Goal: Entertainment & Leisure: Browse casually

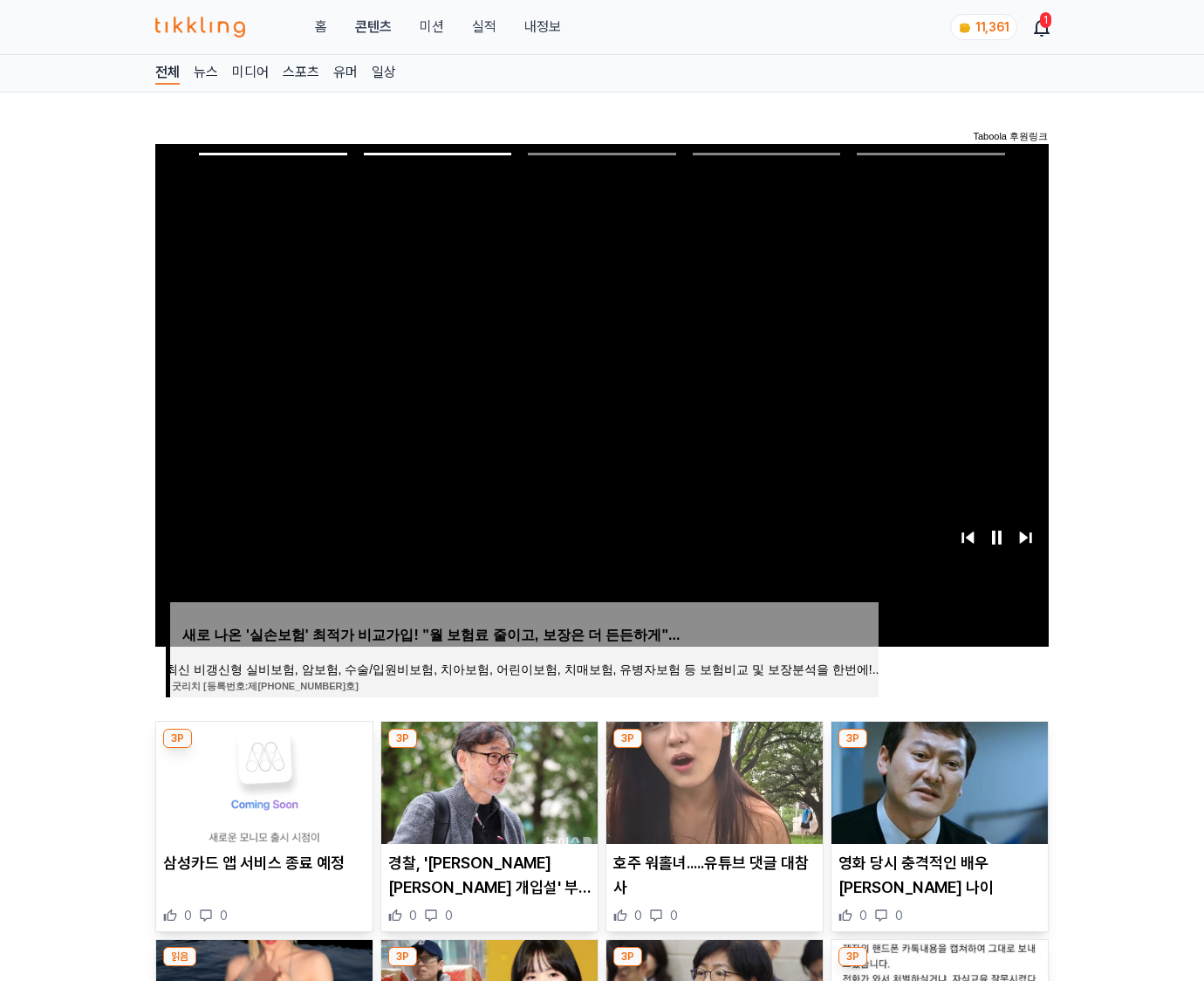
click at [937, 780] on img at bounding box center [940, 782] width 217 height 122
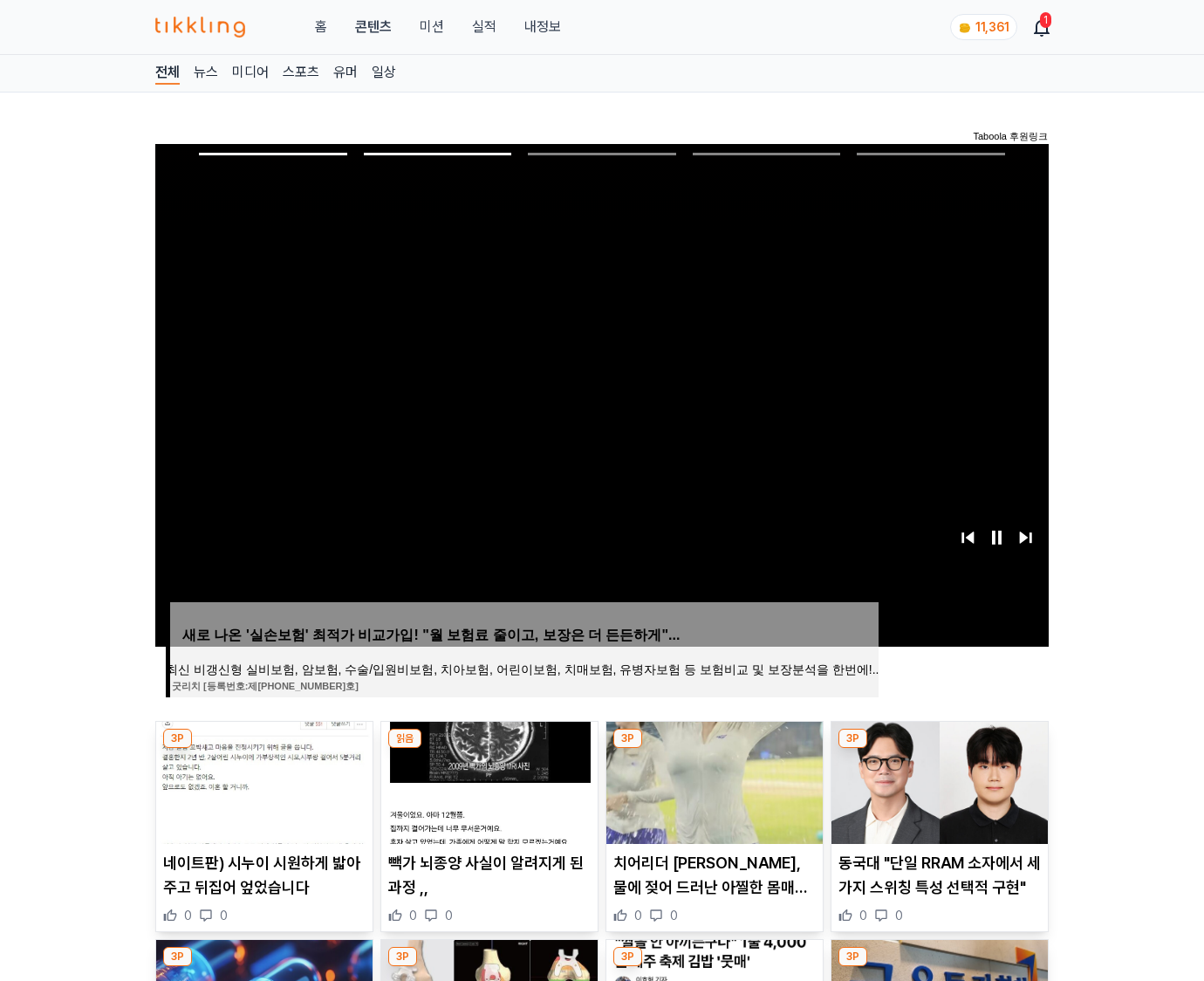
click at [937, 780] on img at bounding box center [940, 782] width 217 height 122
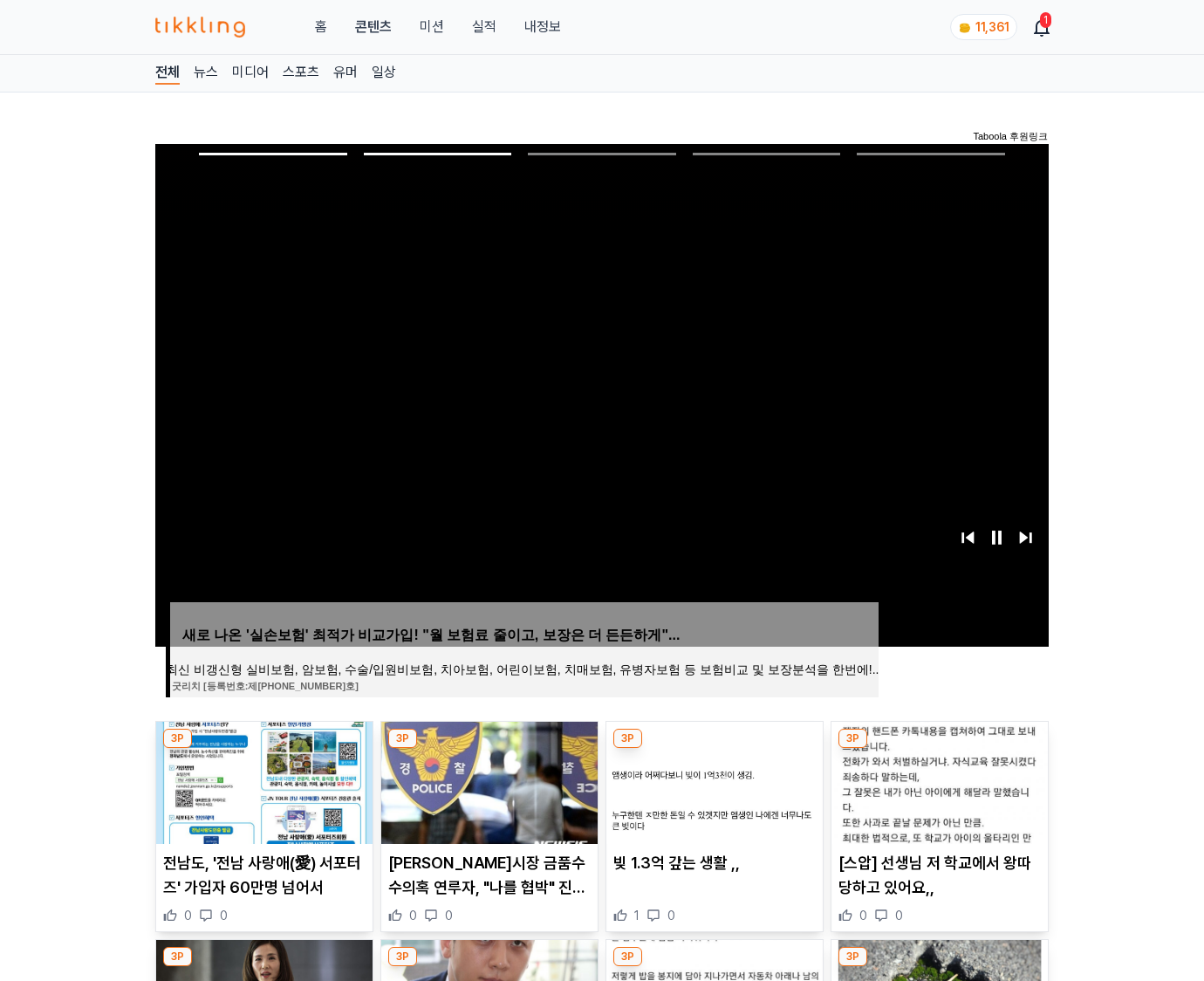
click at [937, 780] on img at bounding box center [940, 782] width 217 height 122
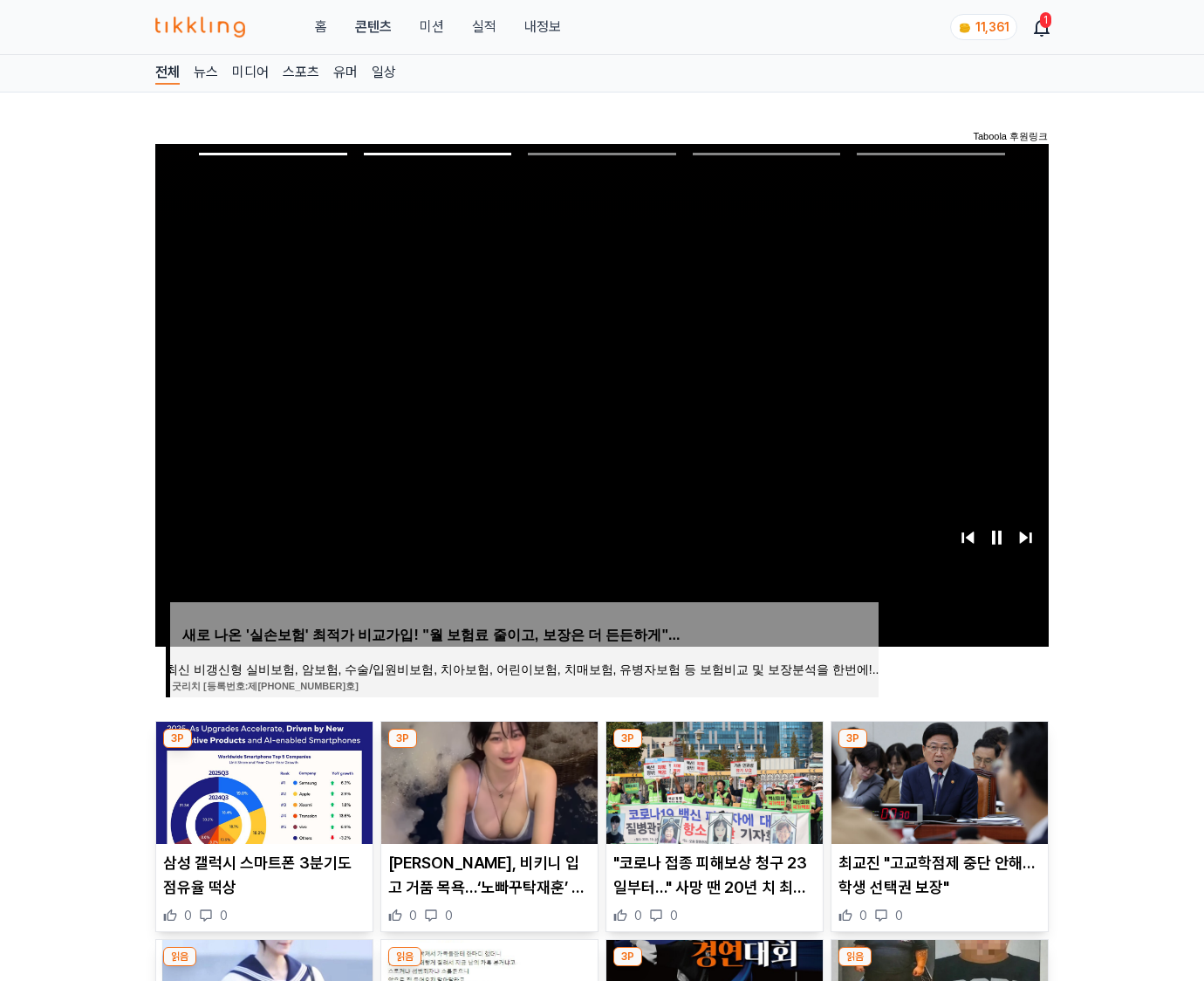
click at [937, 780] on img at bounding box center [940, 782] width 217 height 122
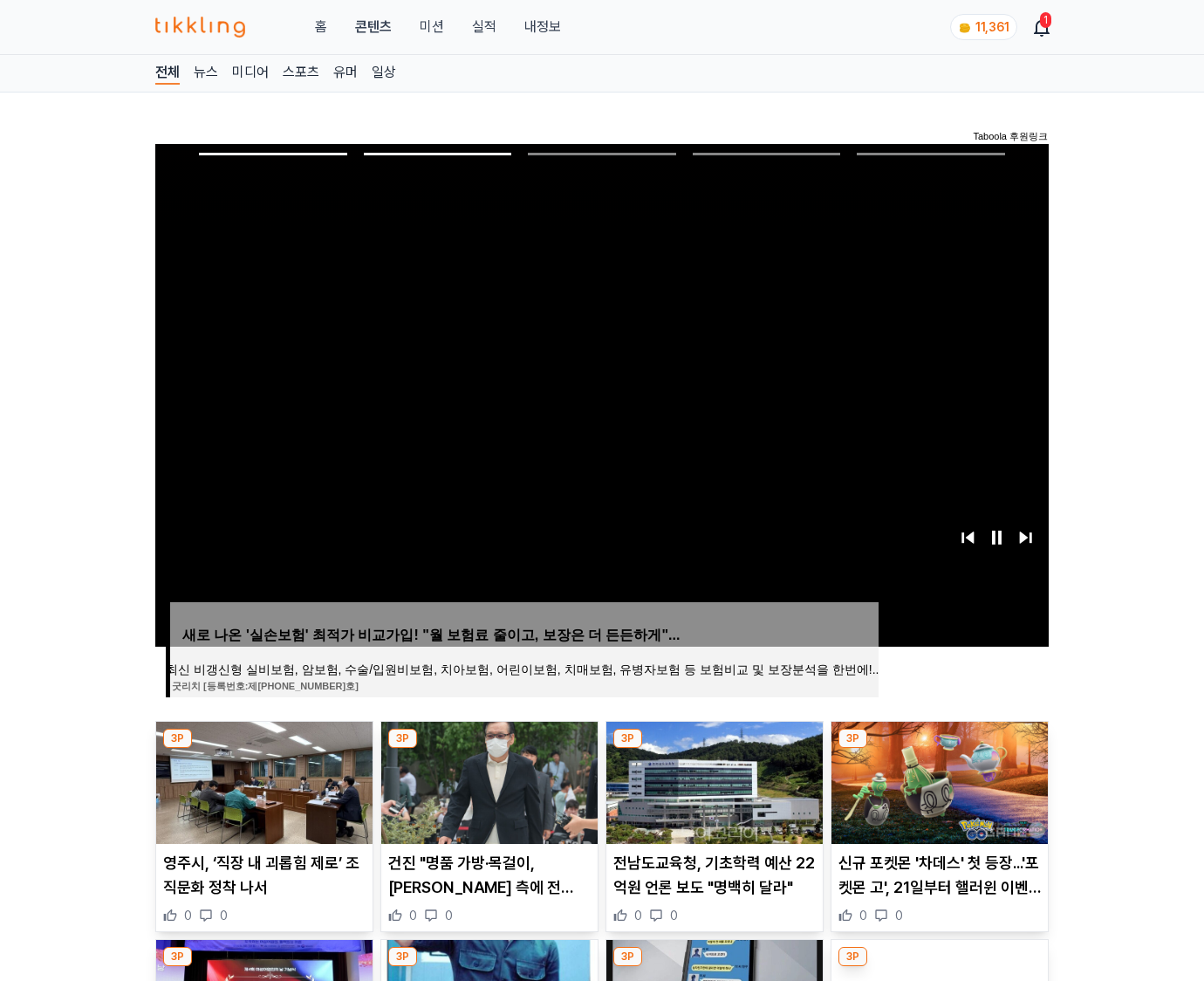
click at [937, 780] on img at bounding box center [940, 782] width 217 height 122
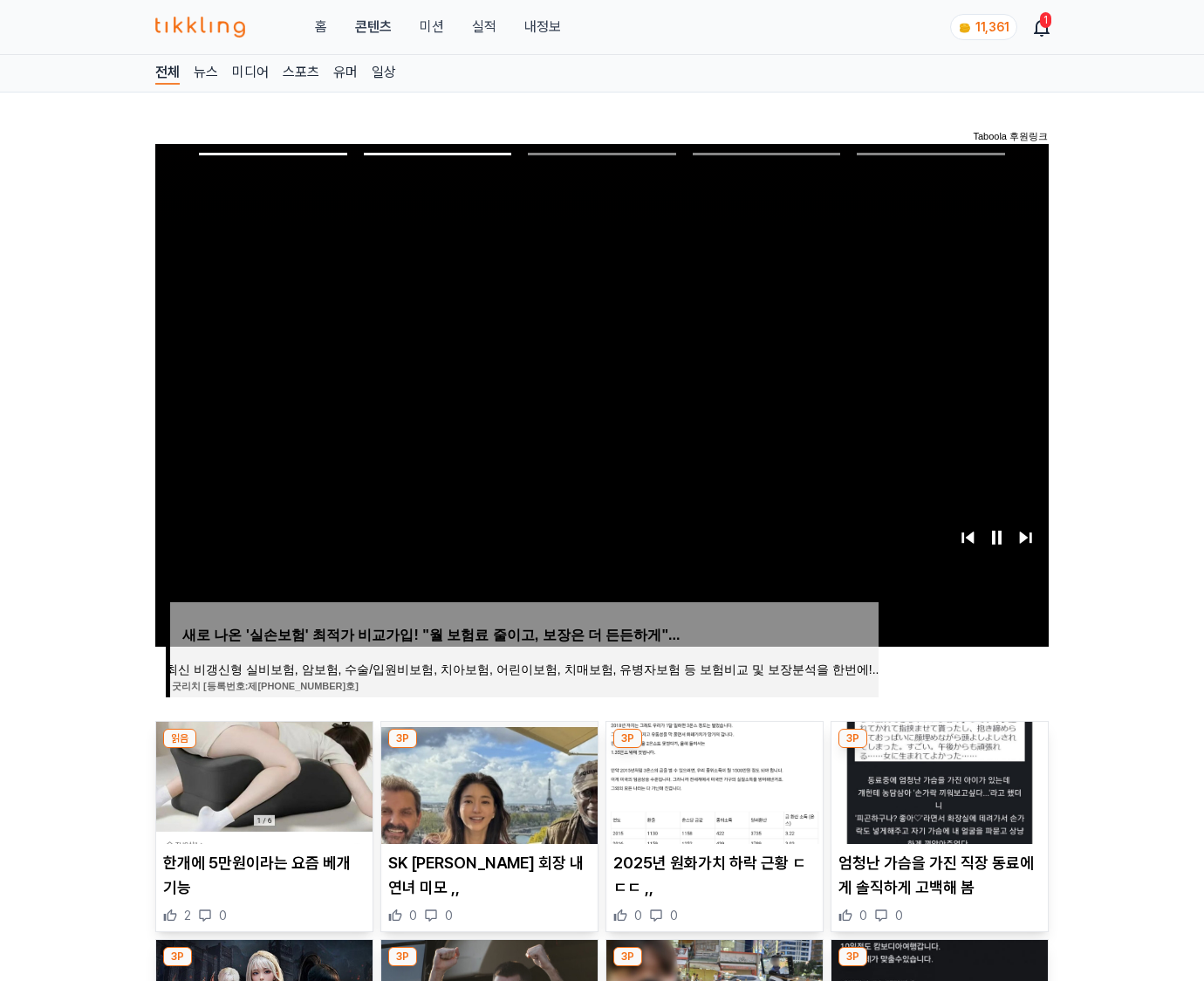
click at [937, 780] on img at bounding box center [940, 782] width 217 height 122
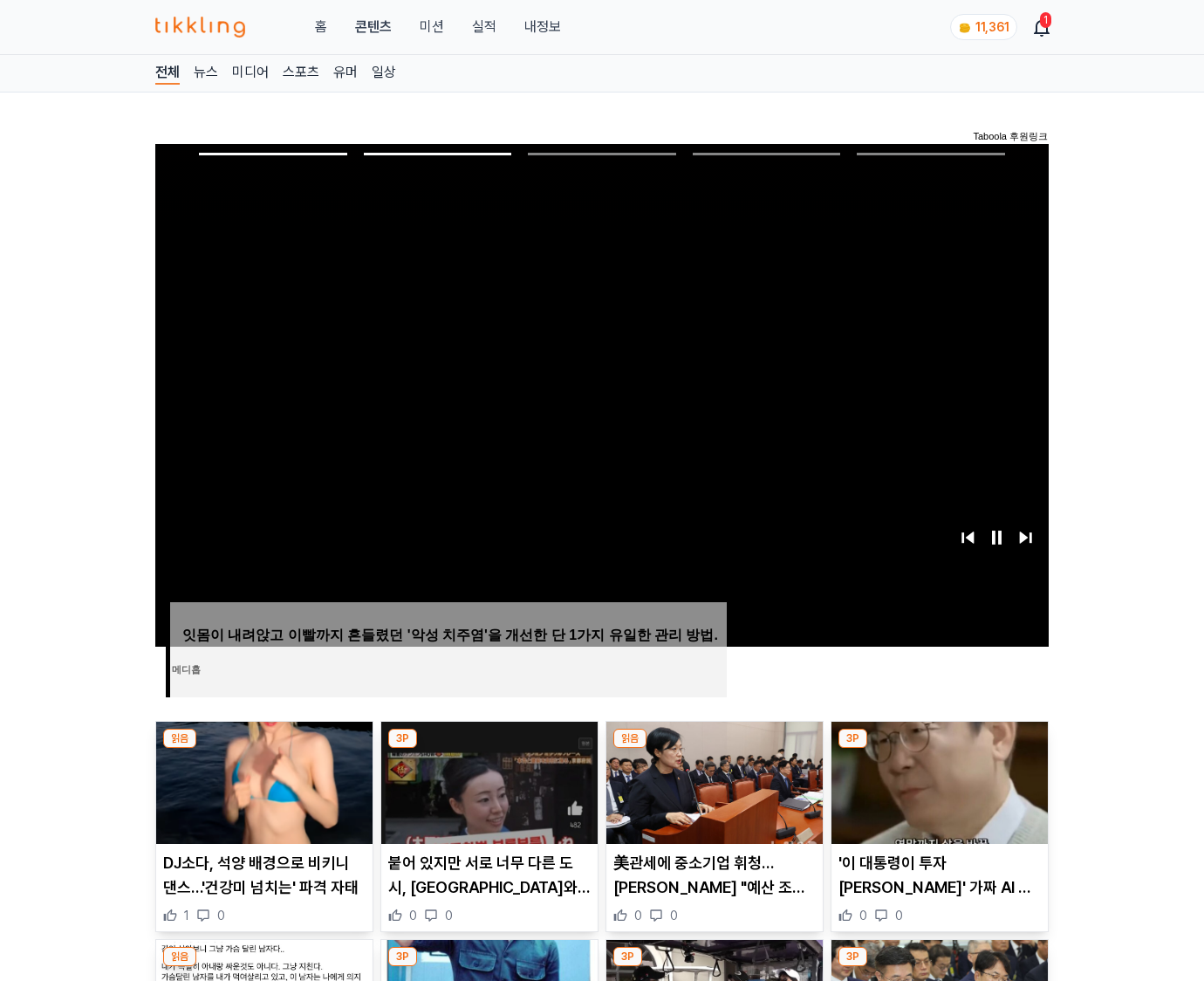
click at [937, 780] on img at bounding box center [940, 782] width 217 height 122
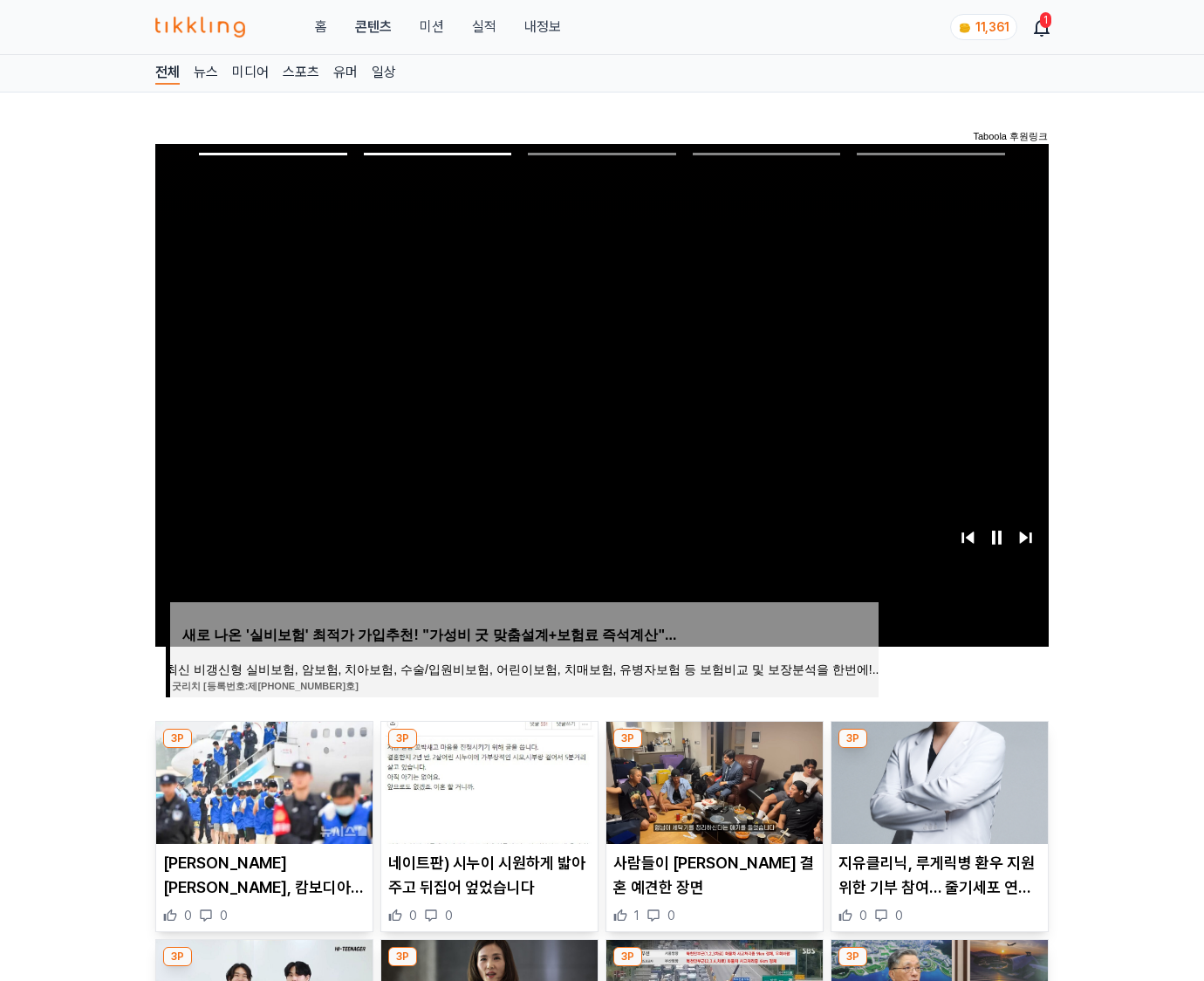
click at [937, 780] on img at bounding box center [940, 782] width 217 height 122
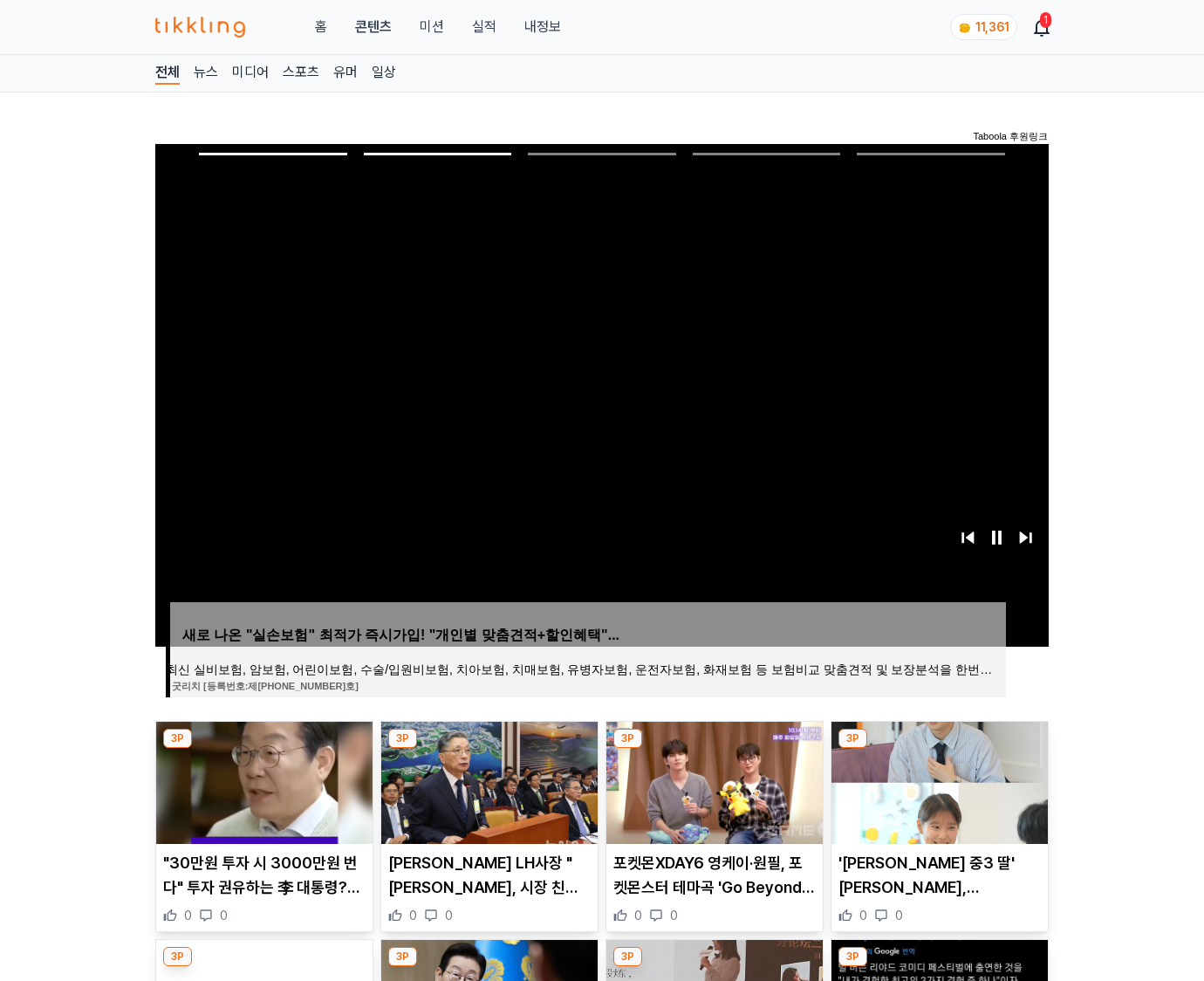
click at [937, 780] on img at bounding box center [940, 782] width 217 height 122
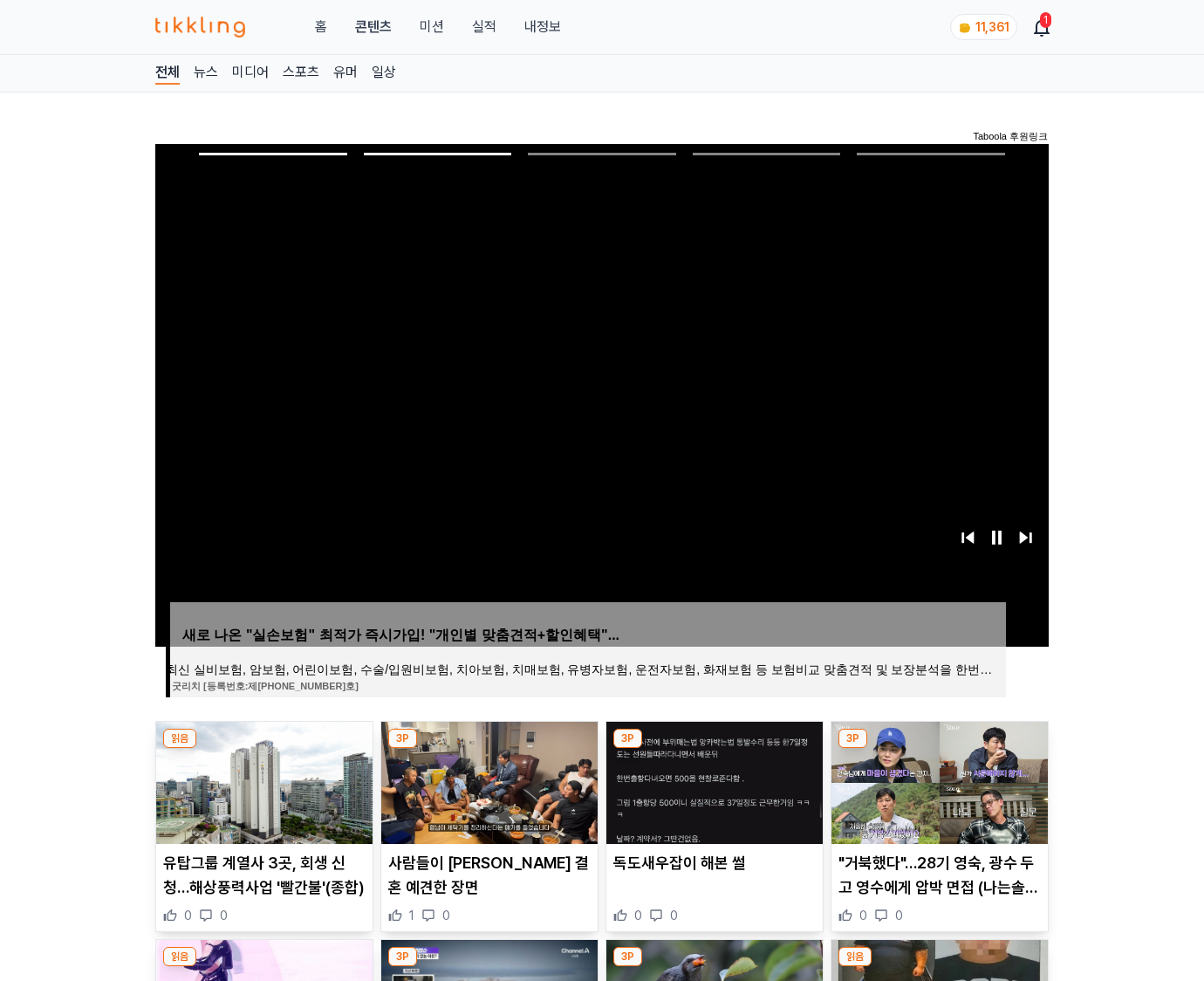
click at [937, 780] on img at bounding box center [940, 782] width 217 height 122
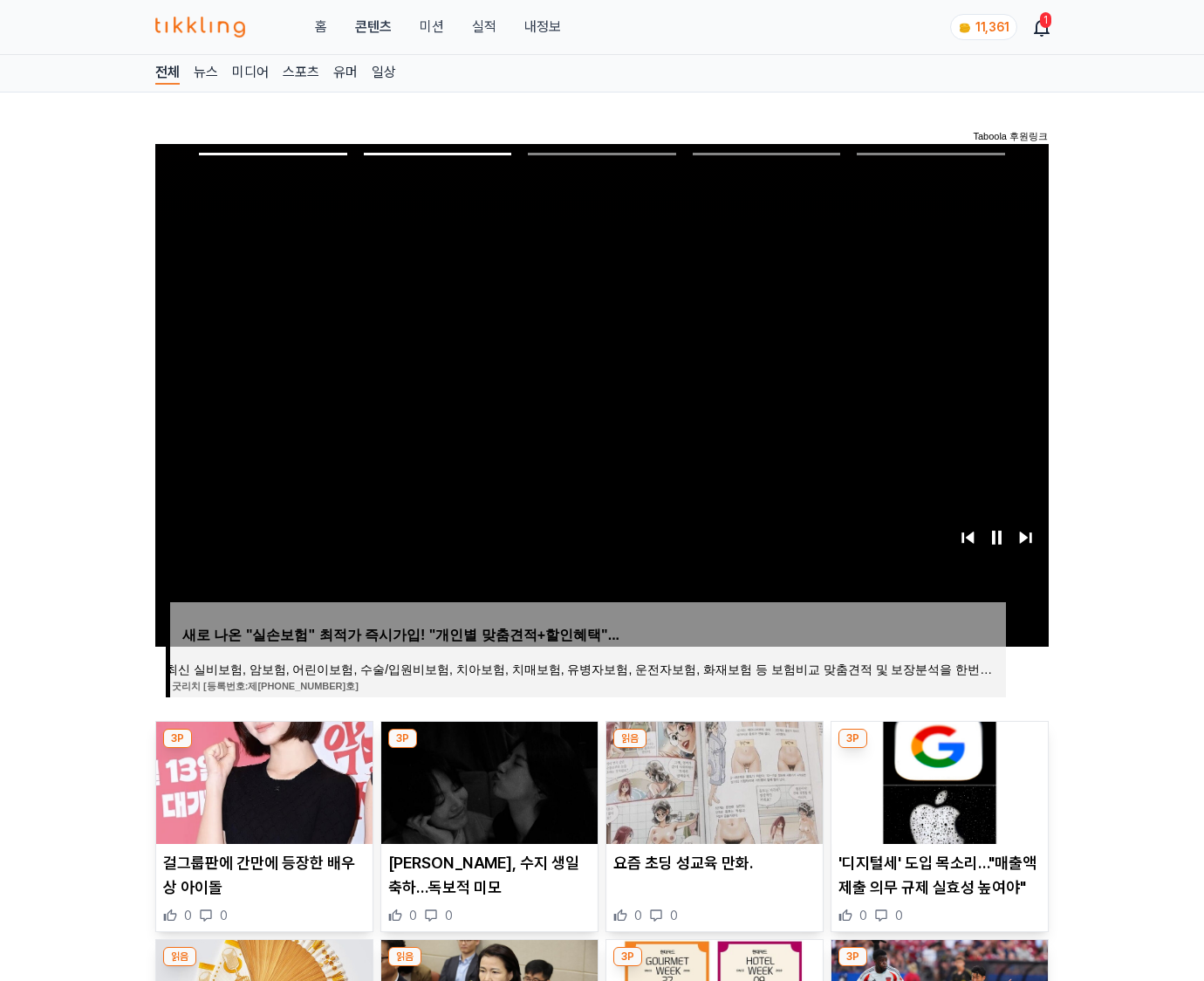
click at [937, 780] on img at bounding box center [940, 782] width 217 height 122
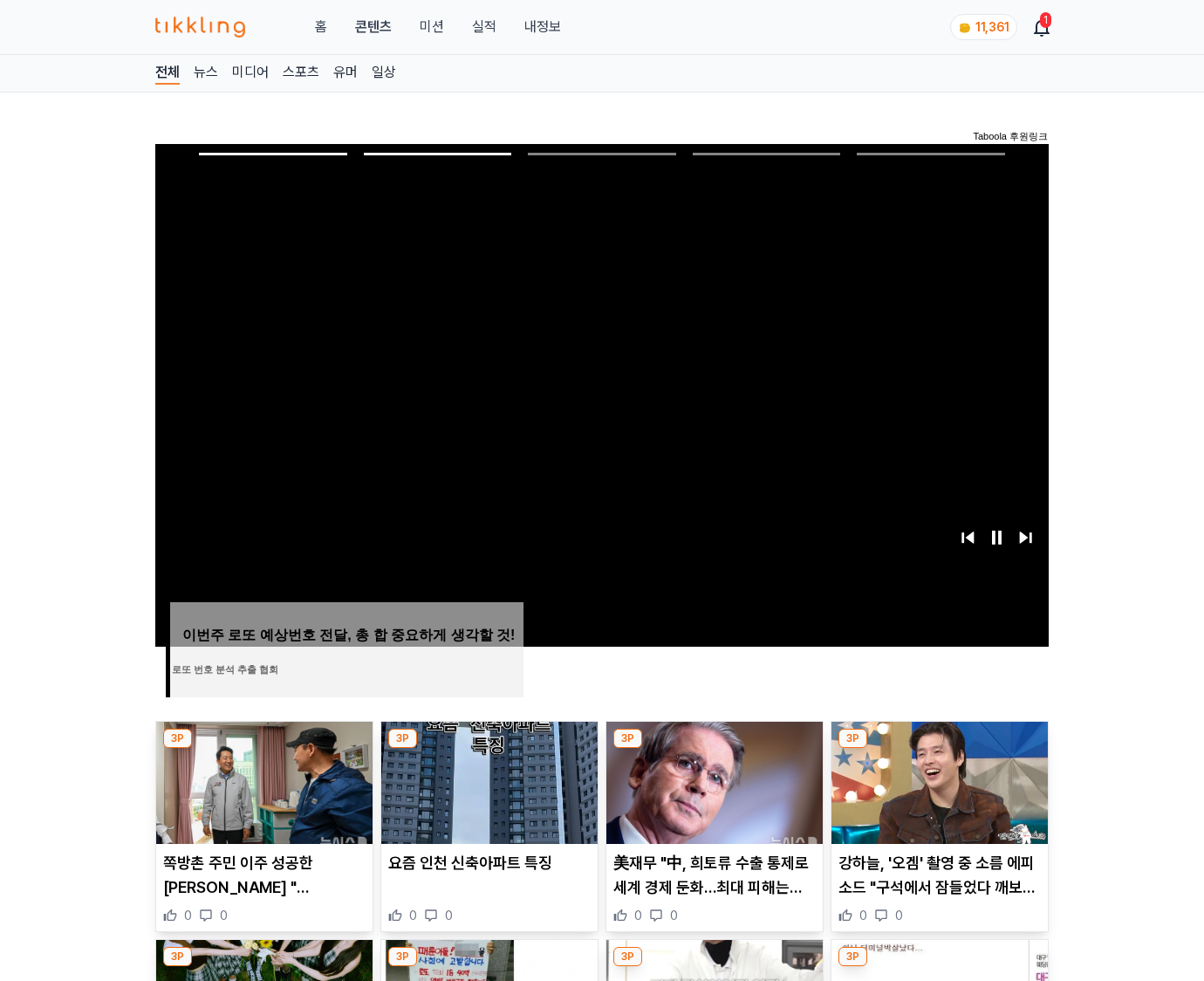
click at [937, 780] on img at bounding box center [940, 782] width 217 height 122
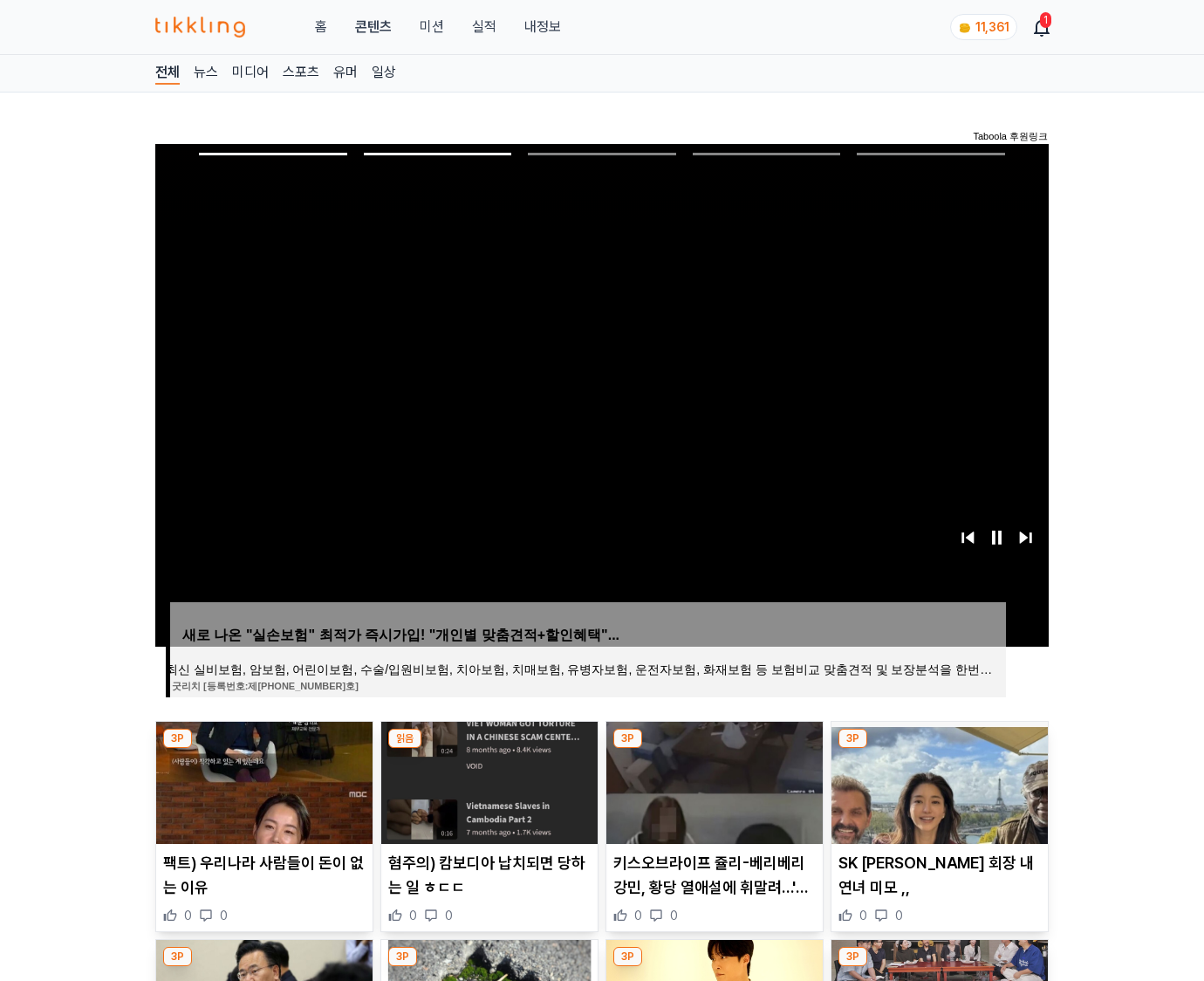
click at [937, 780] on img at bounding box center [940, 782] width 217 height 122
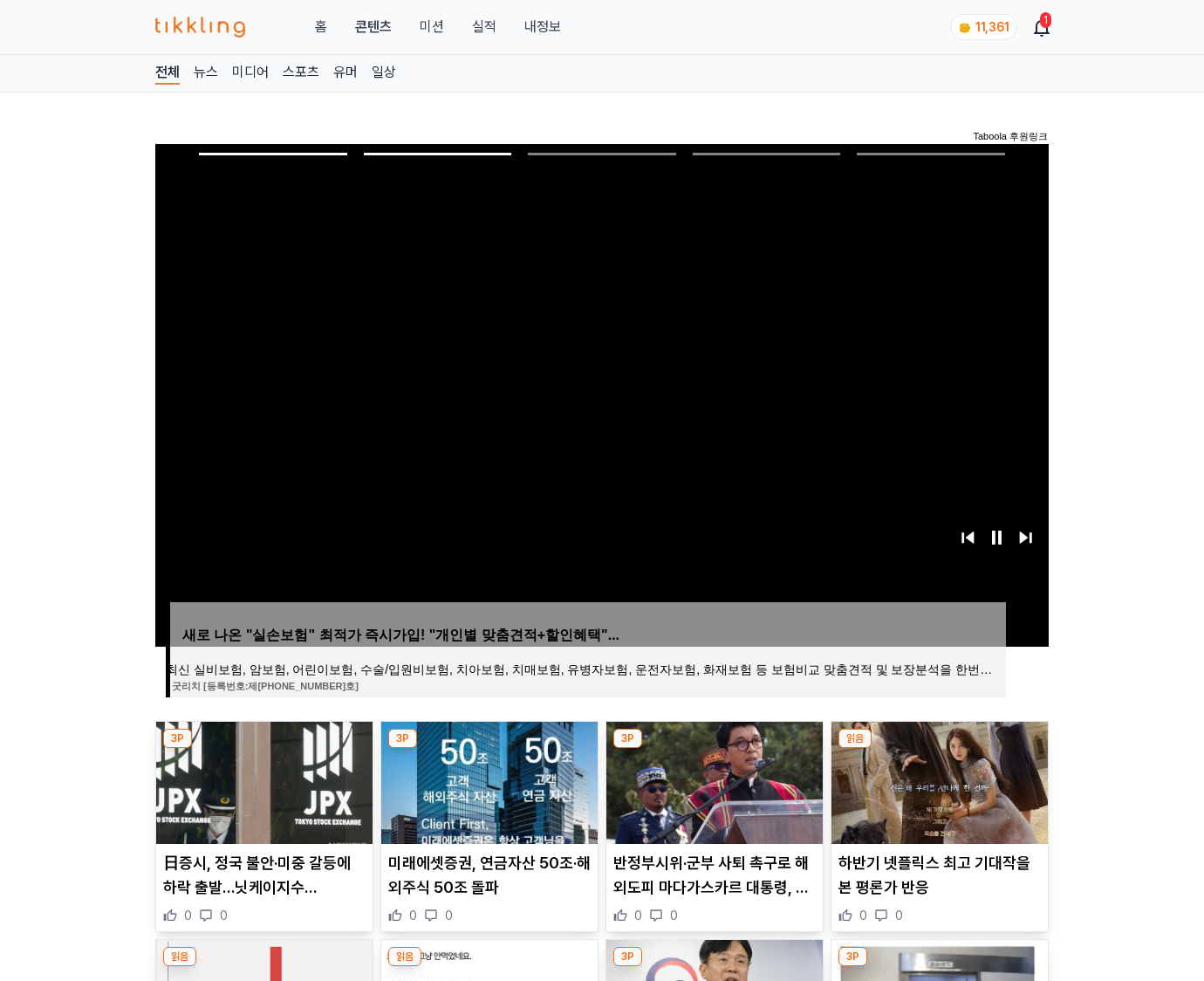
click at [937, 780] on img at bounding box center [940, 782] width 217 height 122
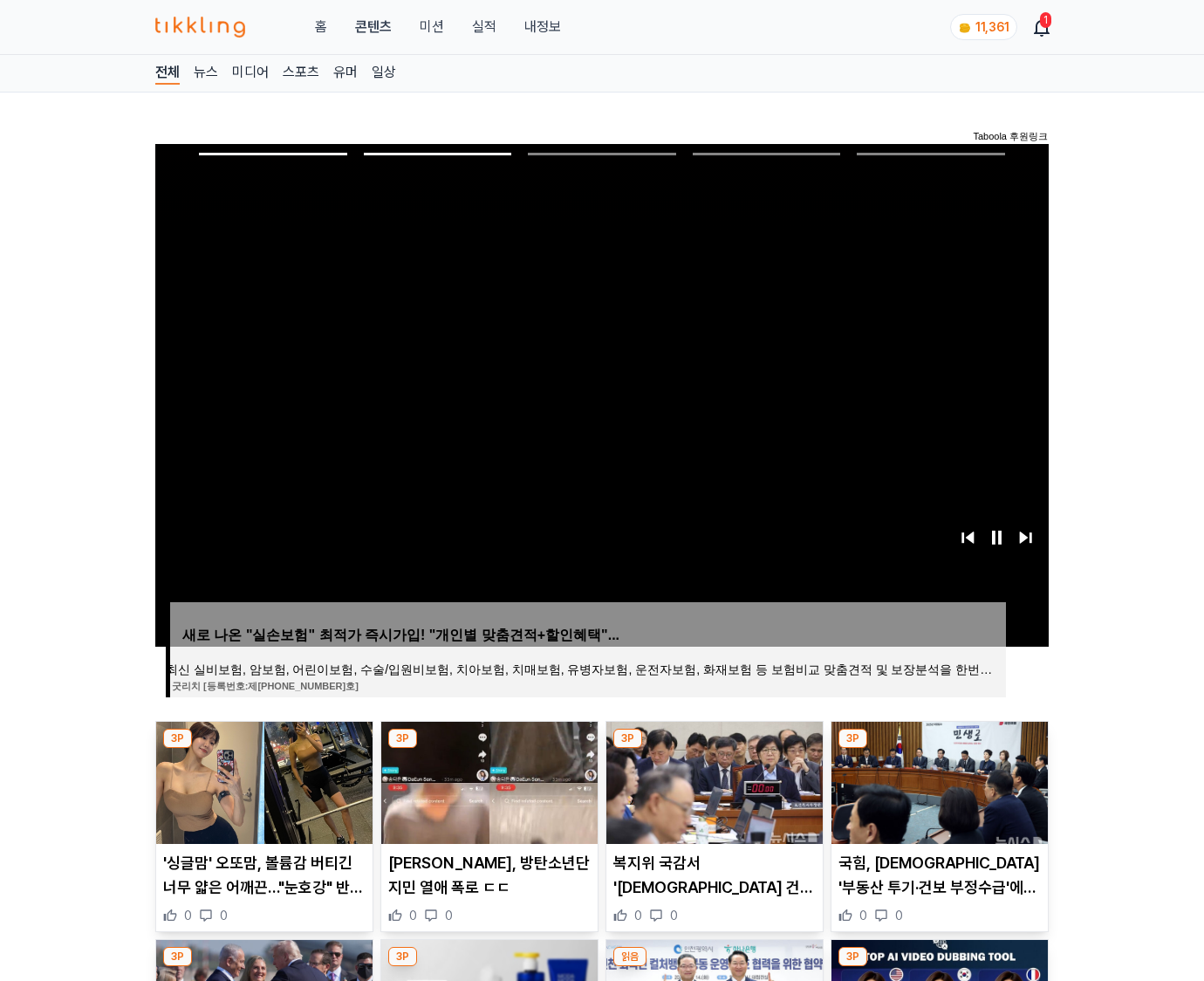
click at [937, 780] on img at bounding box center [940, 782] width 217 height 122
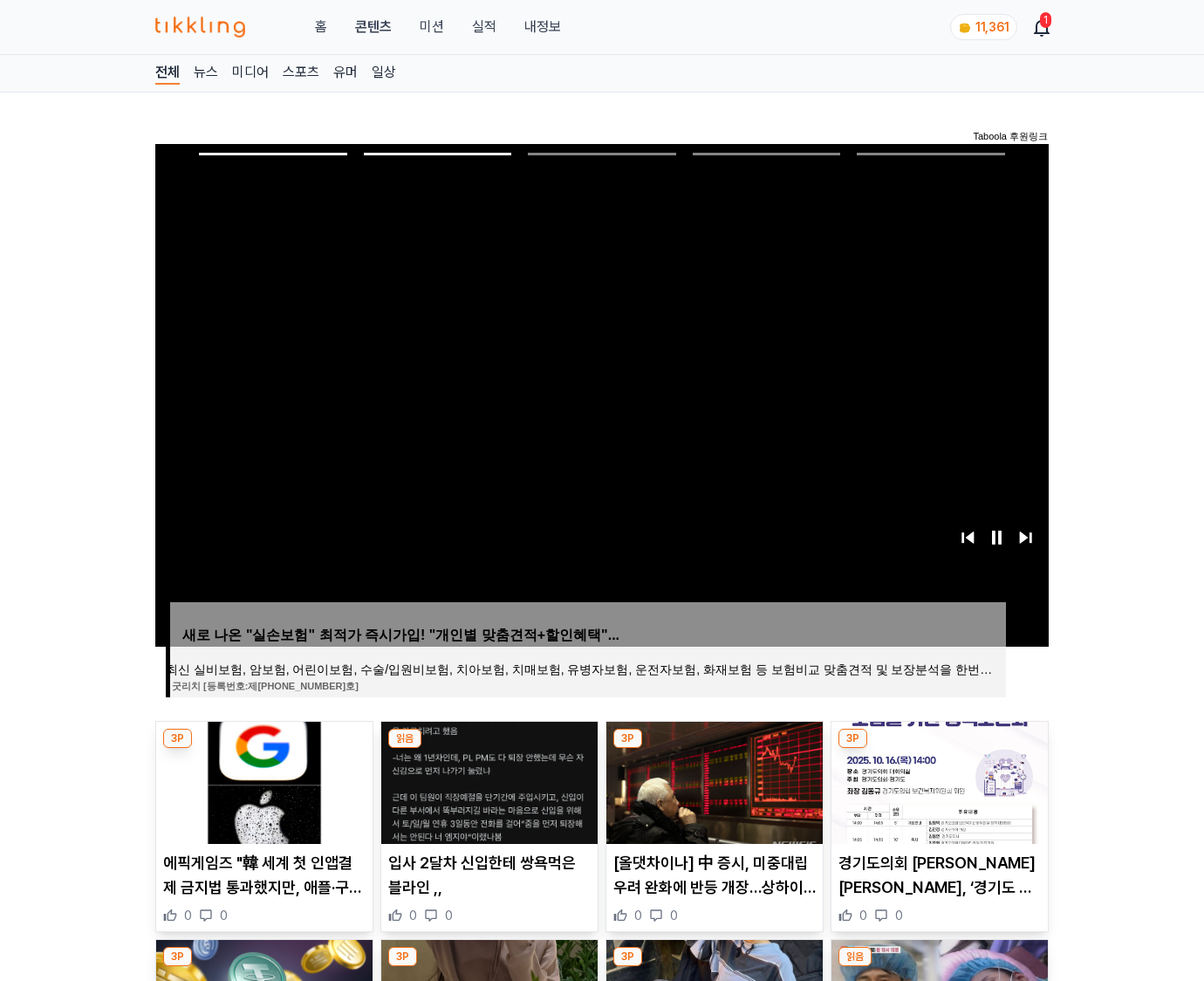
click at [937, 780] on img at bounding box center [940, 782] width 217 height 122
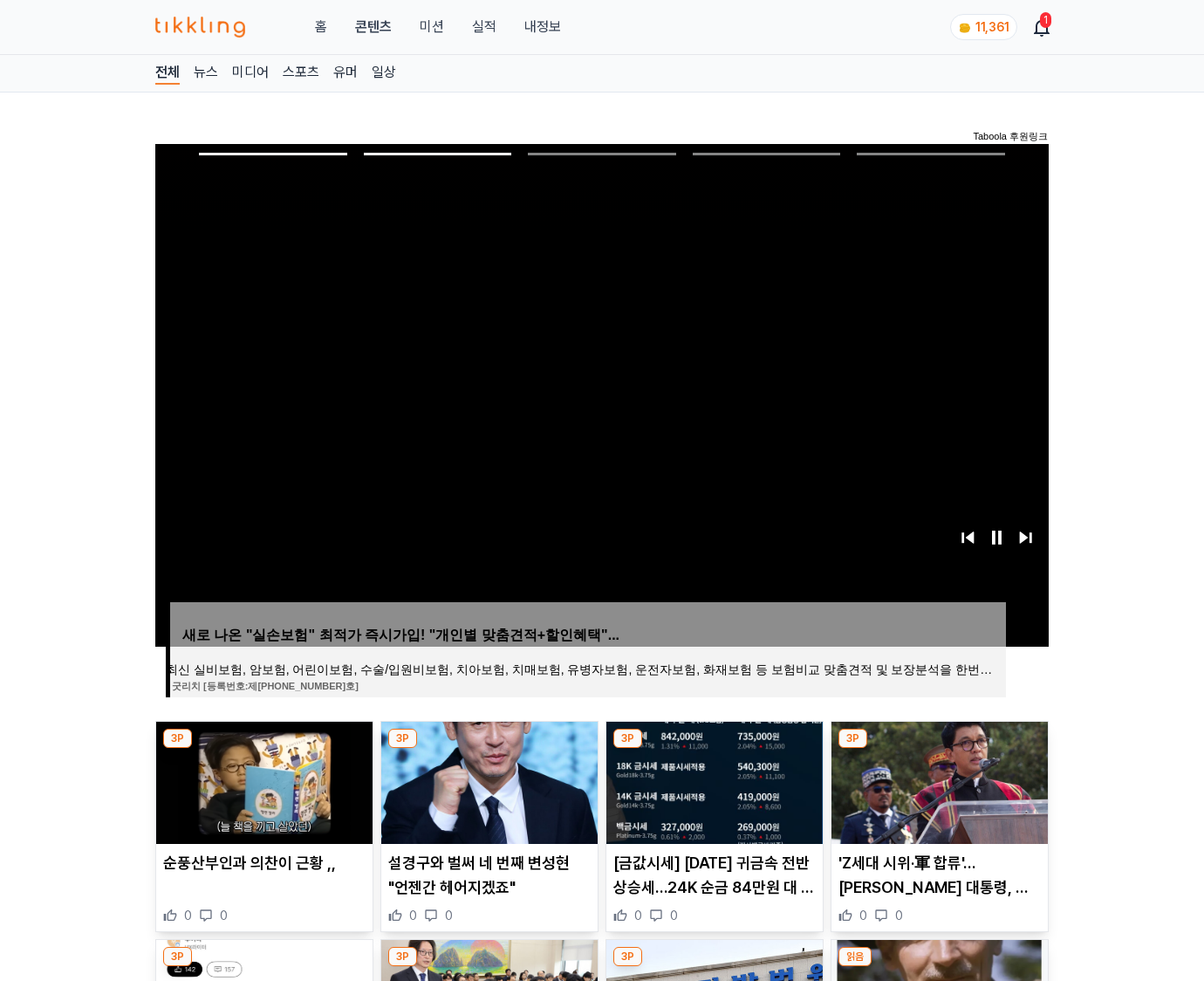
click at [937, 780] on img at bounding box center [940, 782] width 217 height 122
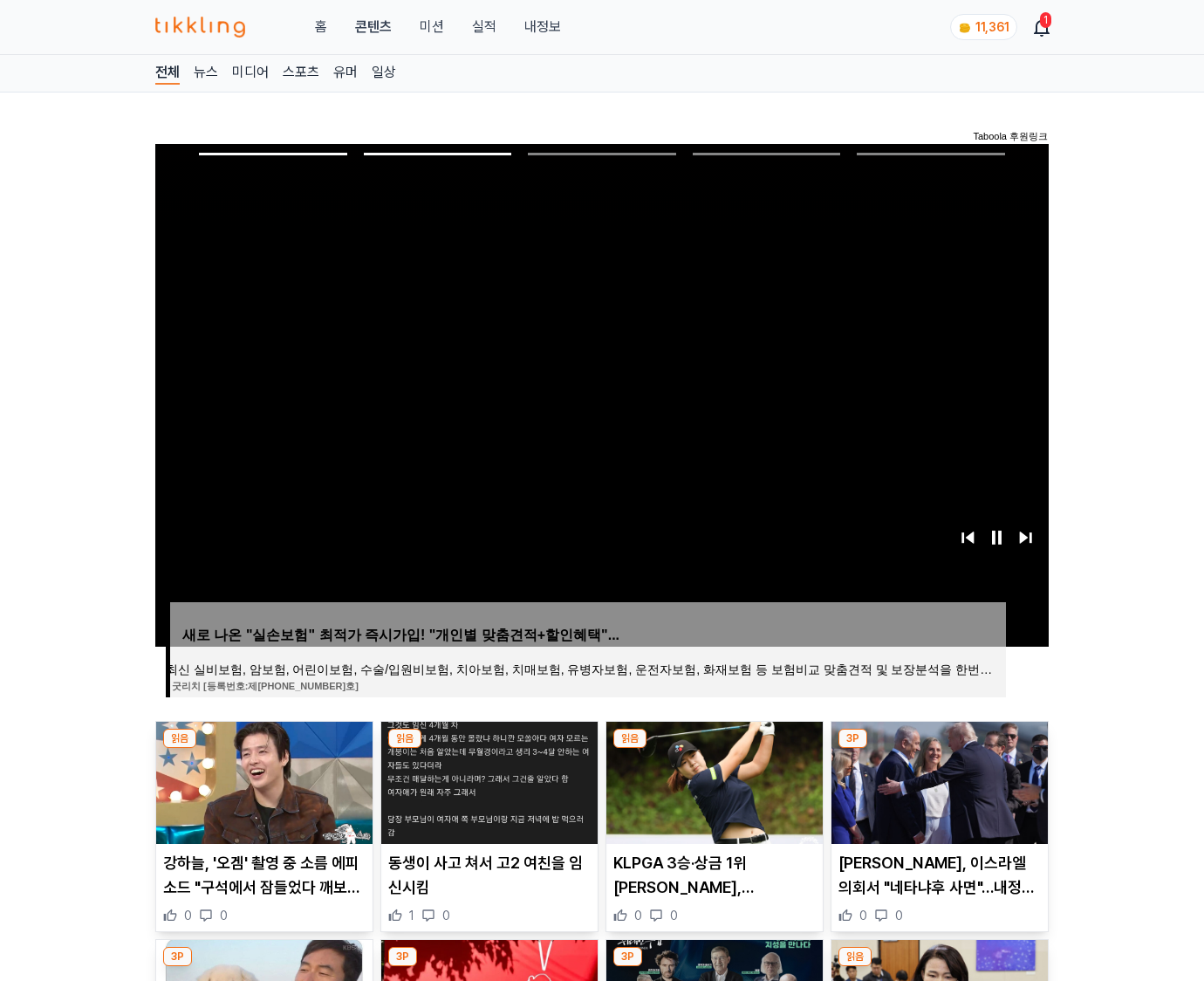
click at [937, 780] on img at bounding box center [940, 782] width 217 height 122
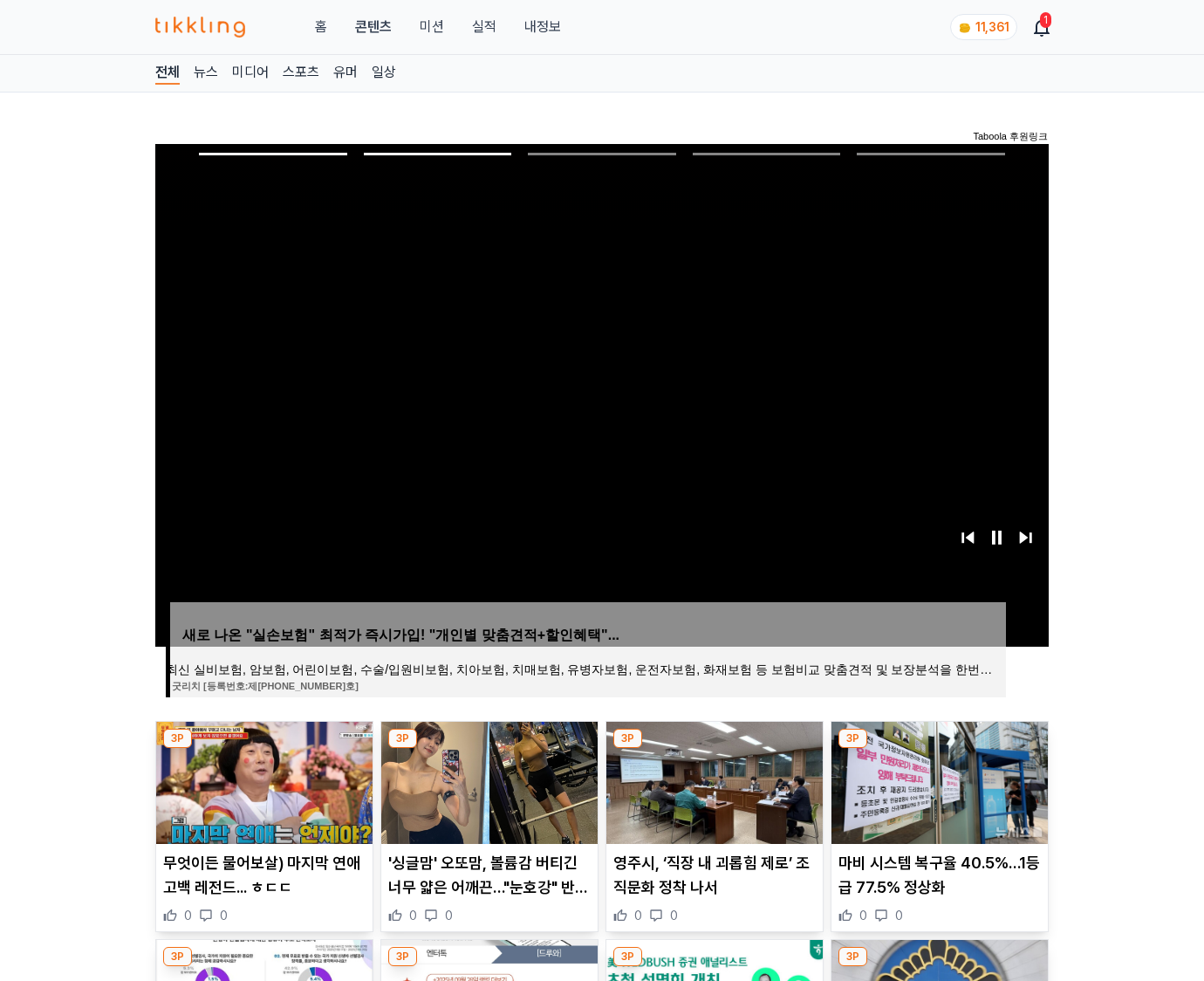
click at [937, 780] on img at bounding box center [940, 782] width 217 height 122
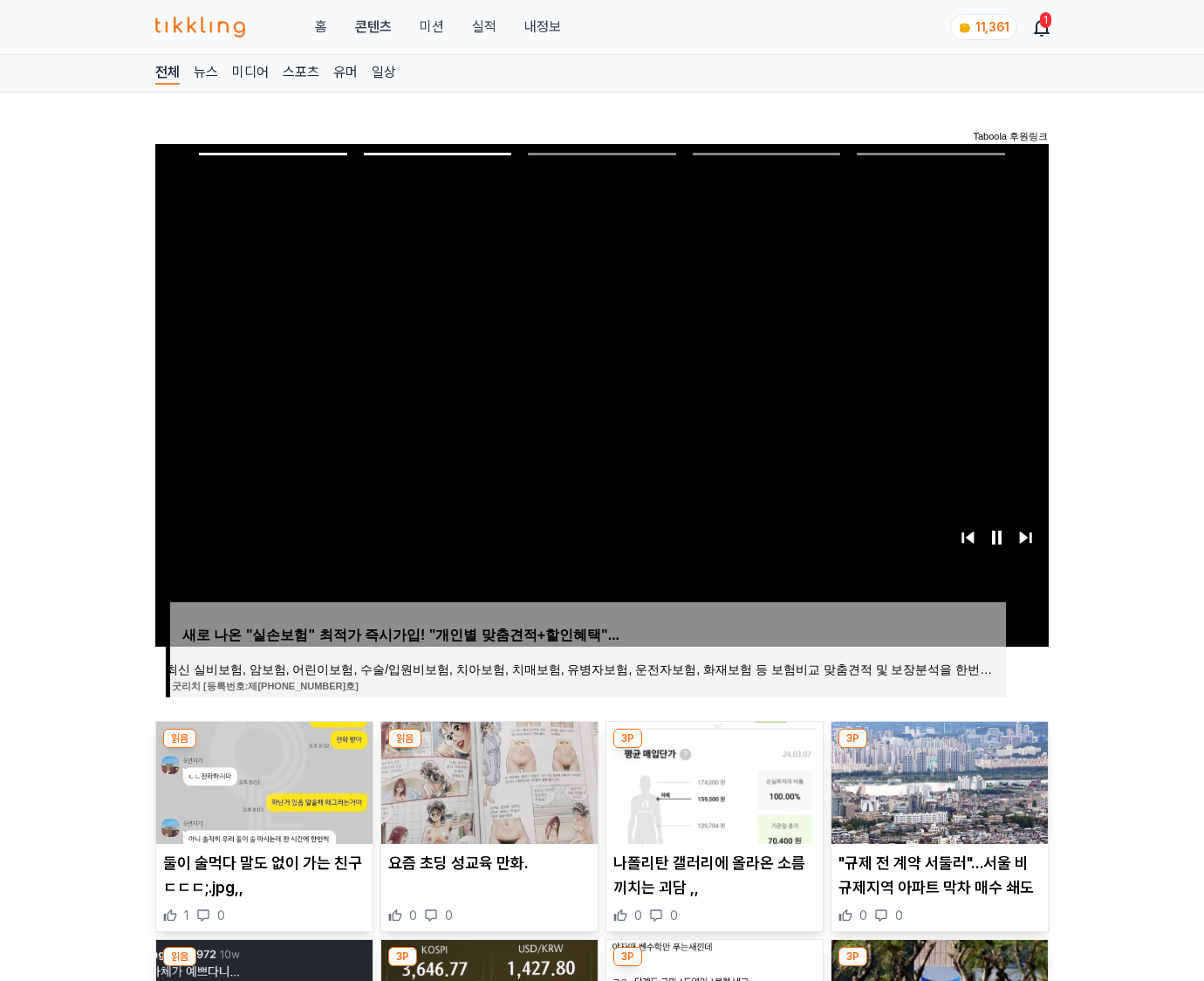
click at [937, 780] on img at bounding box center [940, 782] width 217 height 122
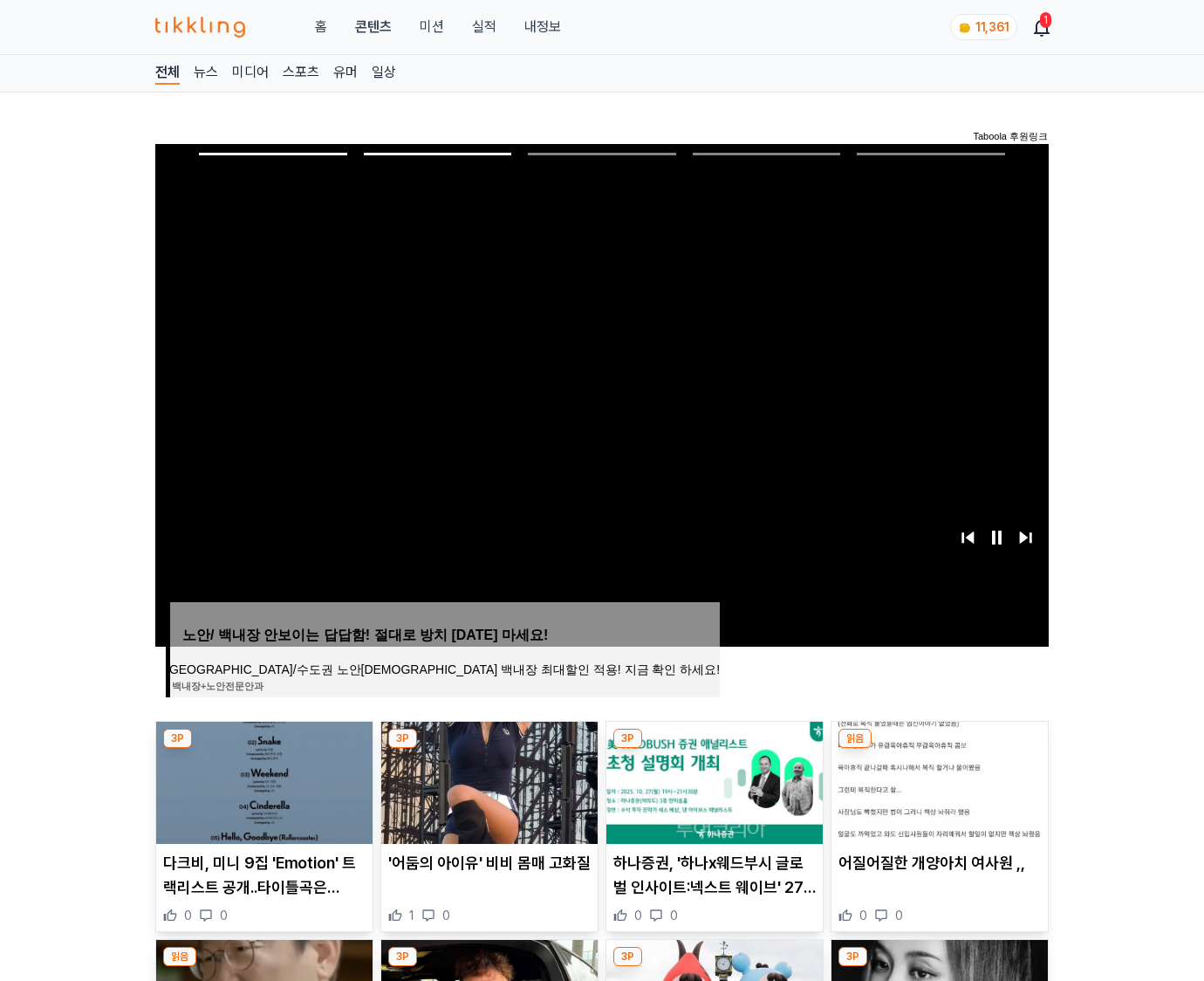
click at [937, 780] on img at bounding box center [940, 782] width 217 height 122
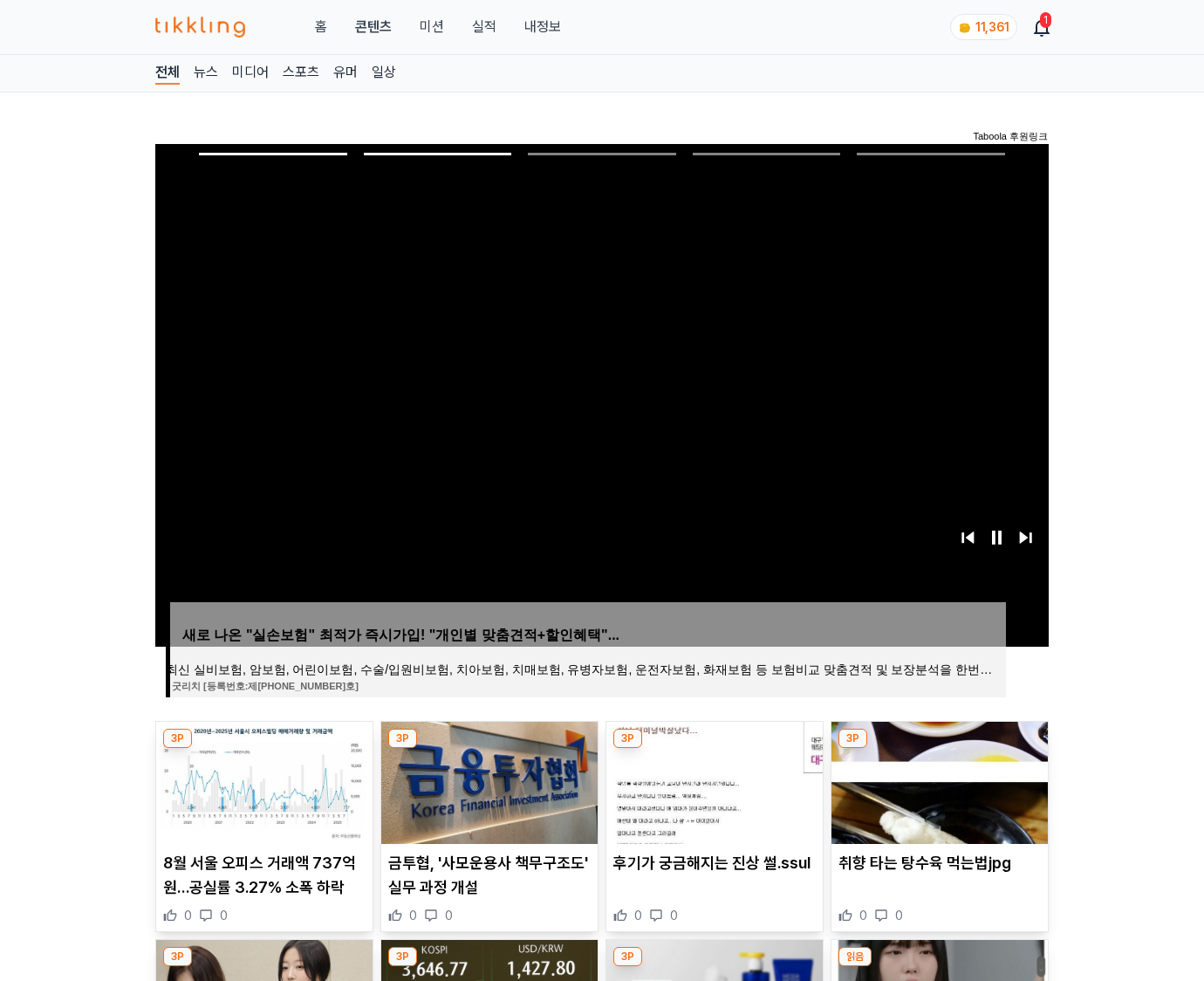
click at [937, 780] on img at bounding box center [940, 782] width 217 height 122
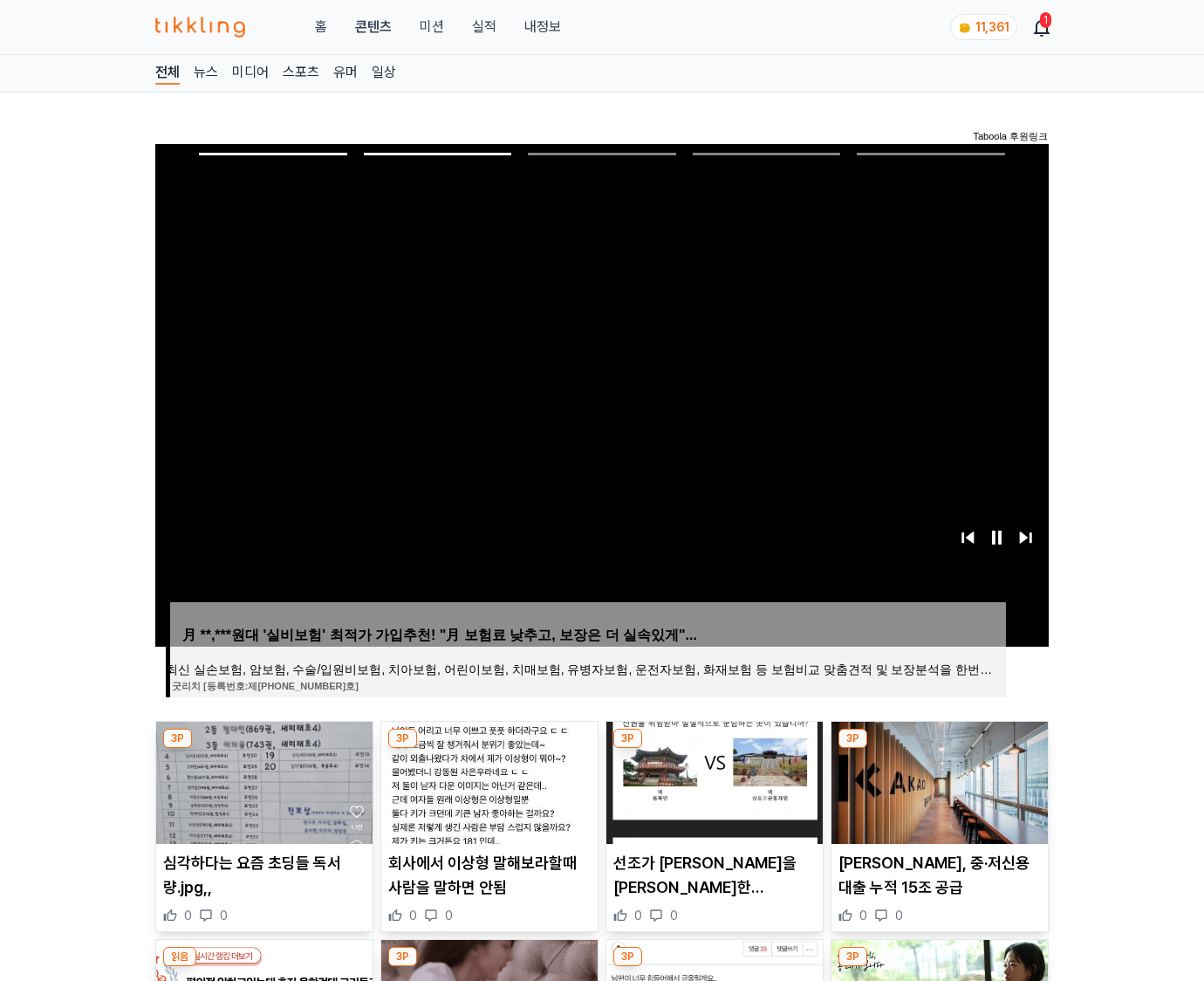
click at [937, 780] on img at bounding box center [940, 782] width 217 height 122
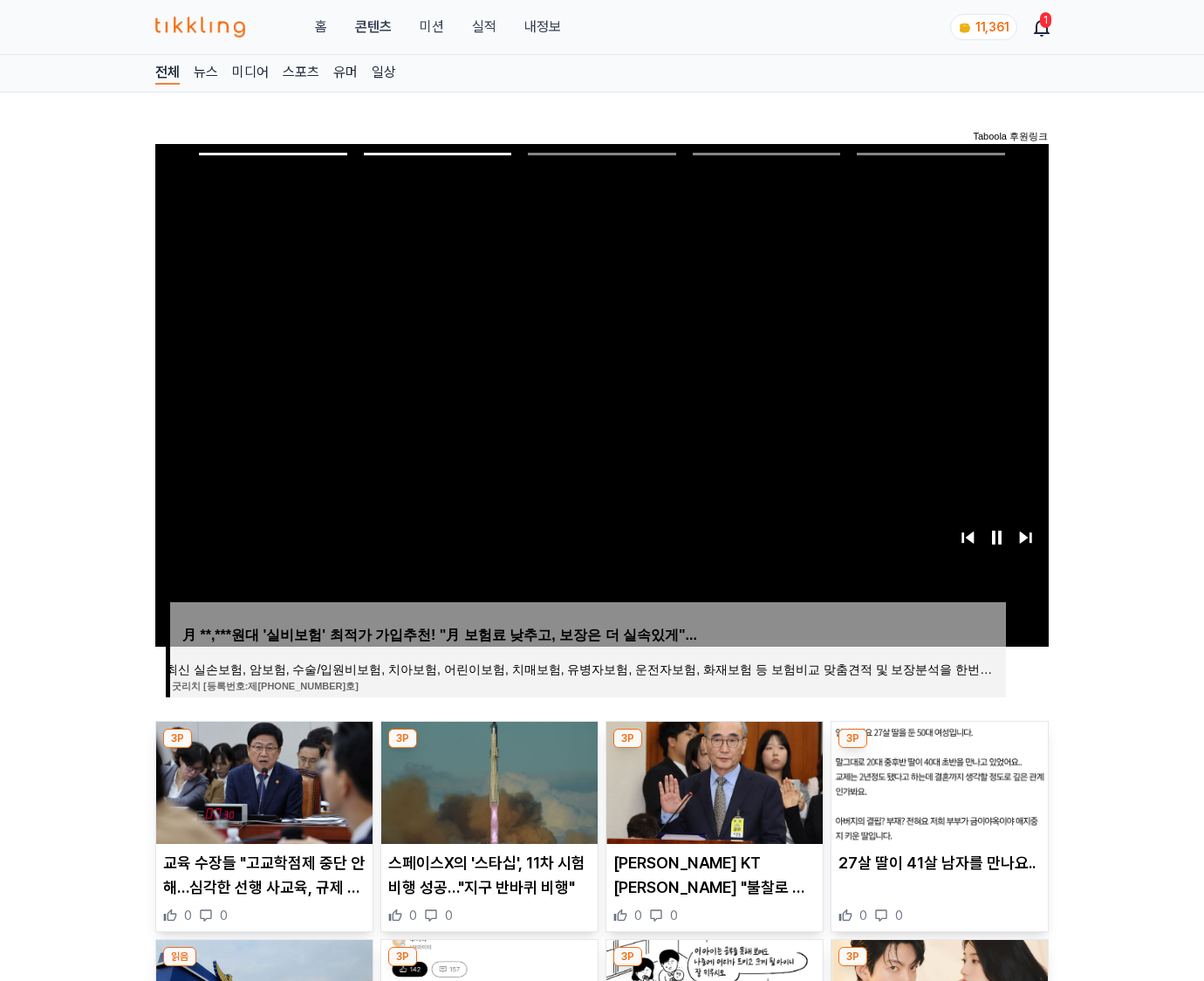
click at [937, 780] on img at bounding box center [940, 782] width 217 height 122
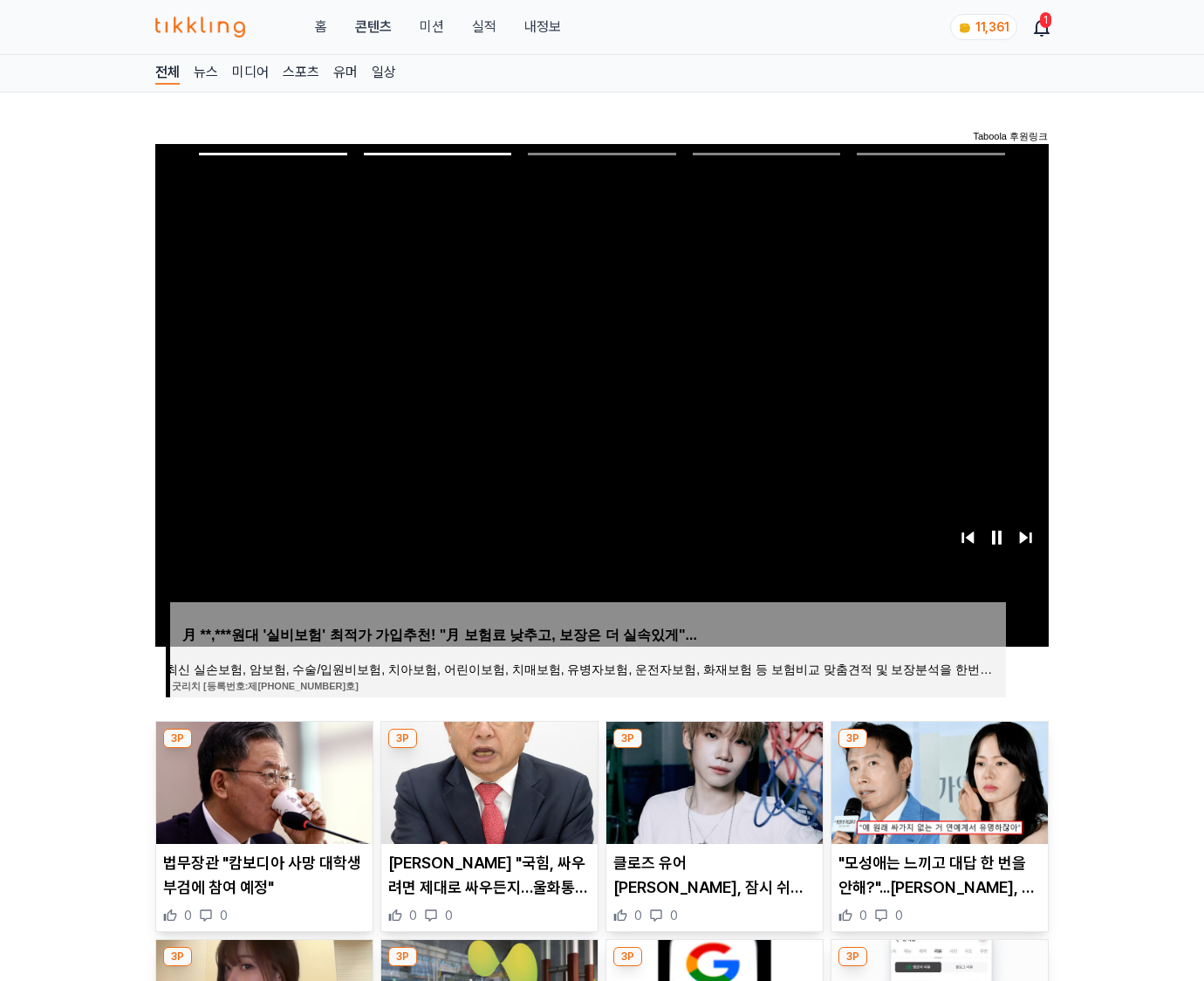
click at [937, 780] on img at bounding box center [940, 782] width 217 height 122
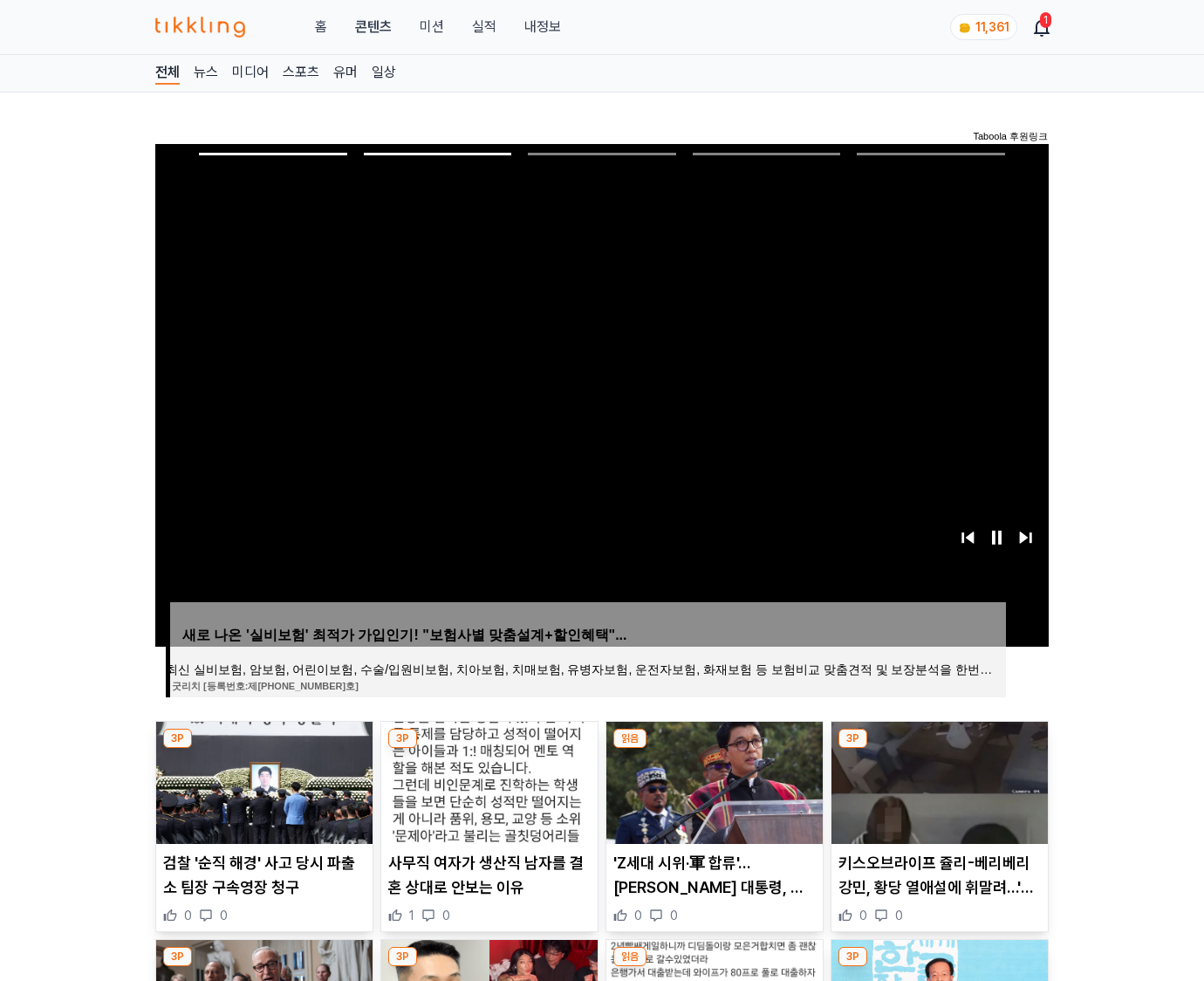
click at [937, 780] on img at bounding box center [940, 782] width 217 height 122
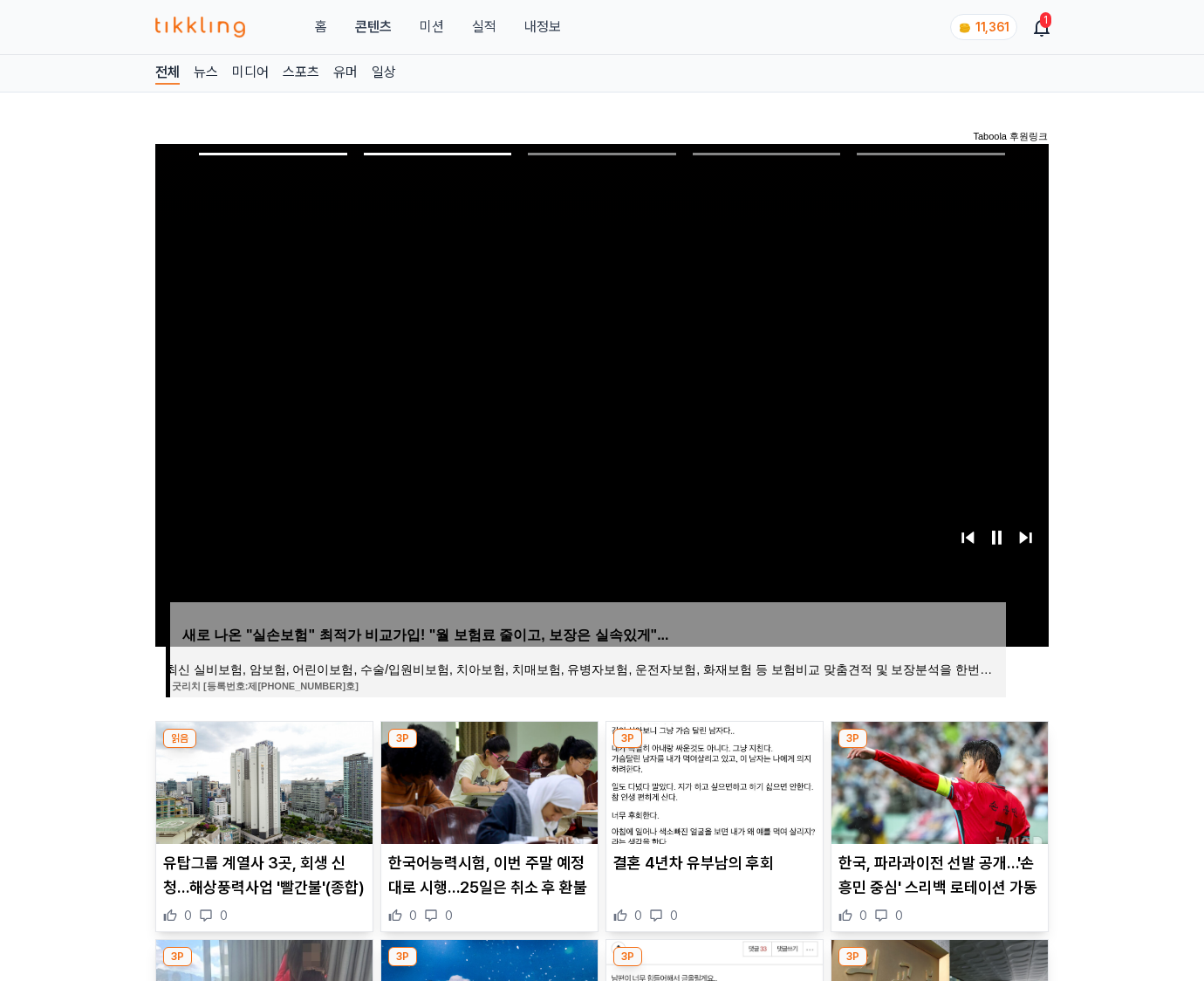
click at [937, 780] on img at bounding box center [940, 782] width 217 height 122
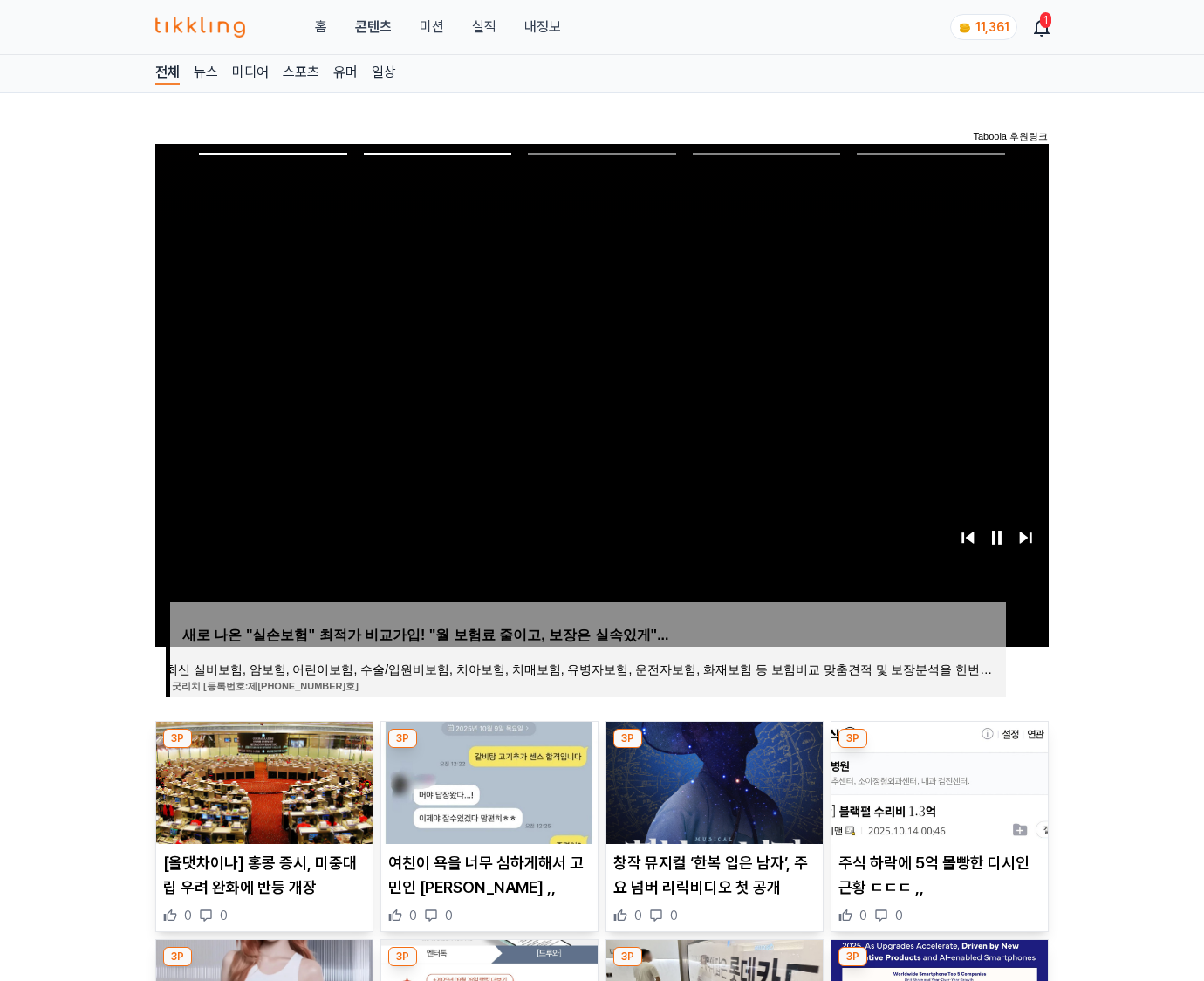
click at [937, 780] on img at bounding box center [940, 782] width 217 height 122
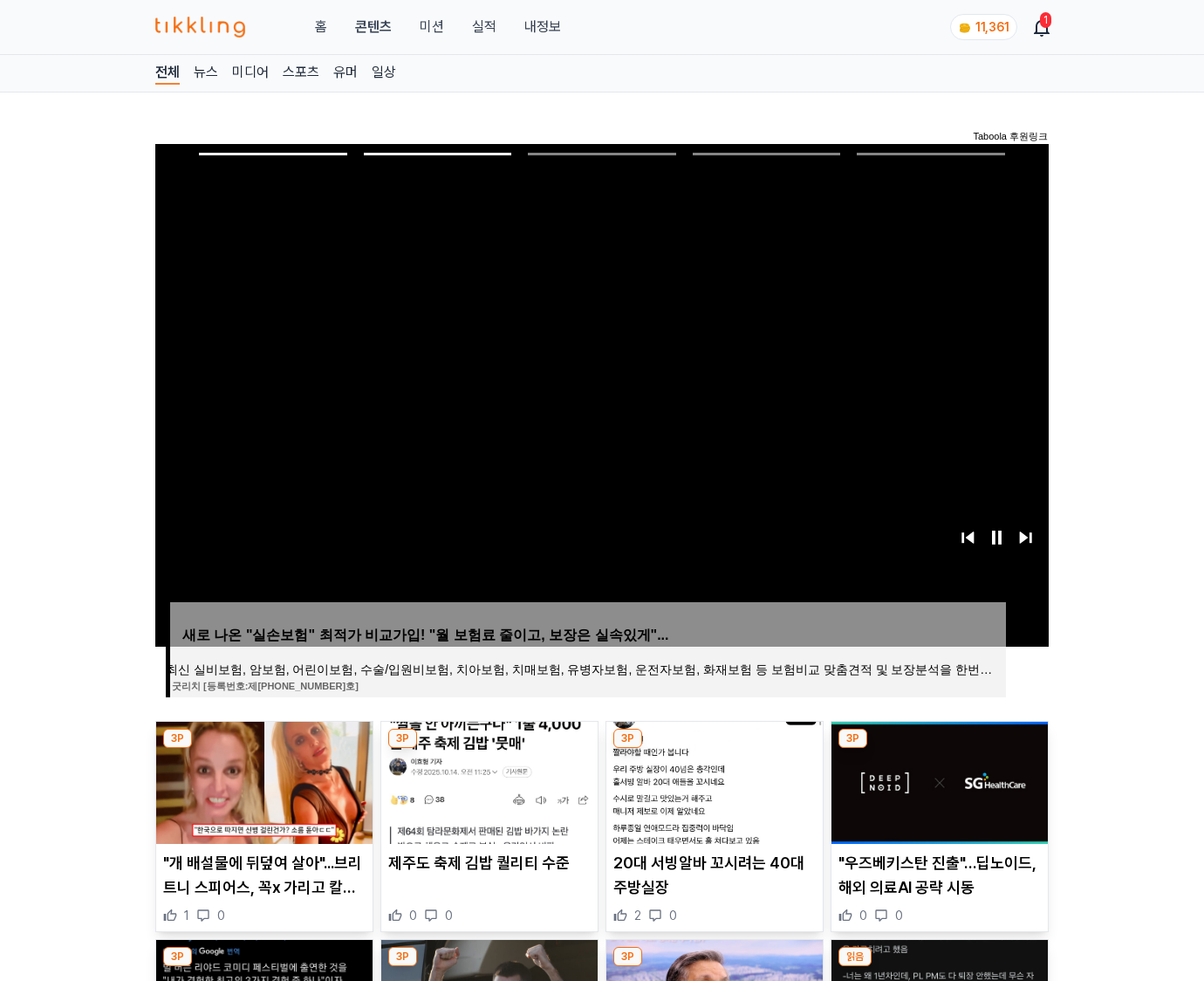
click at [937, 780] on img at bounding box center [940, 782] width 217 height 122
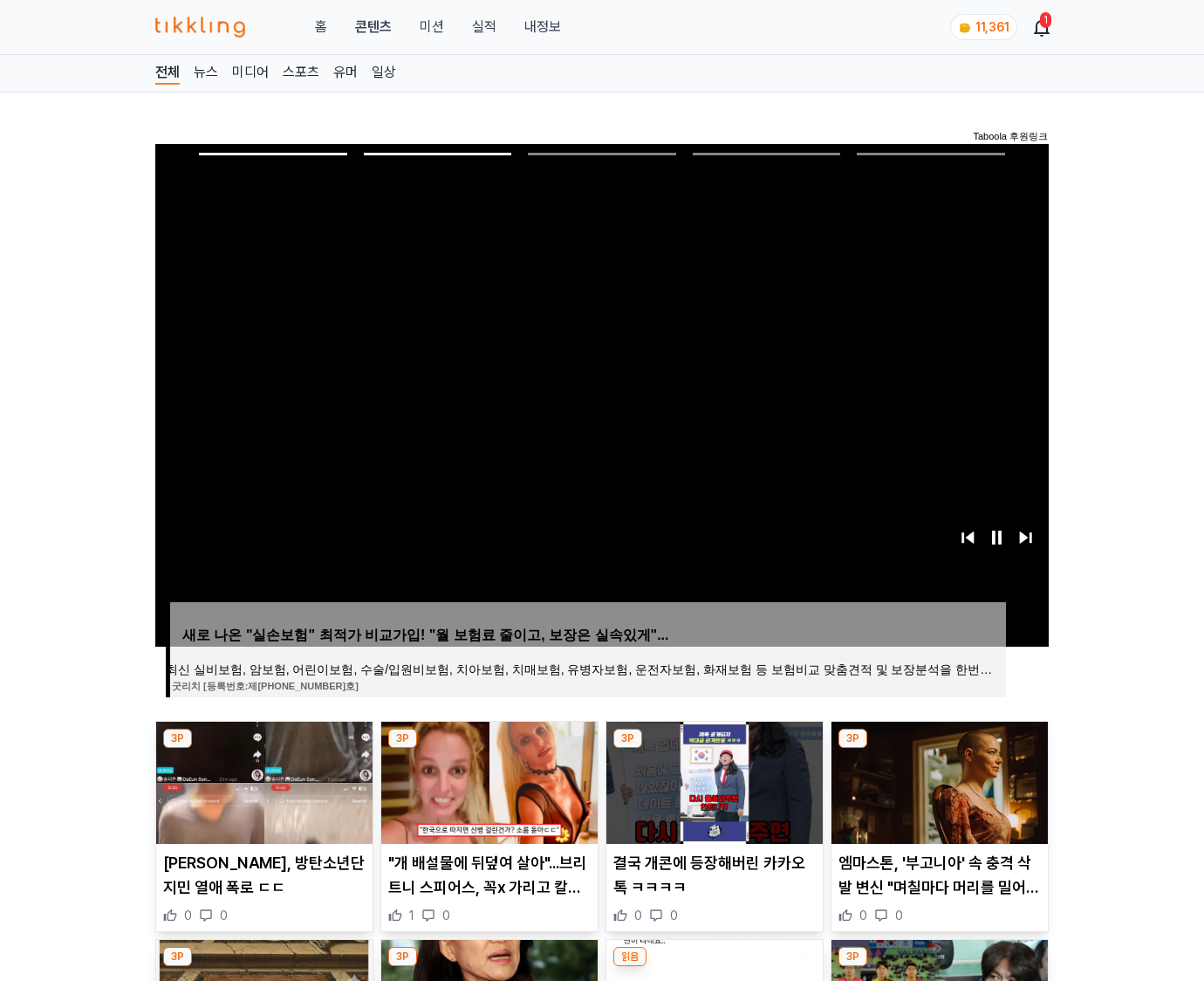
click at [937, 780] on img at bounding box center [940, 782] width 217 height 122
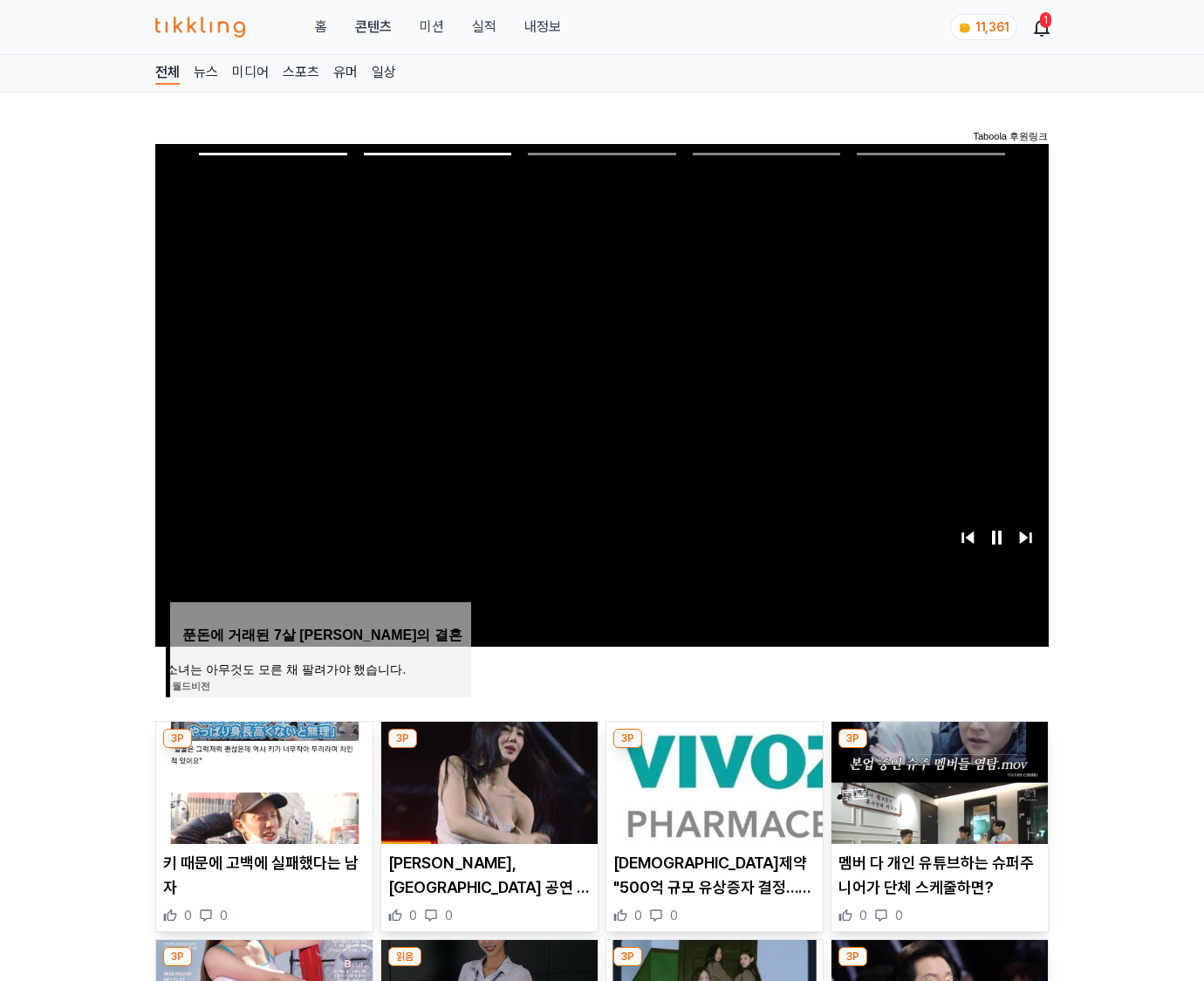
click at [937, 780] on img at bounding box center [940, 782] width 217 height 122
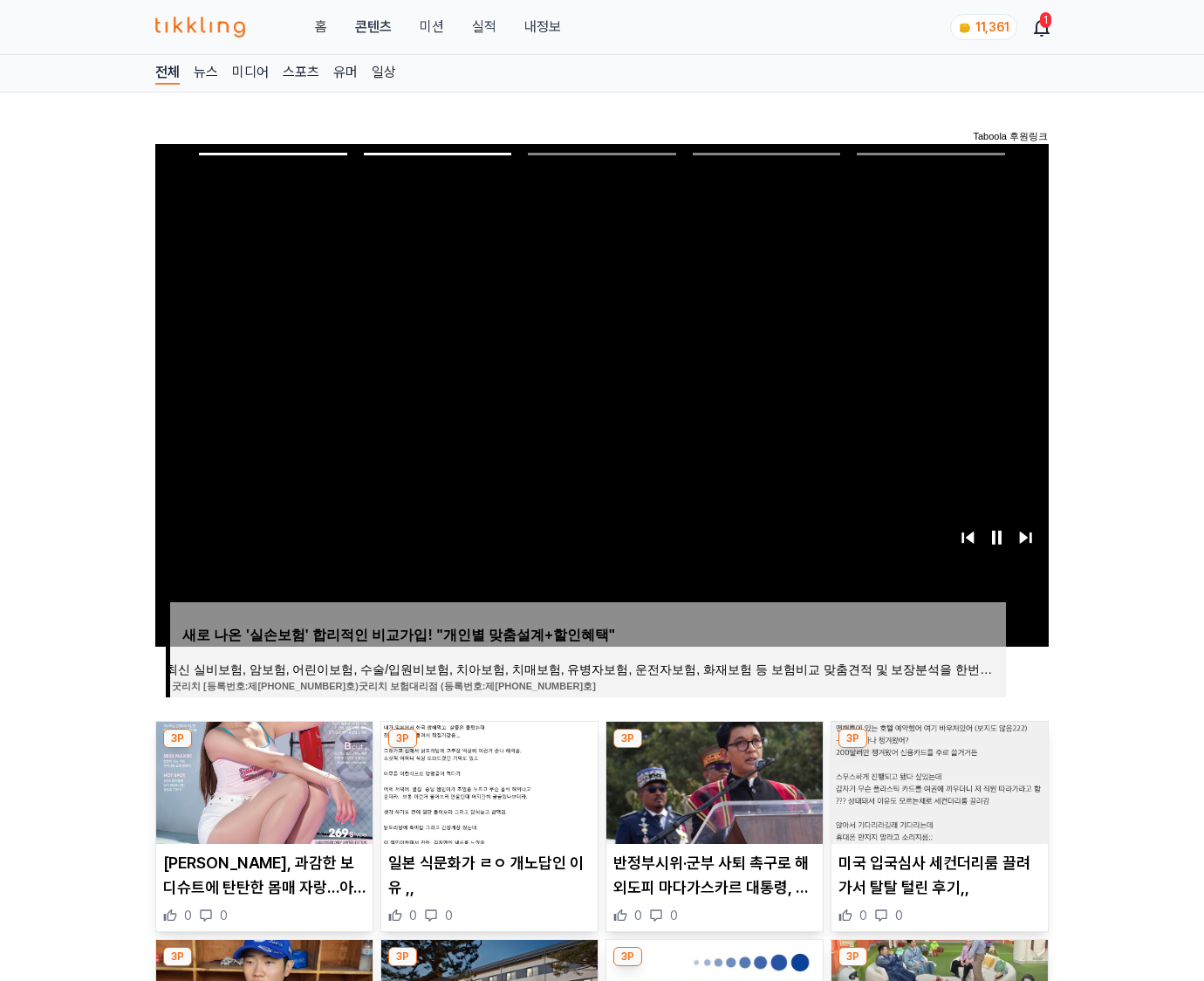
click at [937, 780] on img at bounding box center [940, 782] width 217 height 122
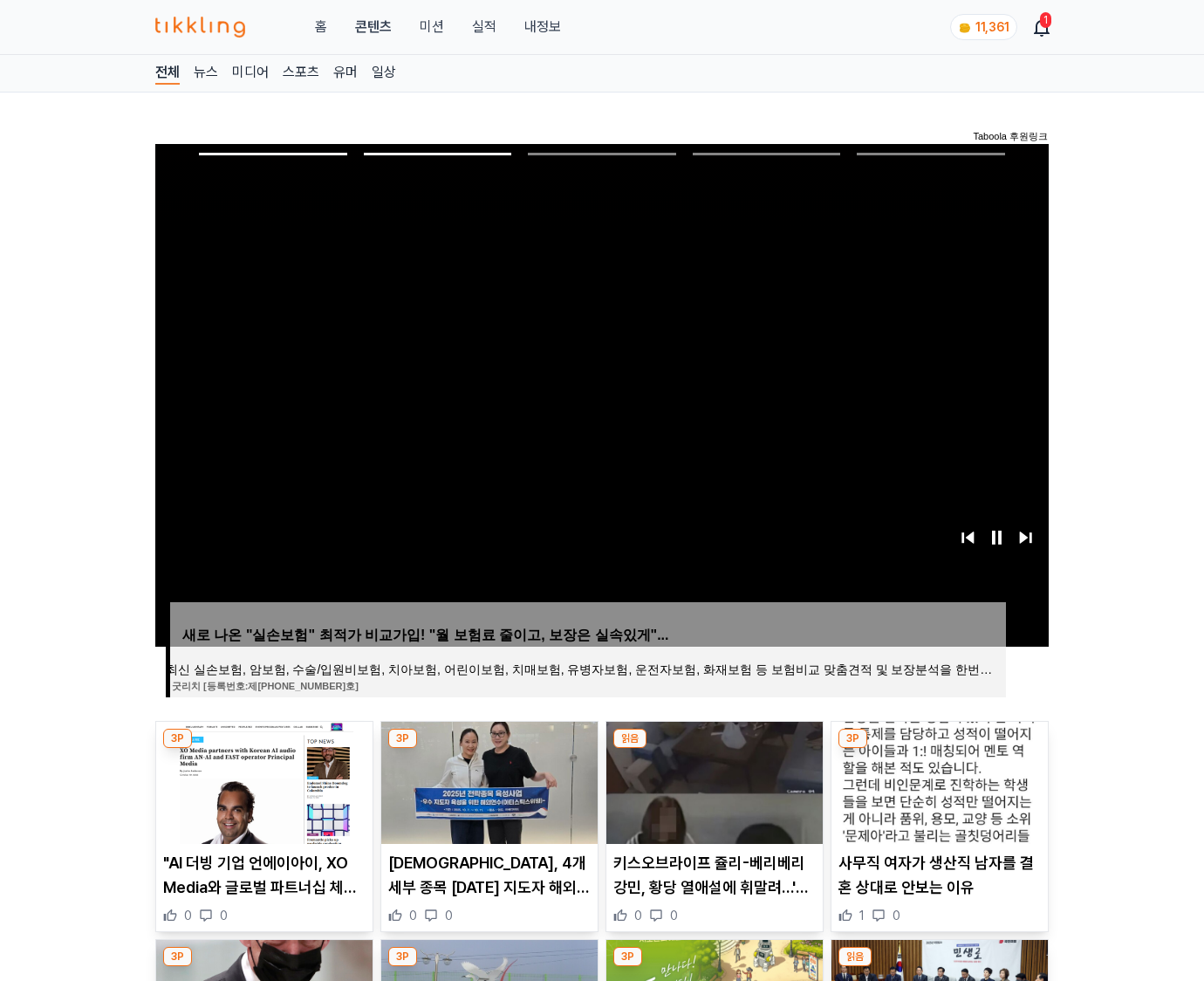
click at [937, 780] on img at bounding box center [940, 782] width 217 height 122
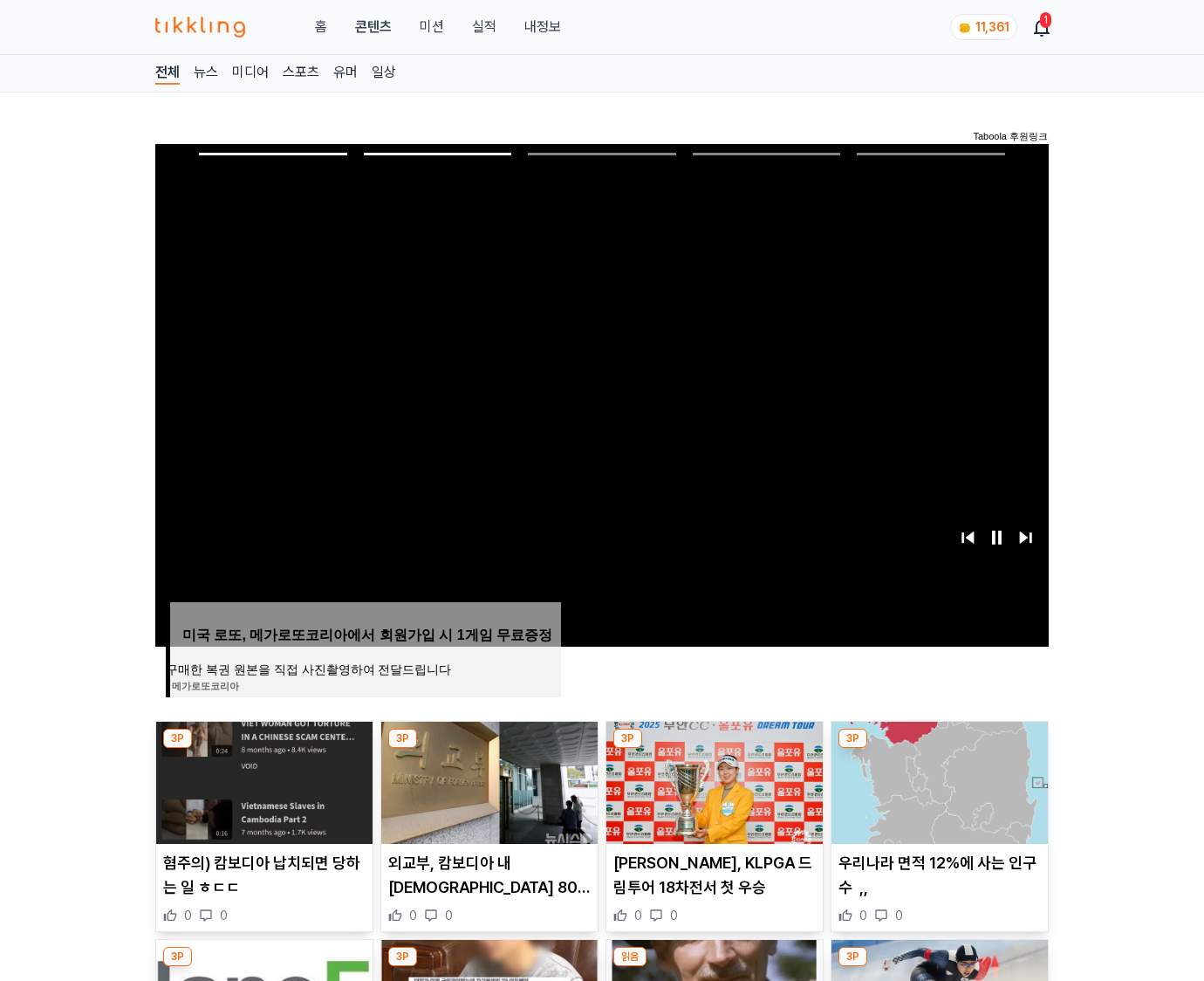
click at [937, 780] on img at bounding box center [940, 782] width 217 height 122
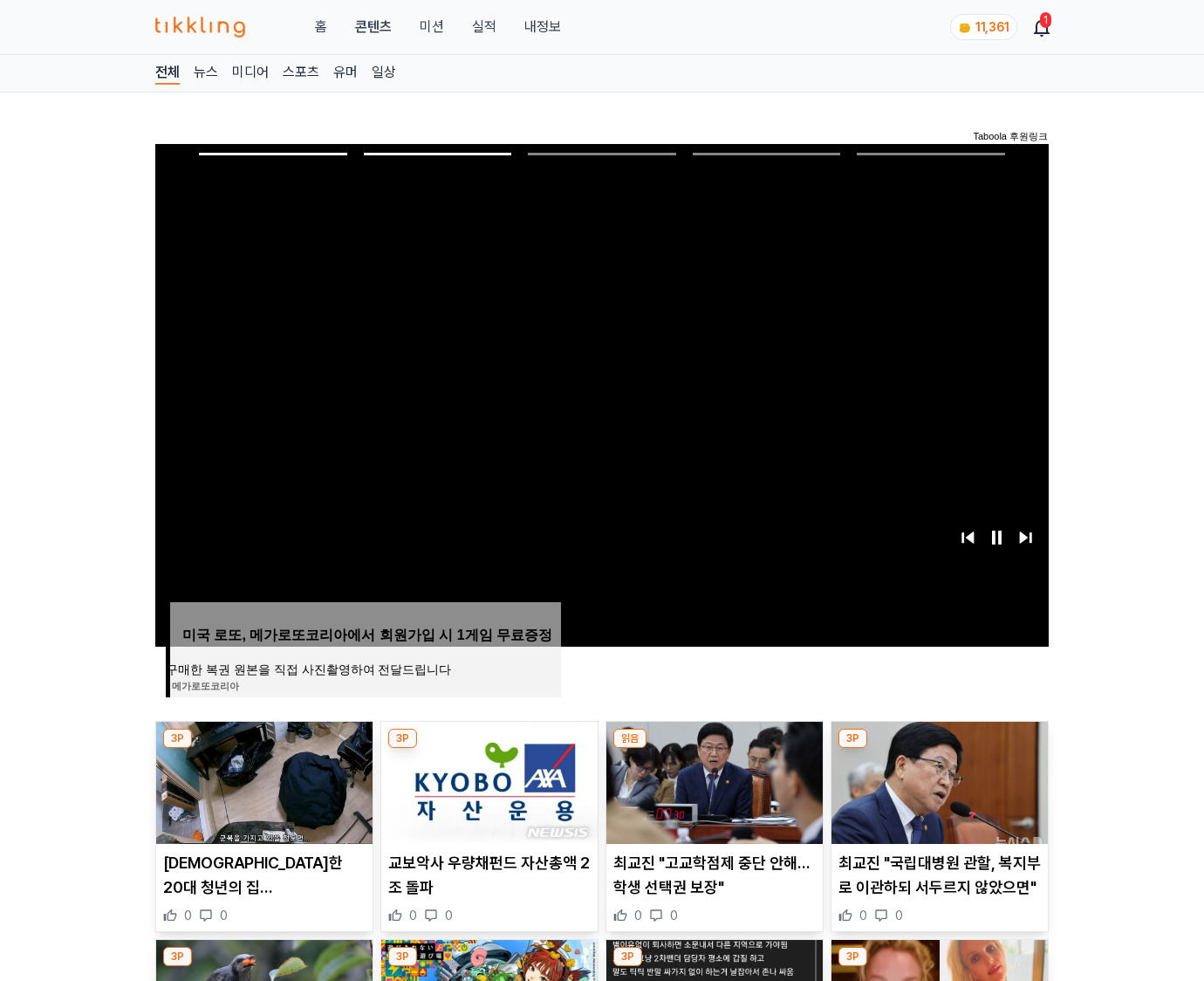
click at [937, 780] on img at bounding box center [940, 782] width 217 height 122
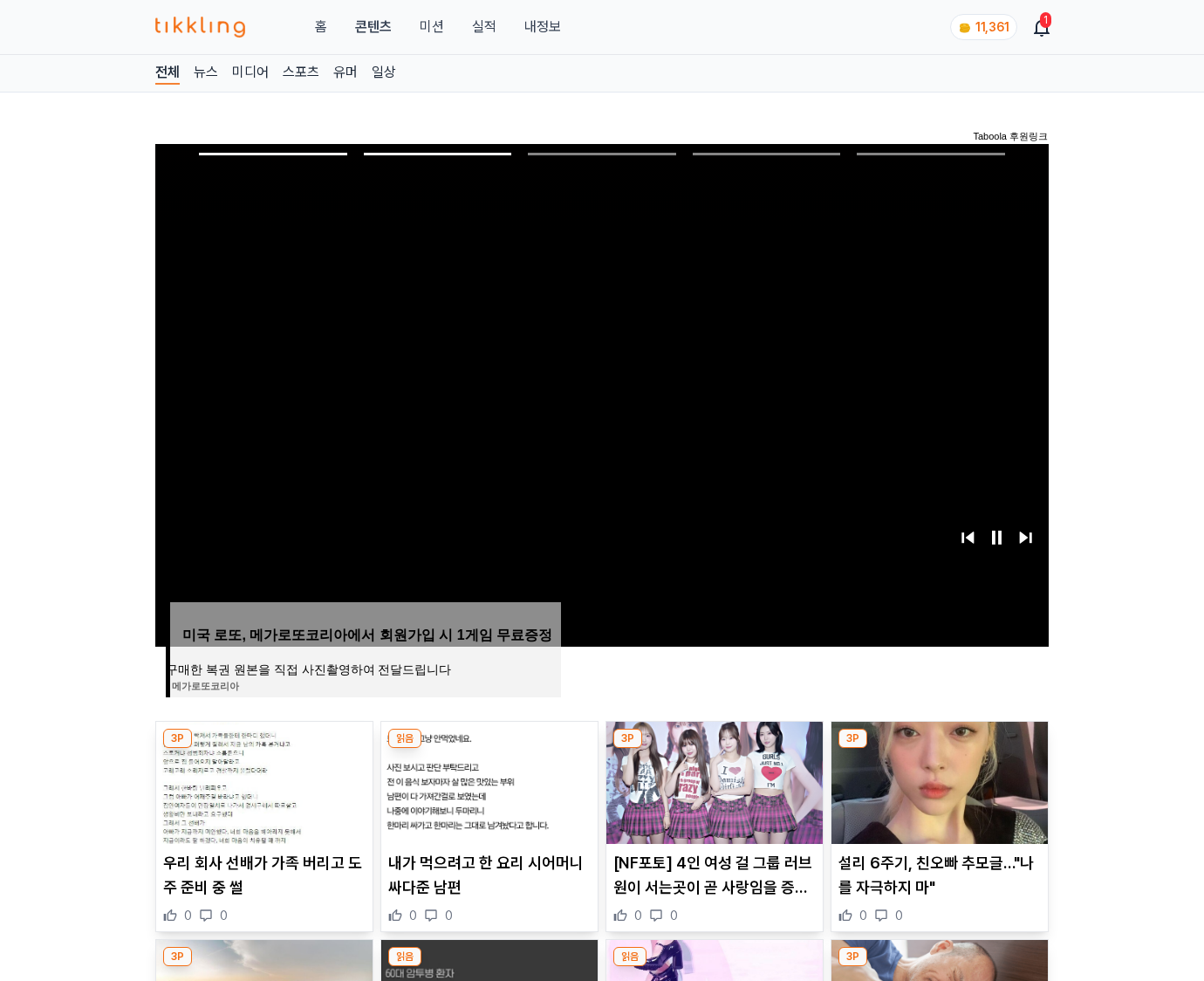
click at [937, 780] on img at bounding box center [940, 782] width 217 height 122
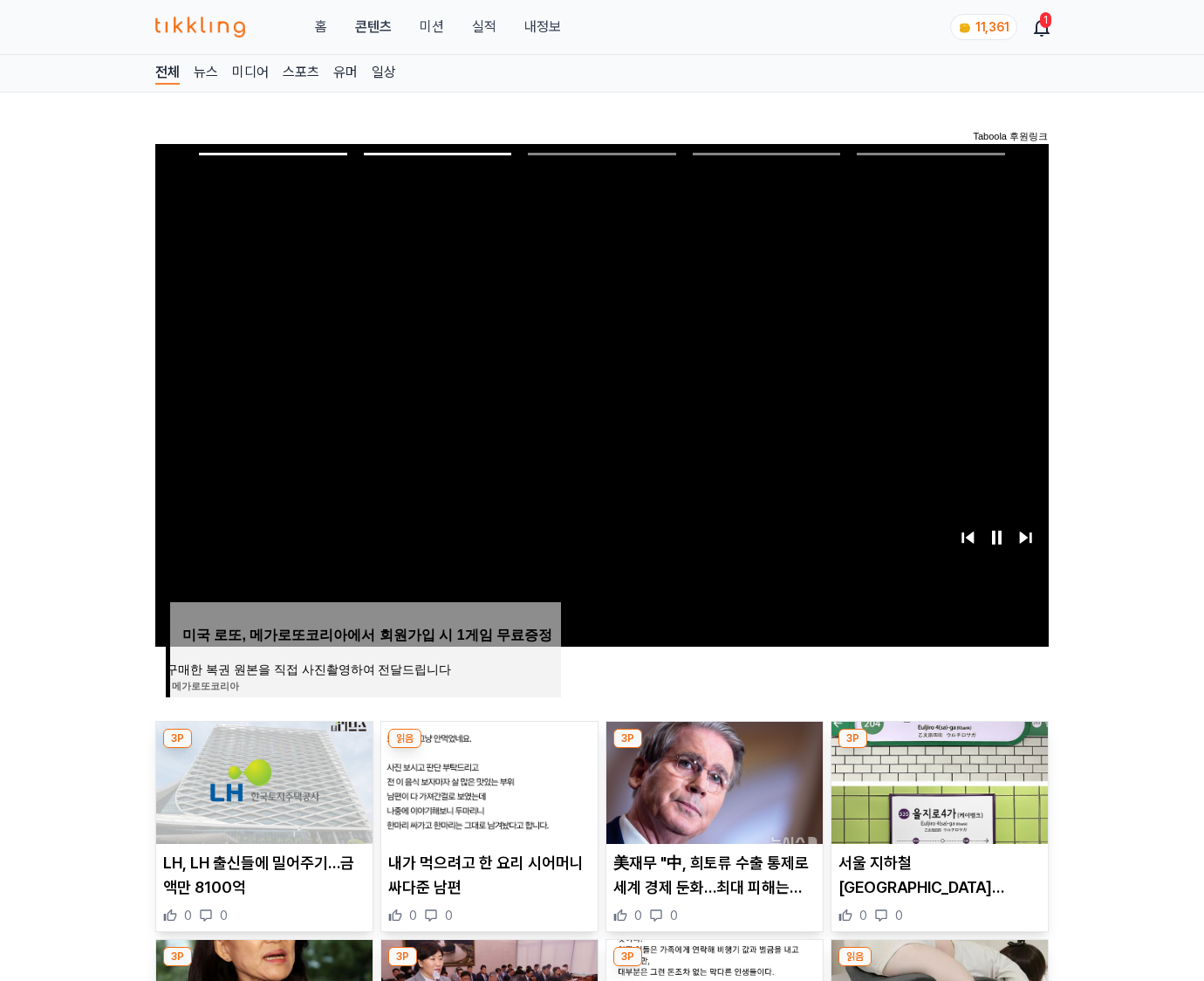
click at [937, 780] on img at bounding box center [940, 782] width 217 height 122
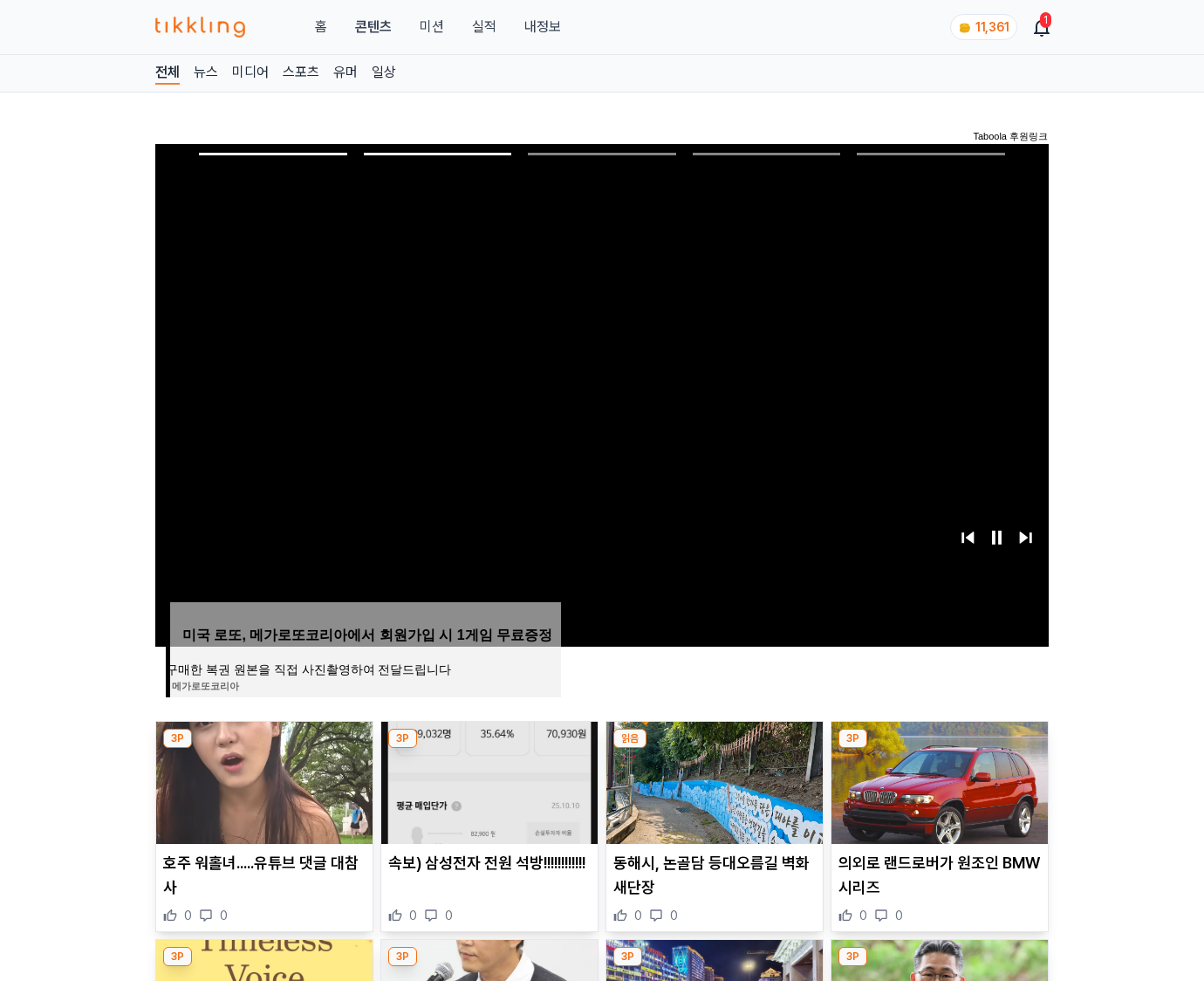
click at [937, 780] on img at bounding box center [940, 782] width 217 height 122
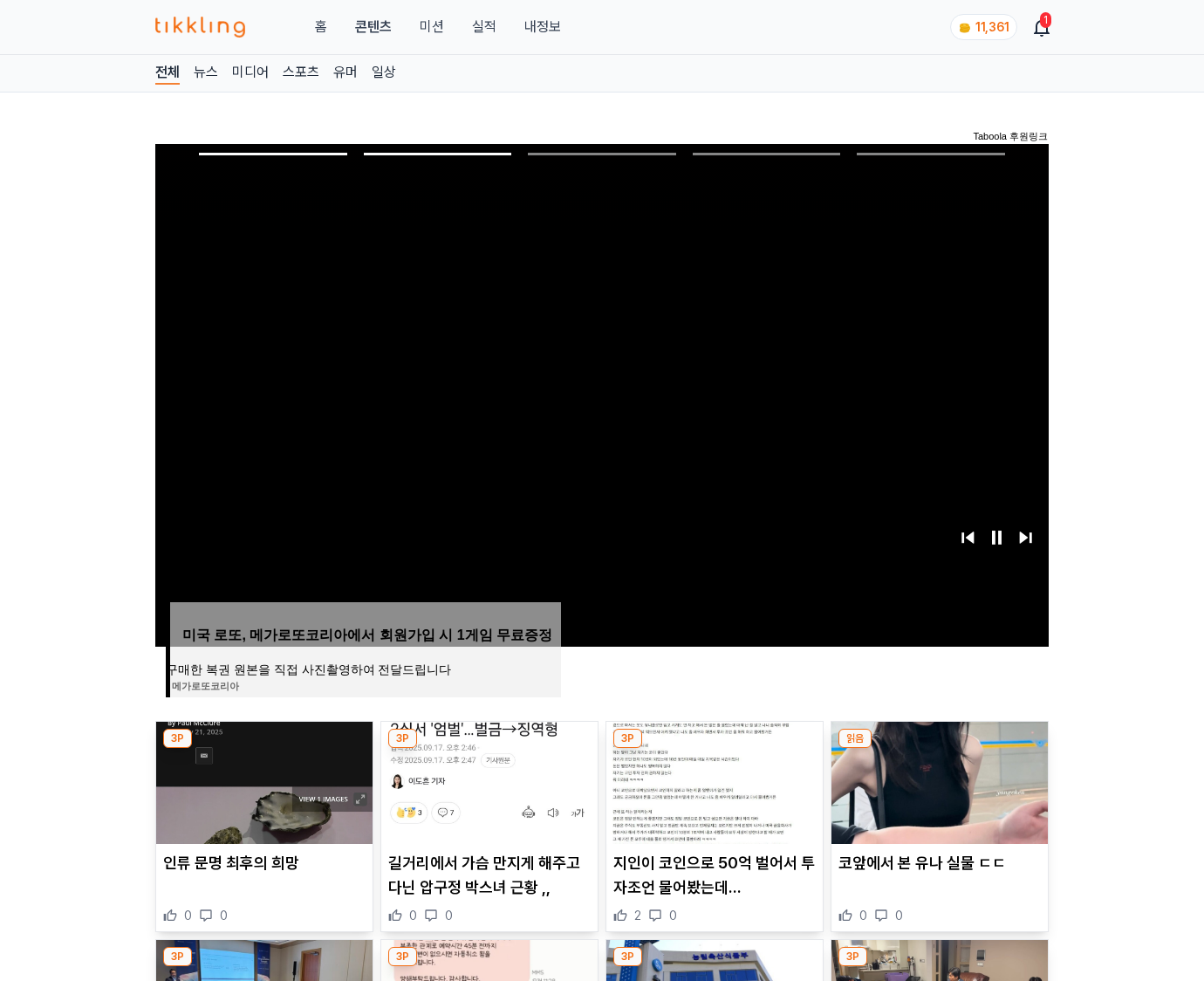
click at [937, 780] on img at bounding box center [940, 782] width 217 height 122
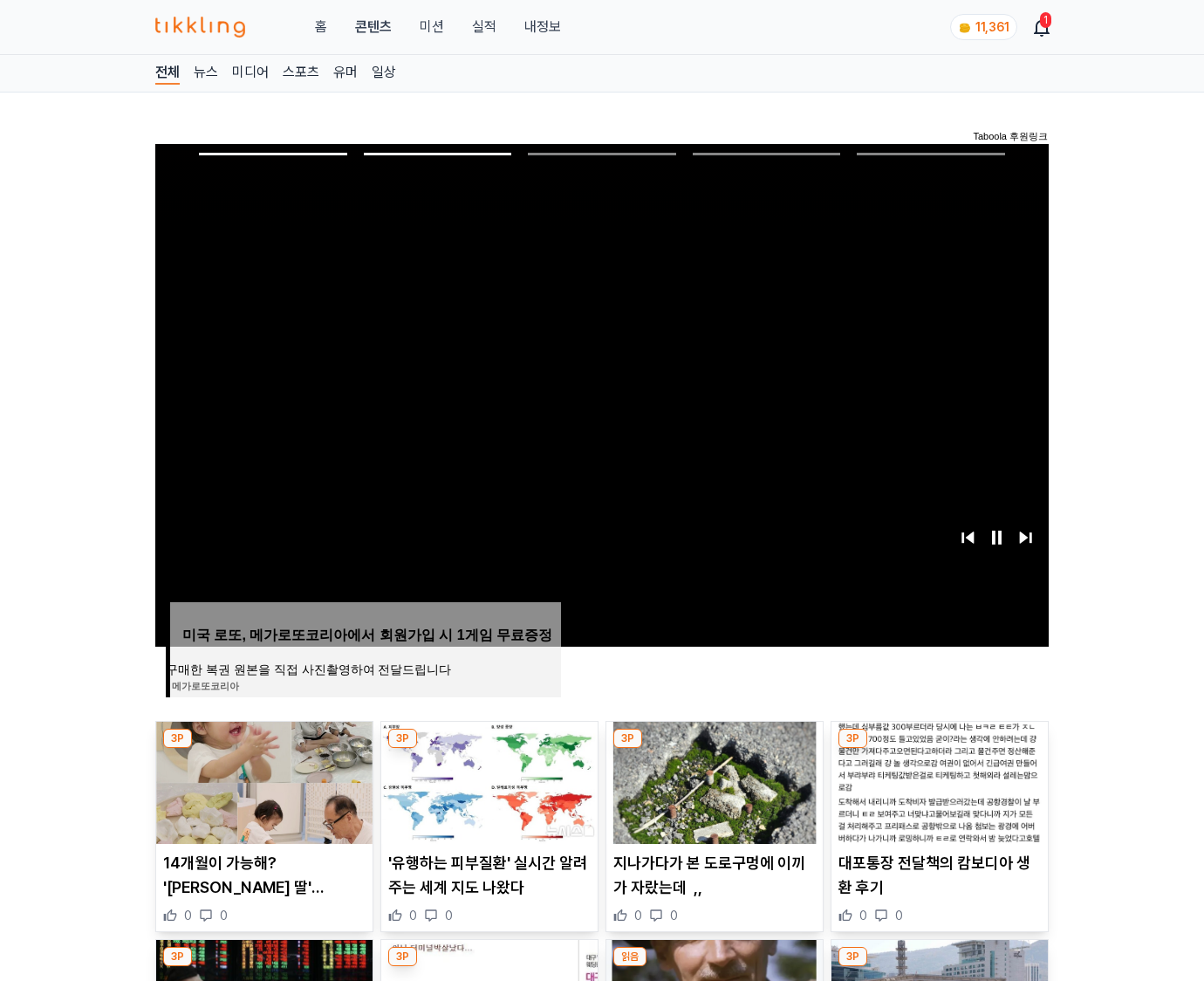
click at [937, 780] on img at bounding box center [940, 782] width 217 height 122
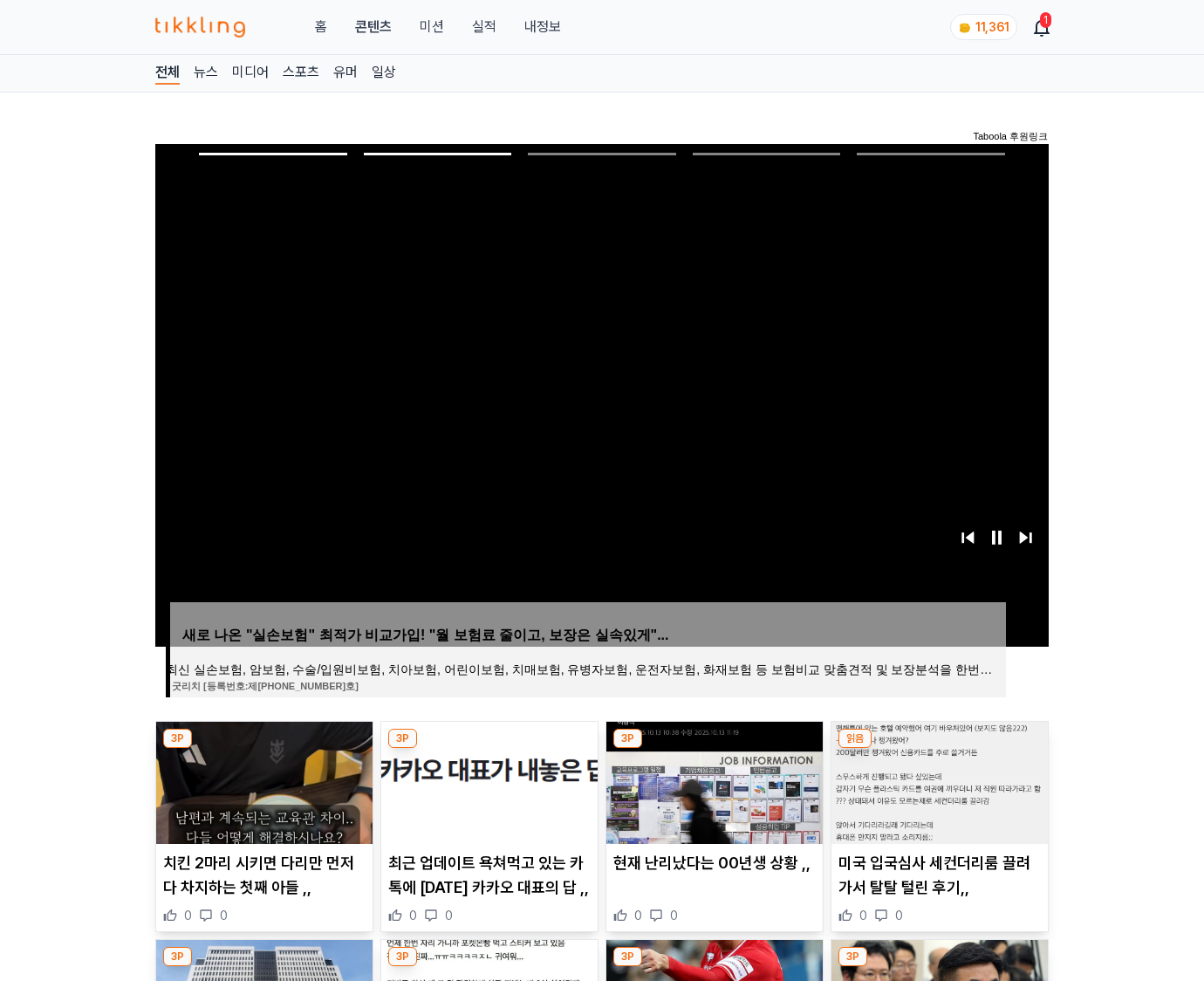
click at [937, 780] on img at bounding box center [940, 782] width 217 height 122
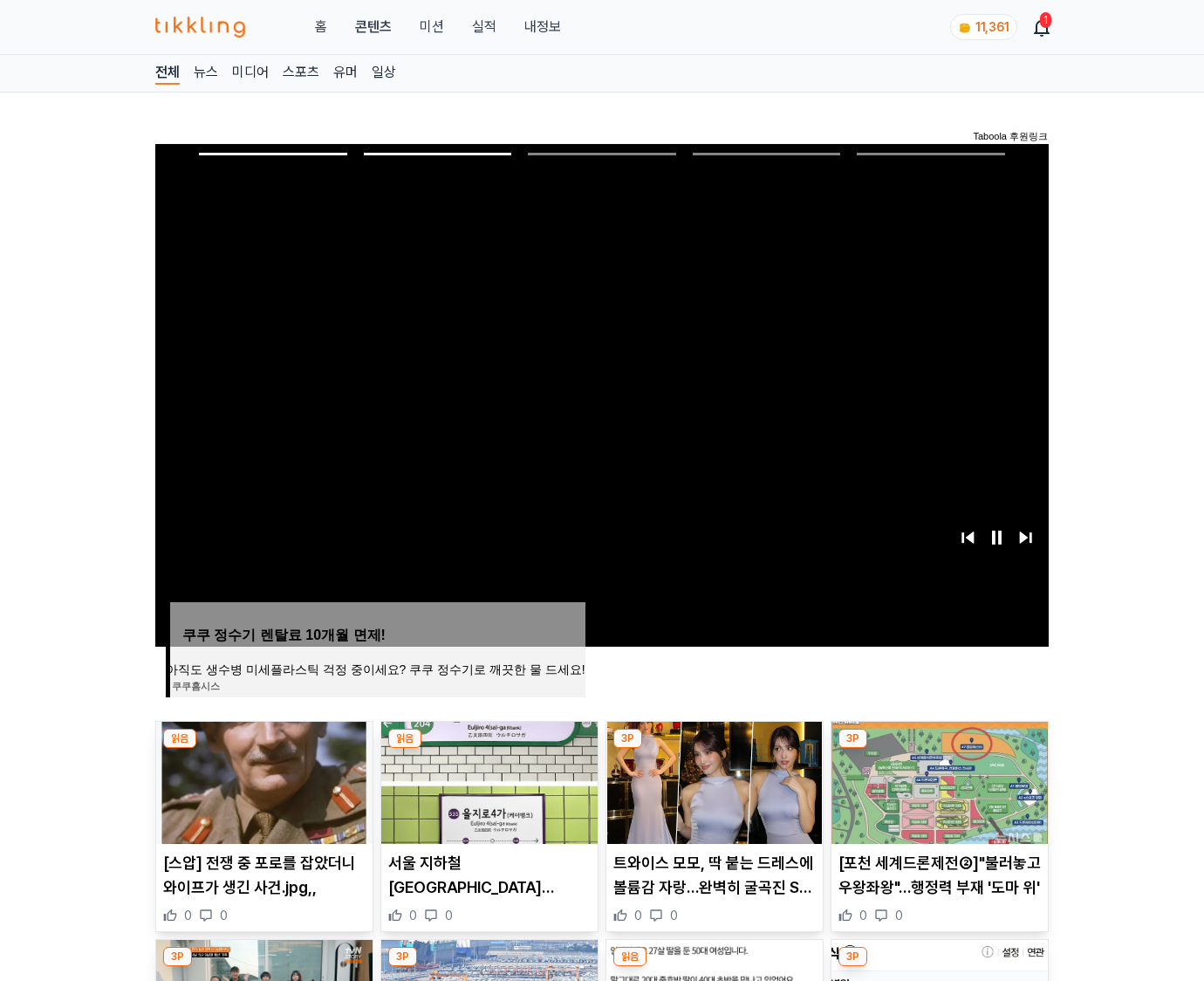
click at [937, 780] on img at bounding box center [940, 782] width 217 height 122
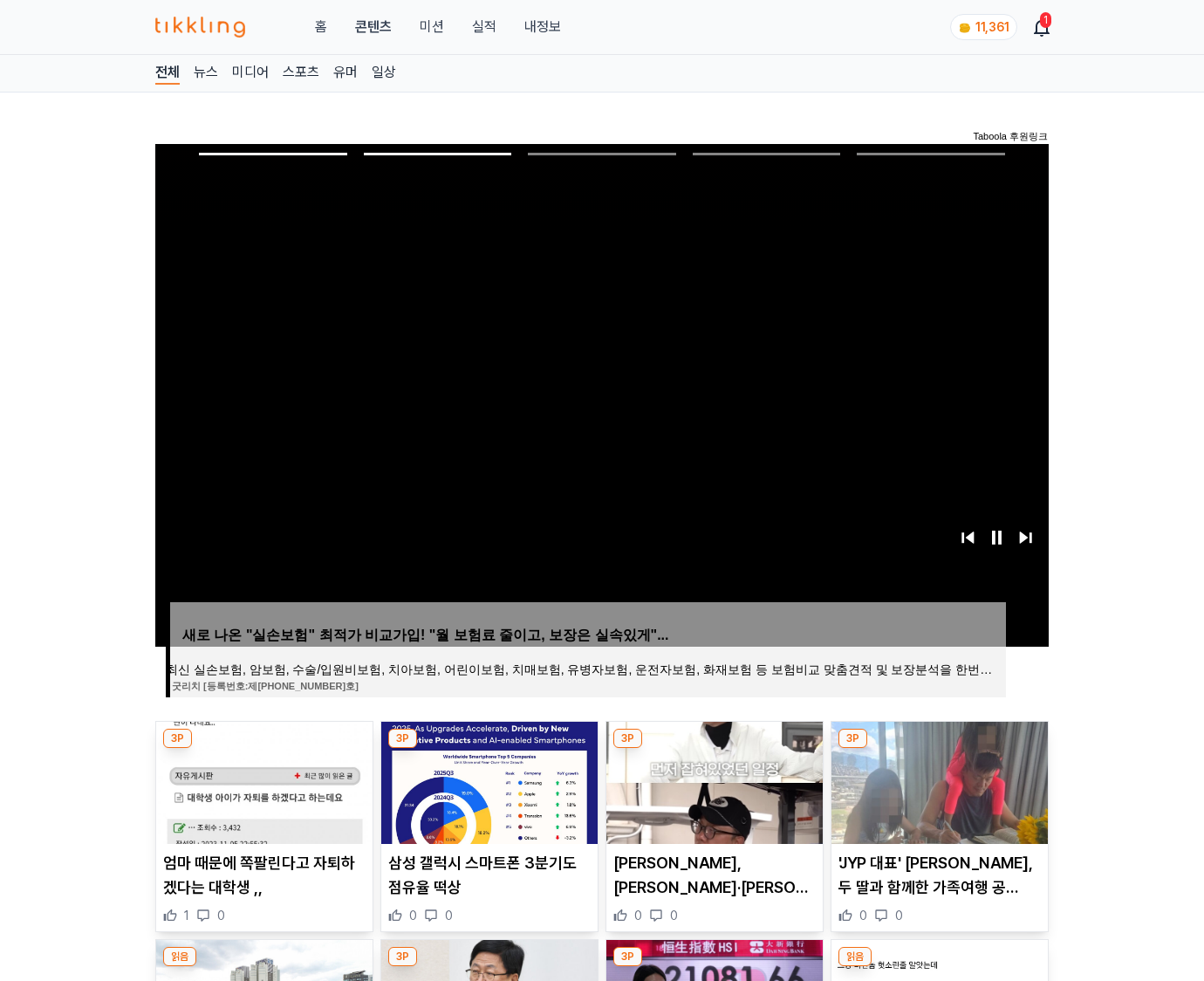
click at [937, 780] on img at bounding box center [940, 782] width 217 height 122
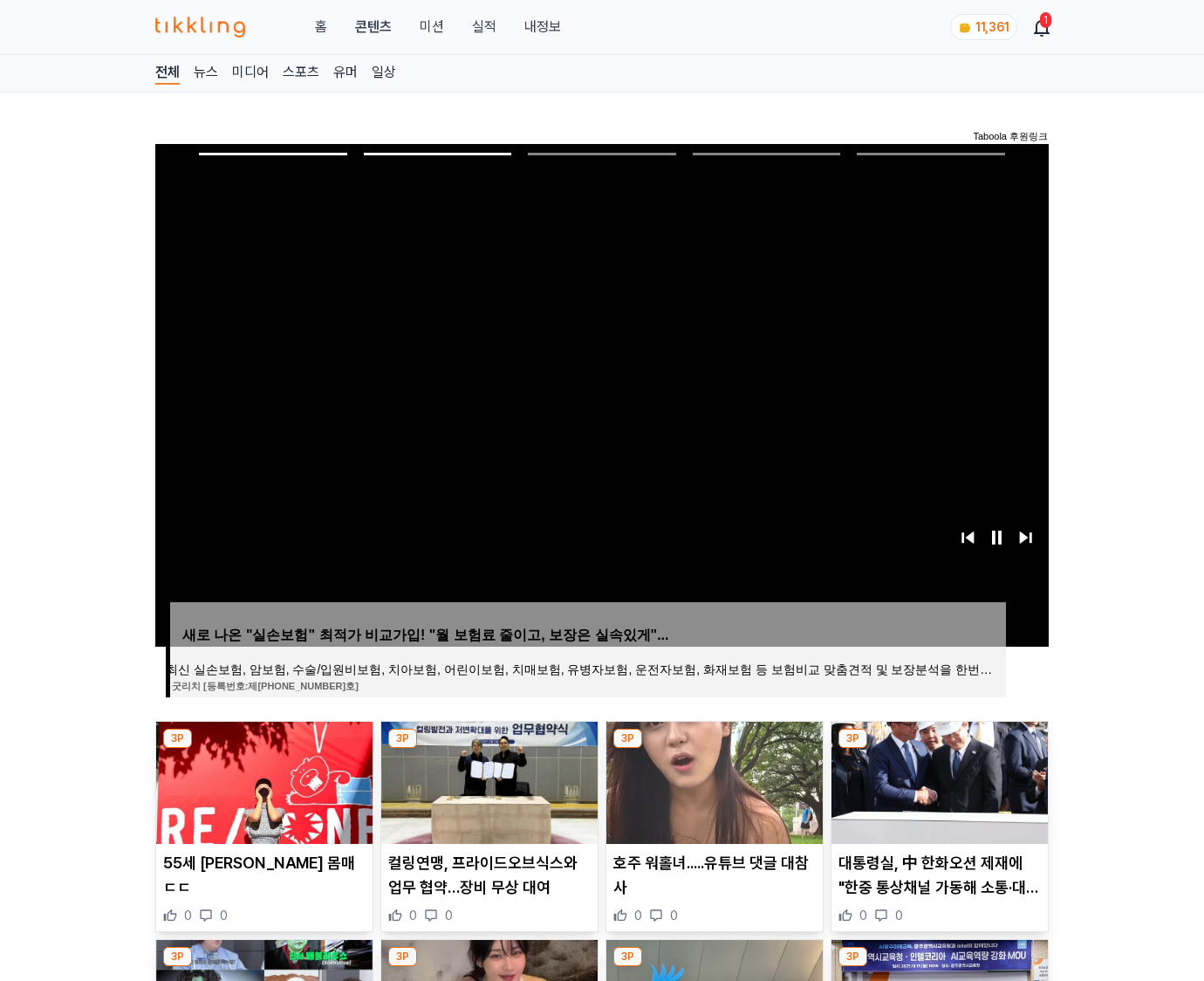
click at [937, 780] on img at bounding box center [940, 782] width 217 height 122
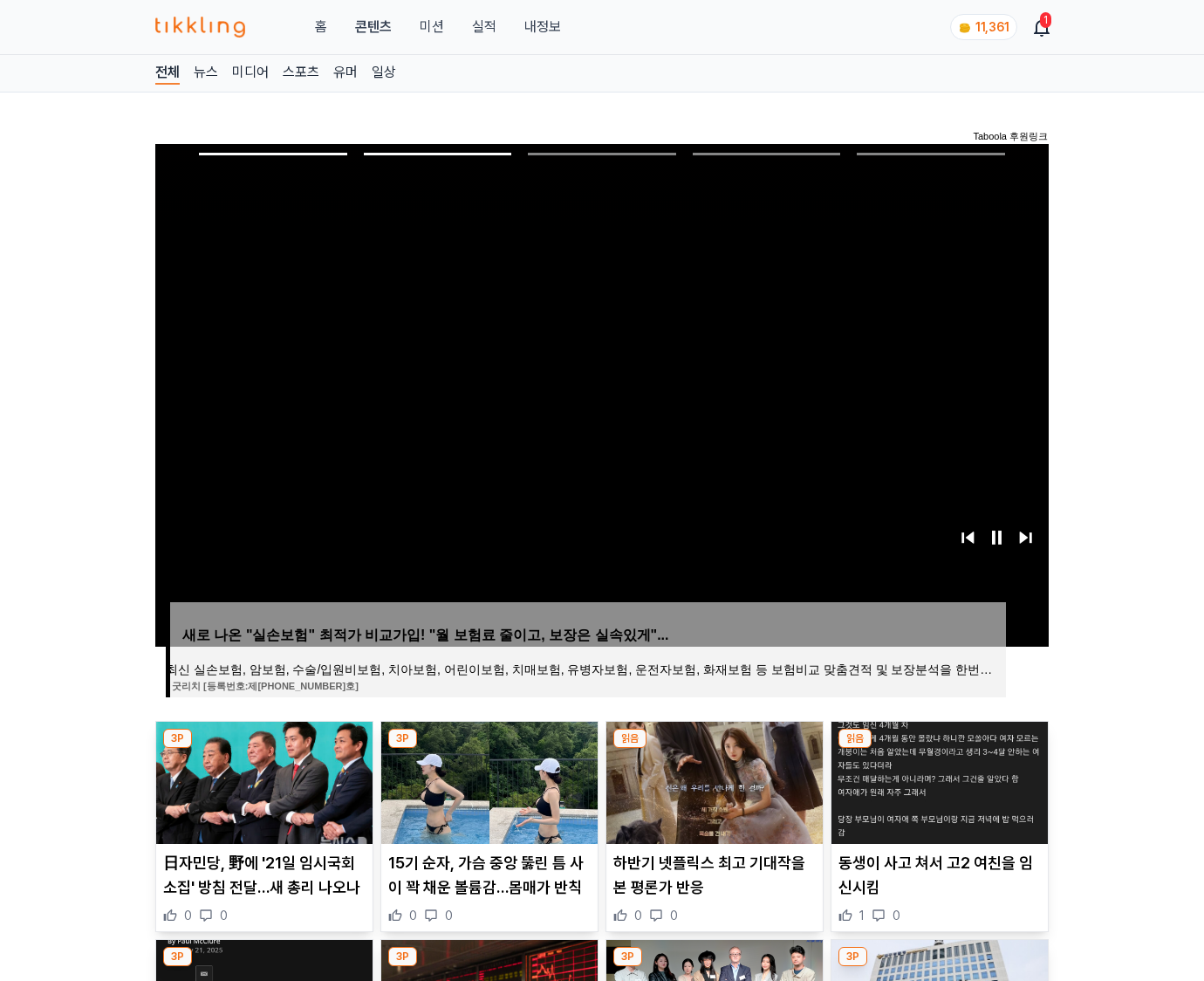
click at [937, 780] on img at bounding box center [940, 782] width 217 height 122
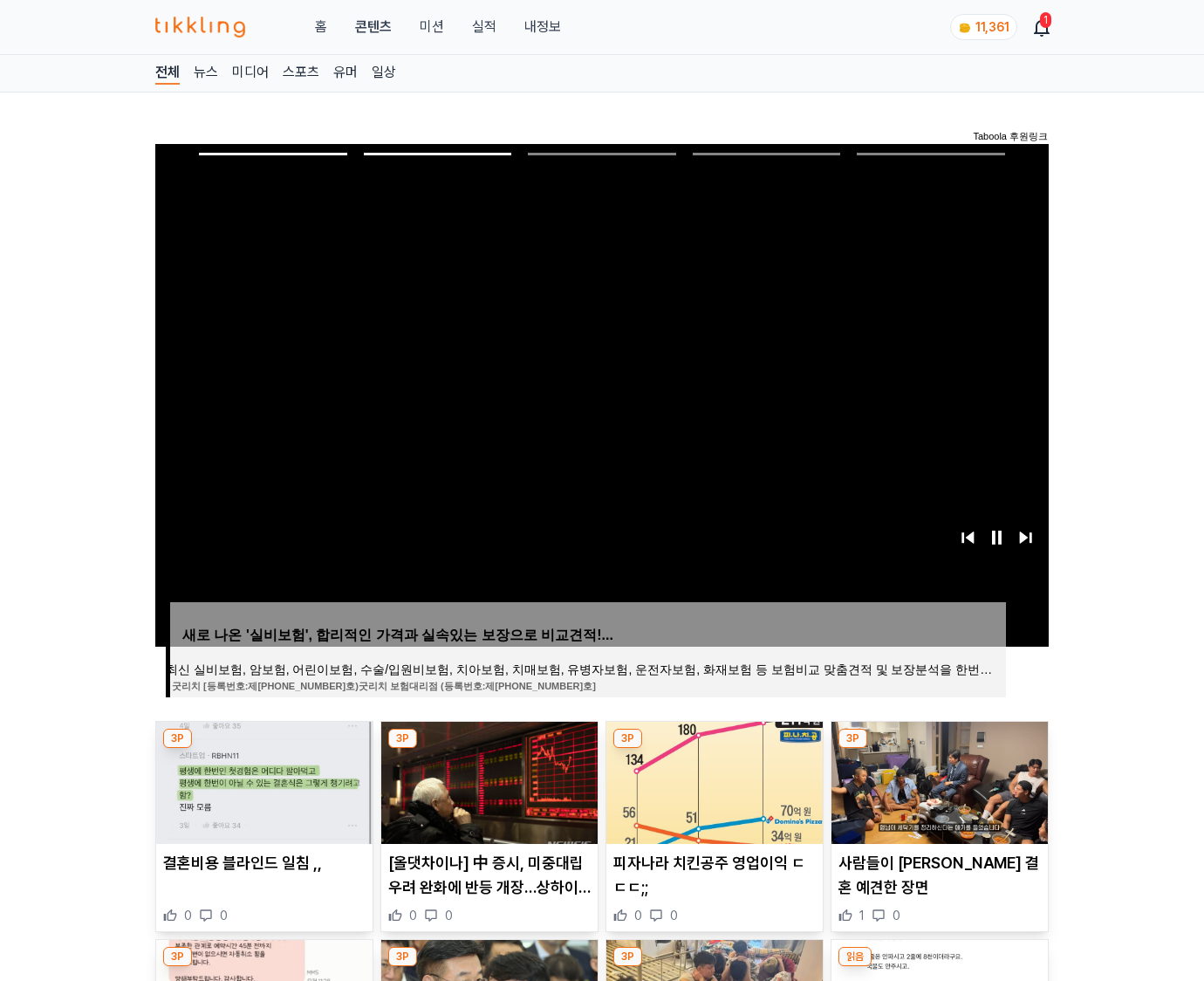
click at [937, 780] on img at bounding box center [940, 782] width 217 height 122
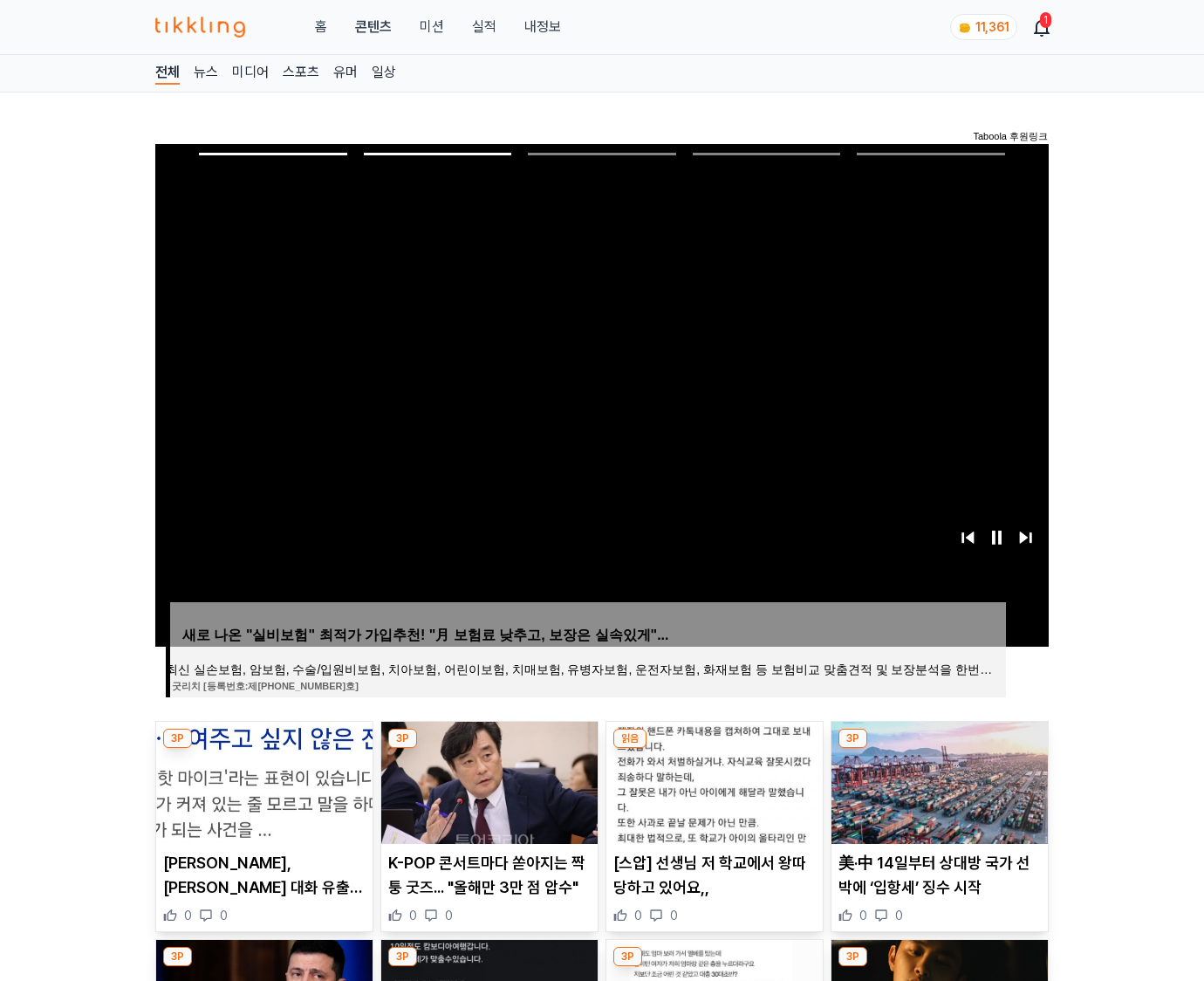
click at [937, 780] on img at bounding box center [940, 782] width 217 height 122
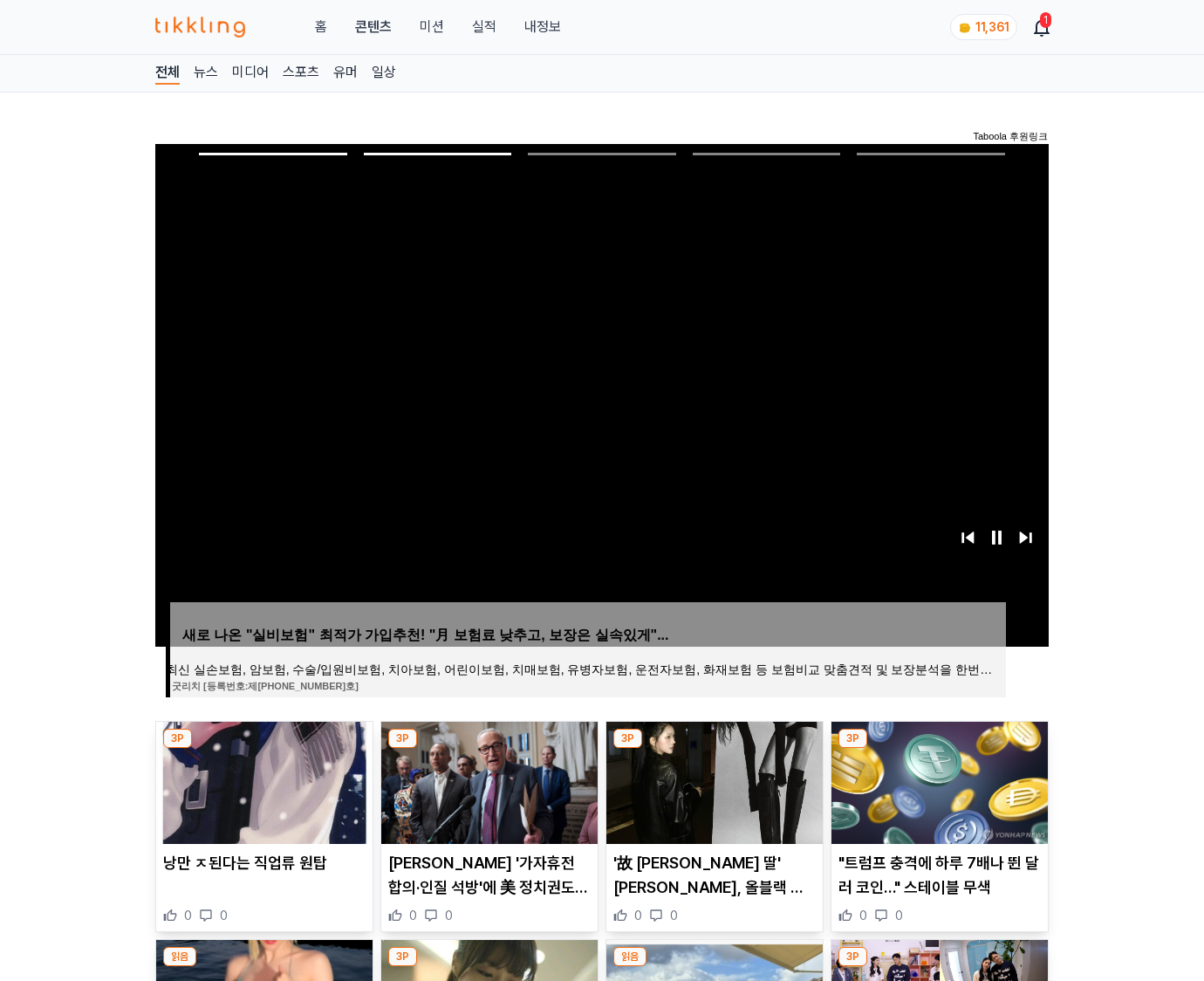
click at [937, 780] on img at bounding box center [940, 782] width 217 height 122
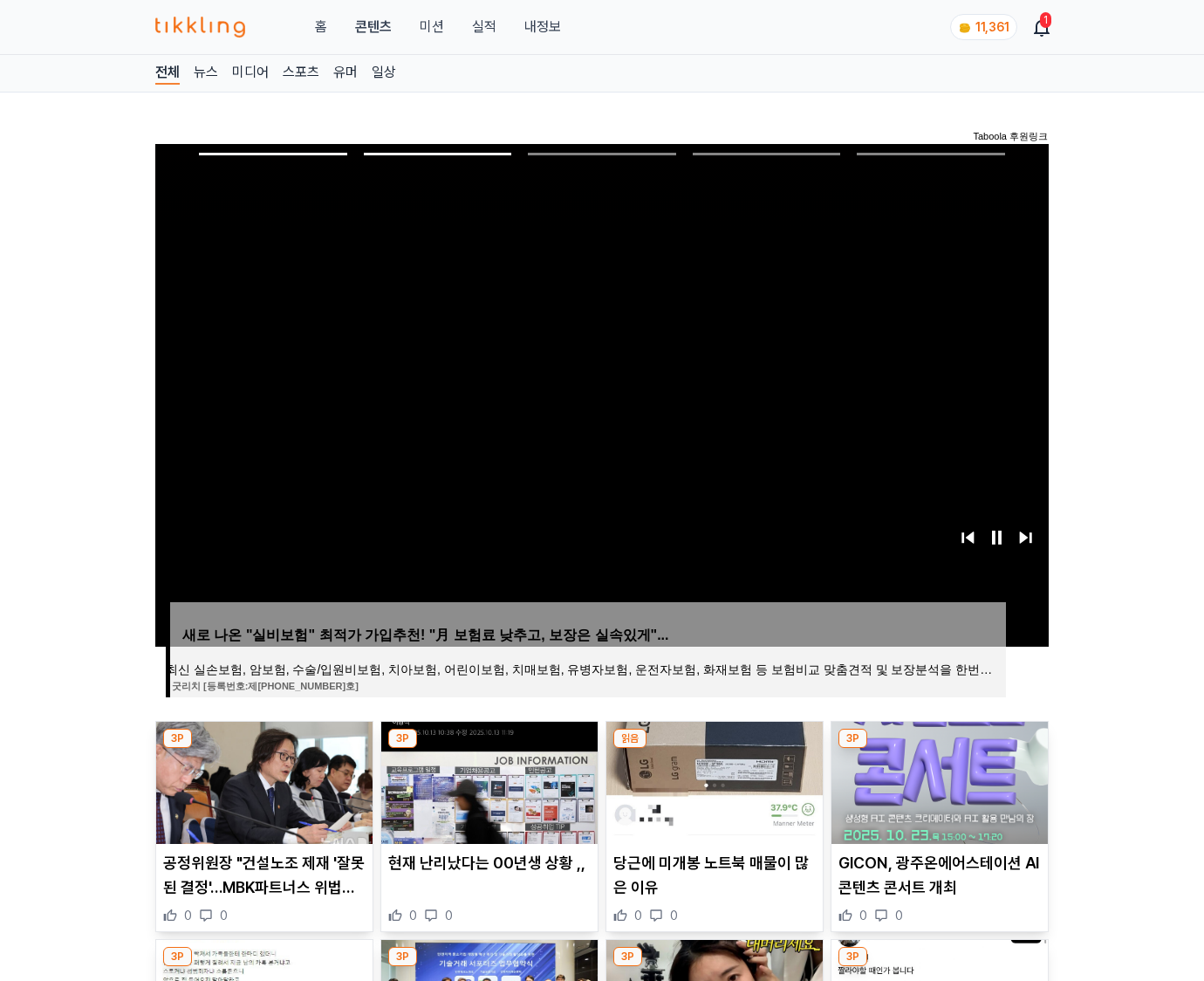
click at [937, 780] on img at bounding box center [940, 782] width 217 height 122
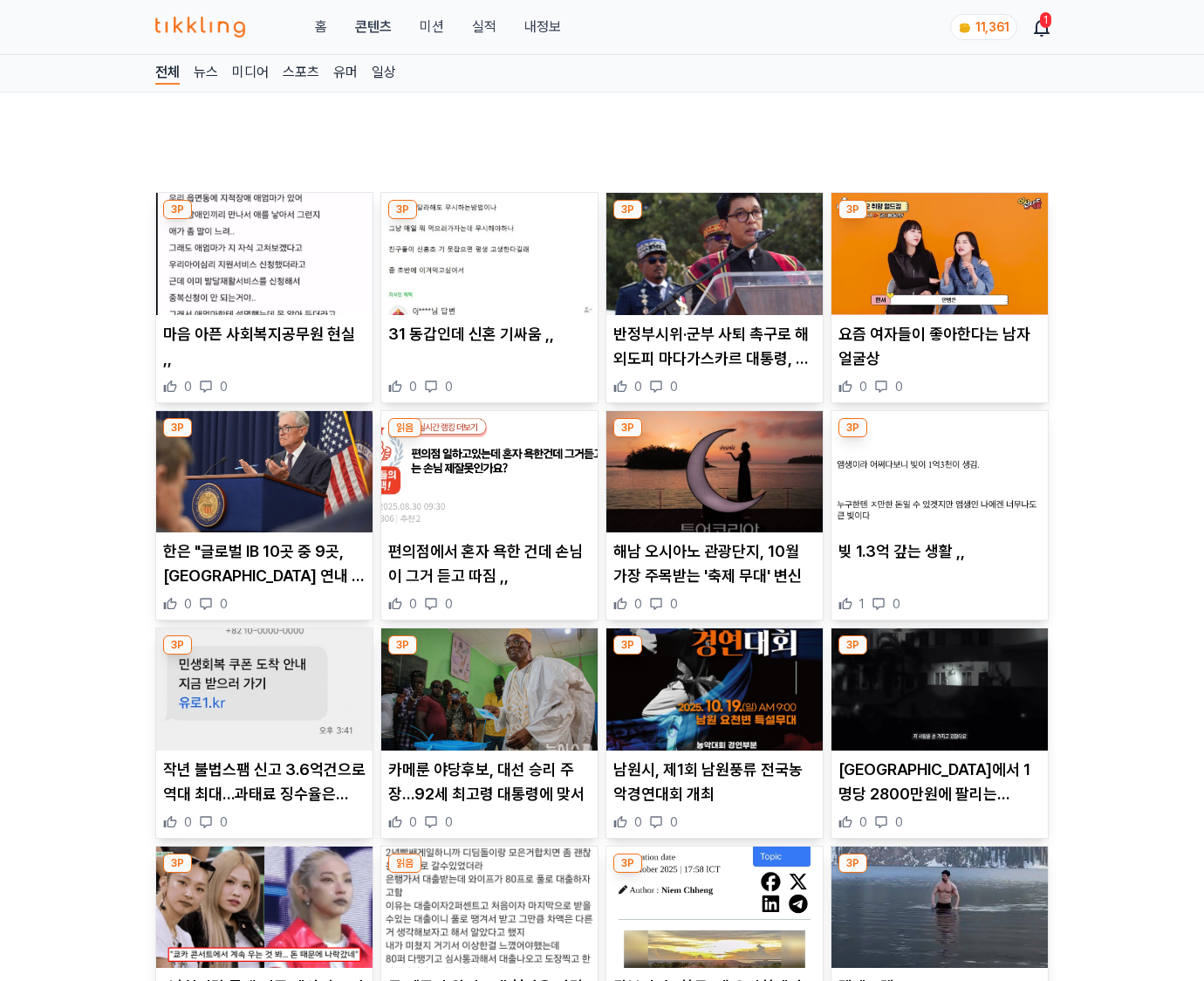
click at [937, 780] on p "[GEOGRAPHIC_DATA]에서 1명당 2800만원에 팔리는 [DEMOGRAPHIC_DATA] ㄷㄷ" at bounding box center [940, 781] width 202 height 49
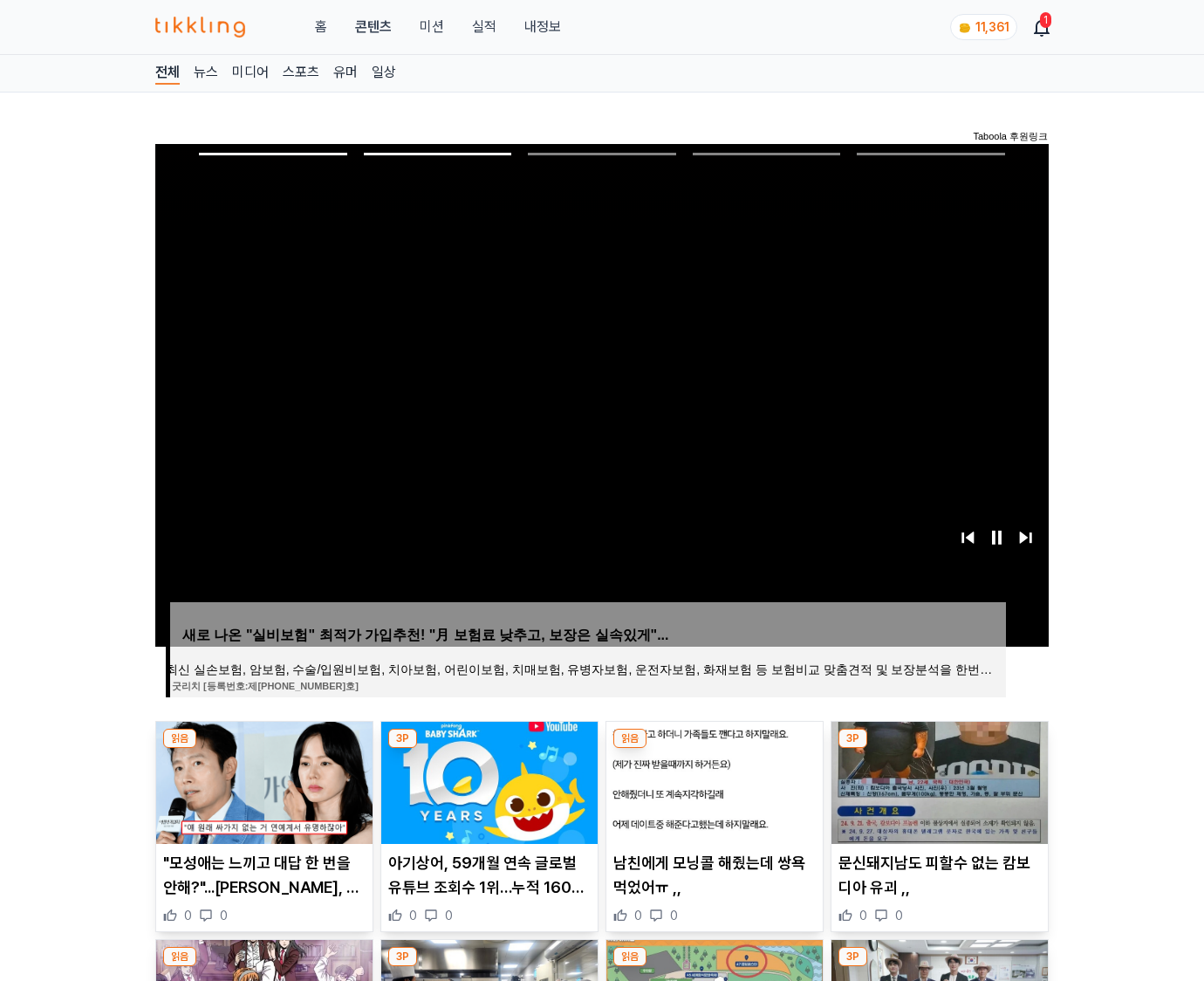
click at [937, 780] on img at bounding box center [940, 782] width 217 height 122
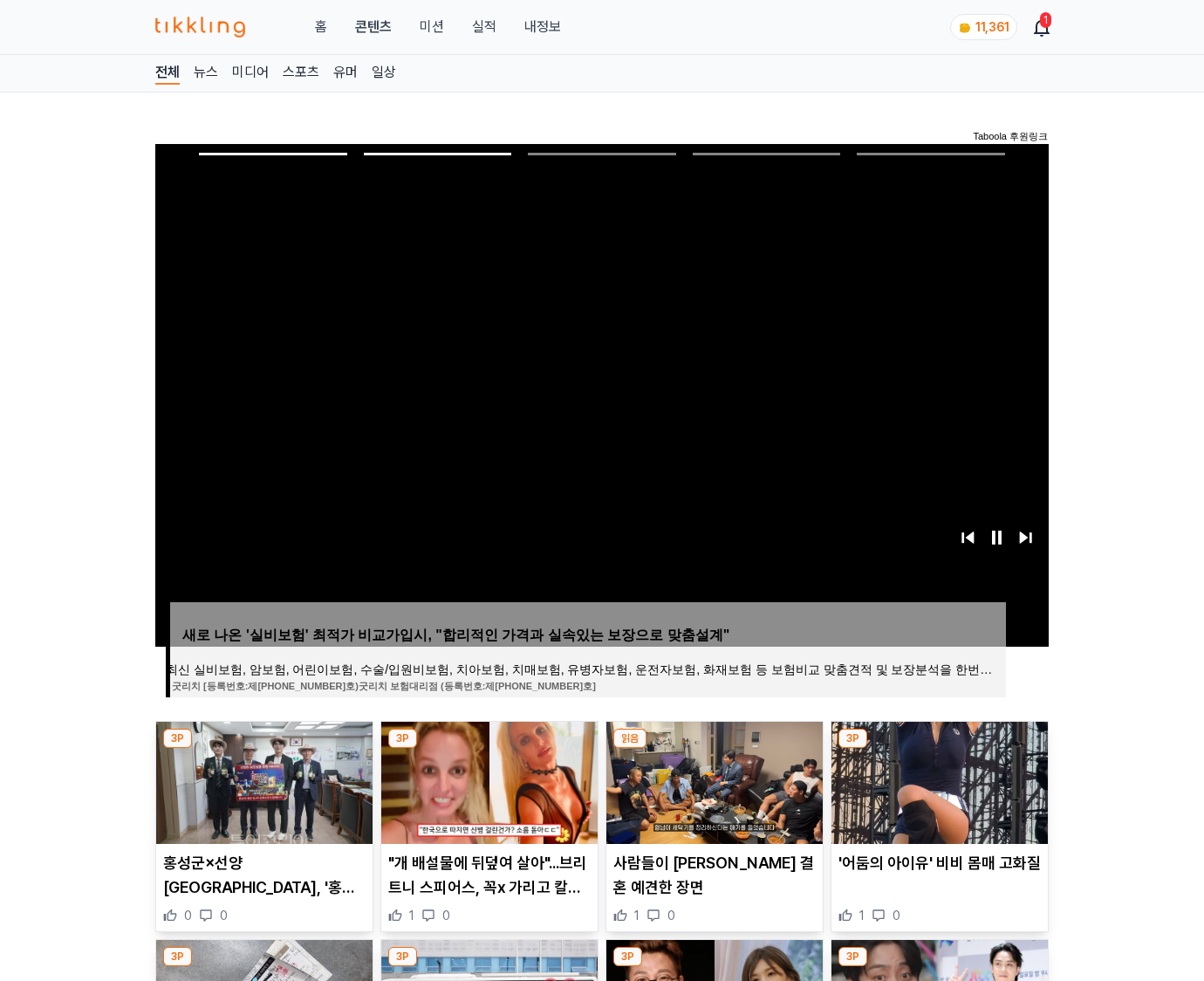
click at [937, 780] on img at bounding box center [940, 782] width 217 height 122
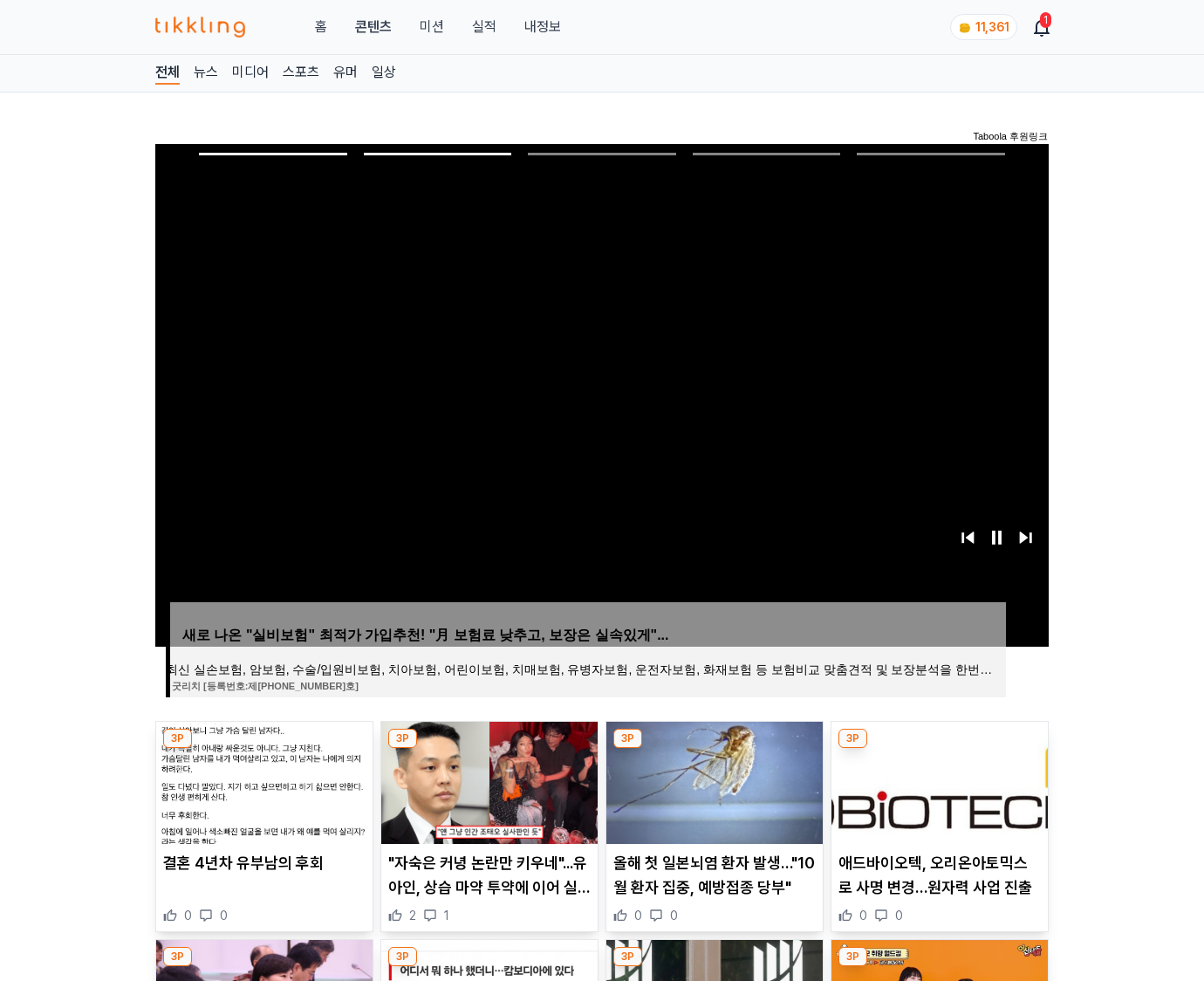
click at [937, 780] on img at bounding box center [940, 782] width 217 height 122
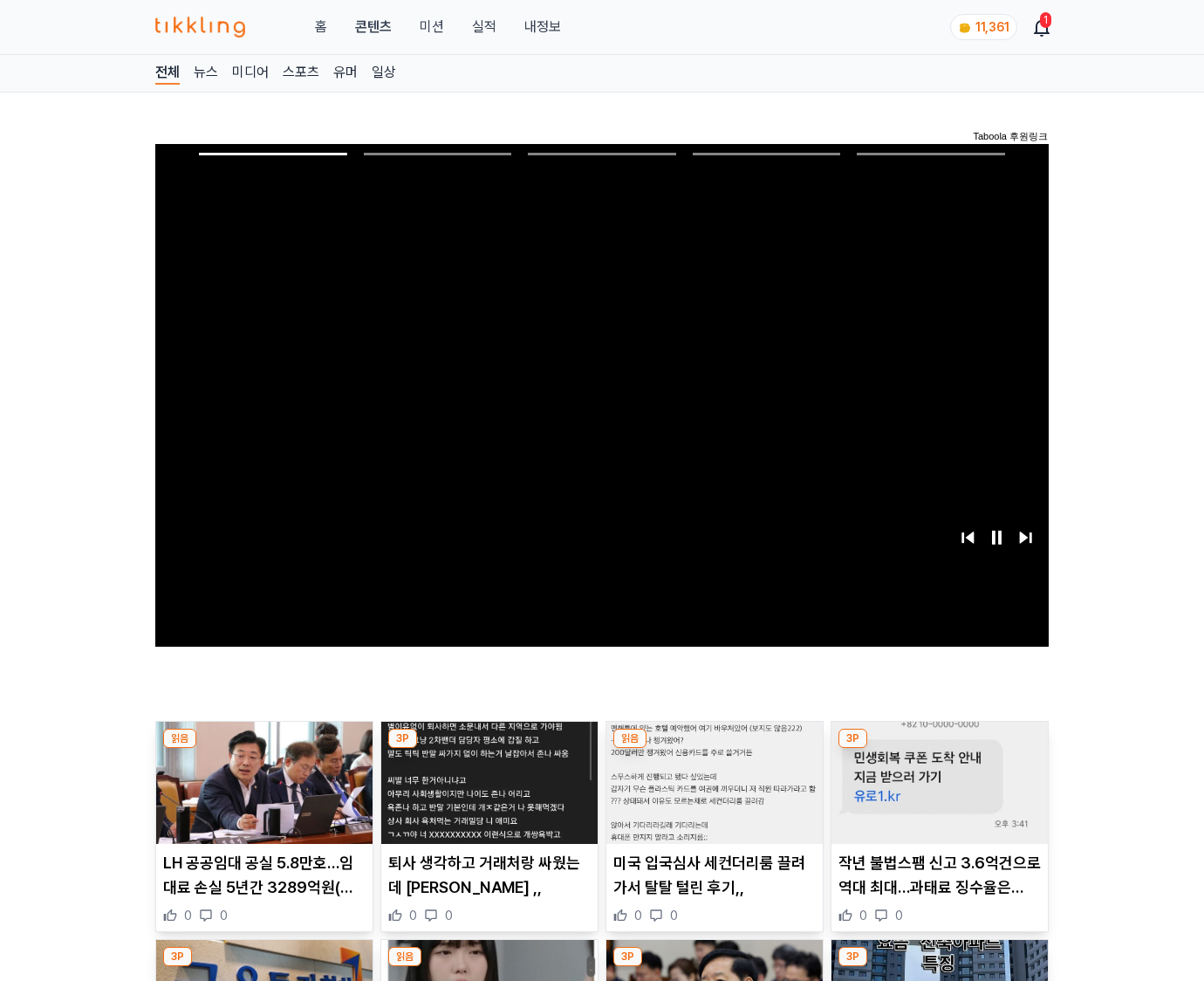
click at [937, 780] on img at bounding box center [940, 782] width 217 height 122
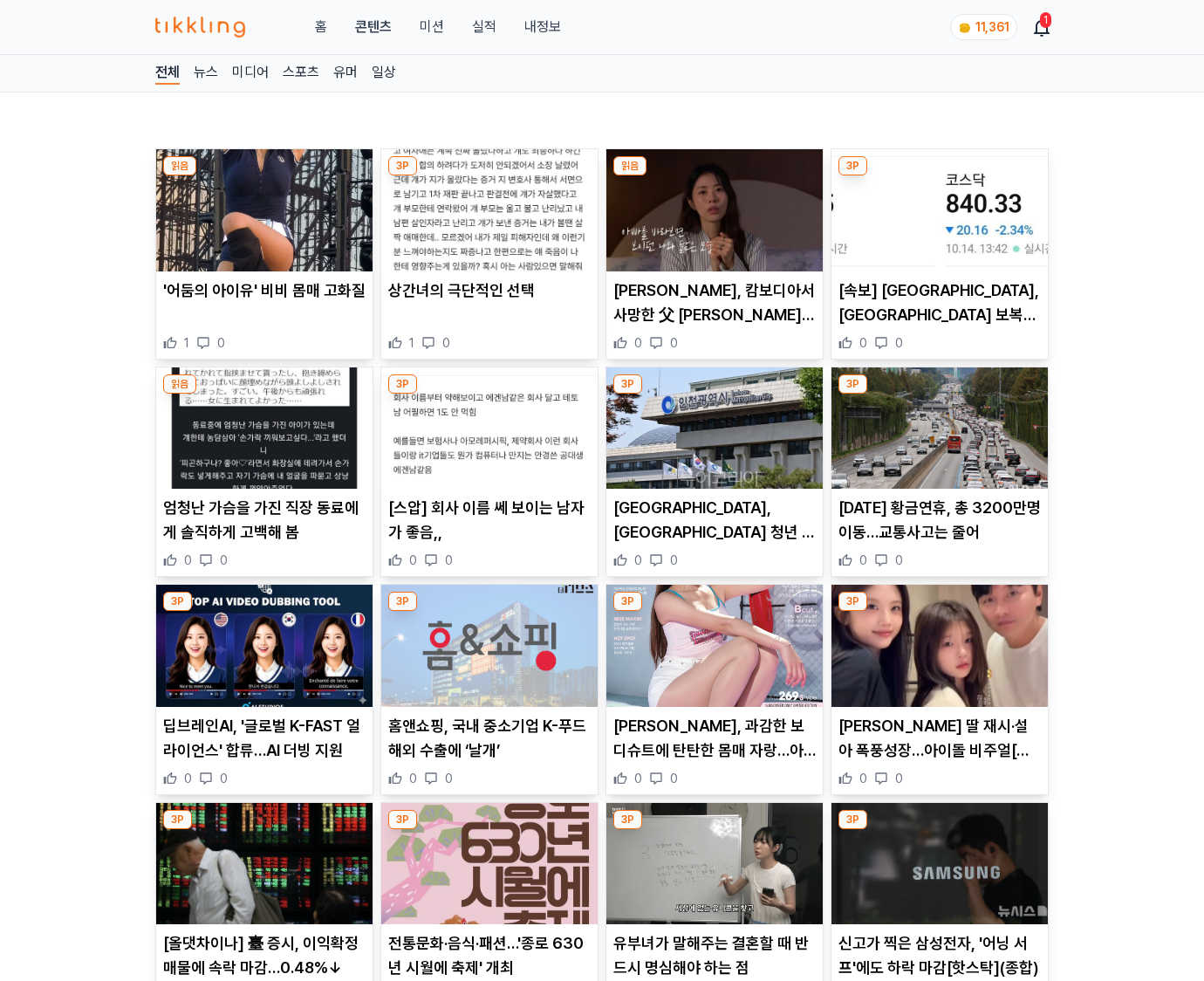
drag, startPoint x: 0, startPoint y: 0, endPoint x: 937, endPoint y: 780, distance: 1219.2
click at [937, 780] on div "0 0" at bounding box center [940, 778] width 202 height 17
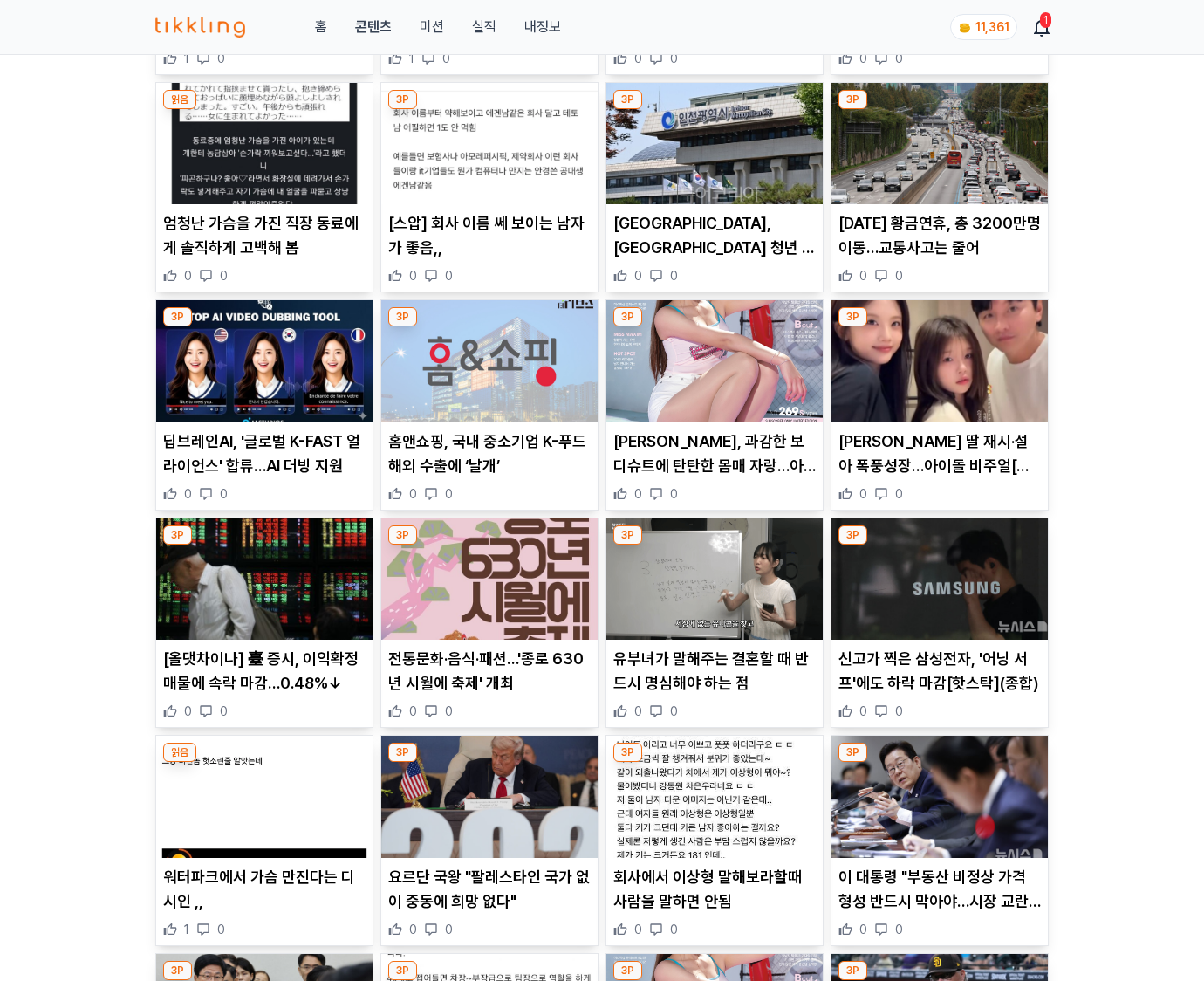
scroll to position [2571, 0]
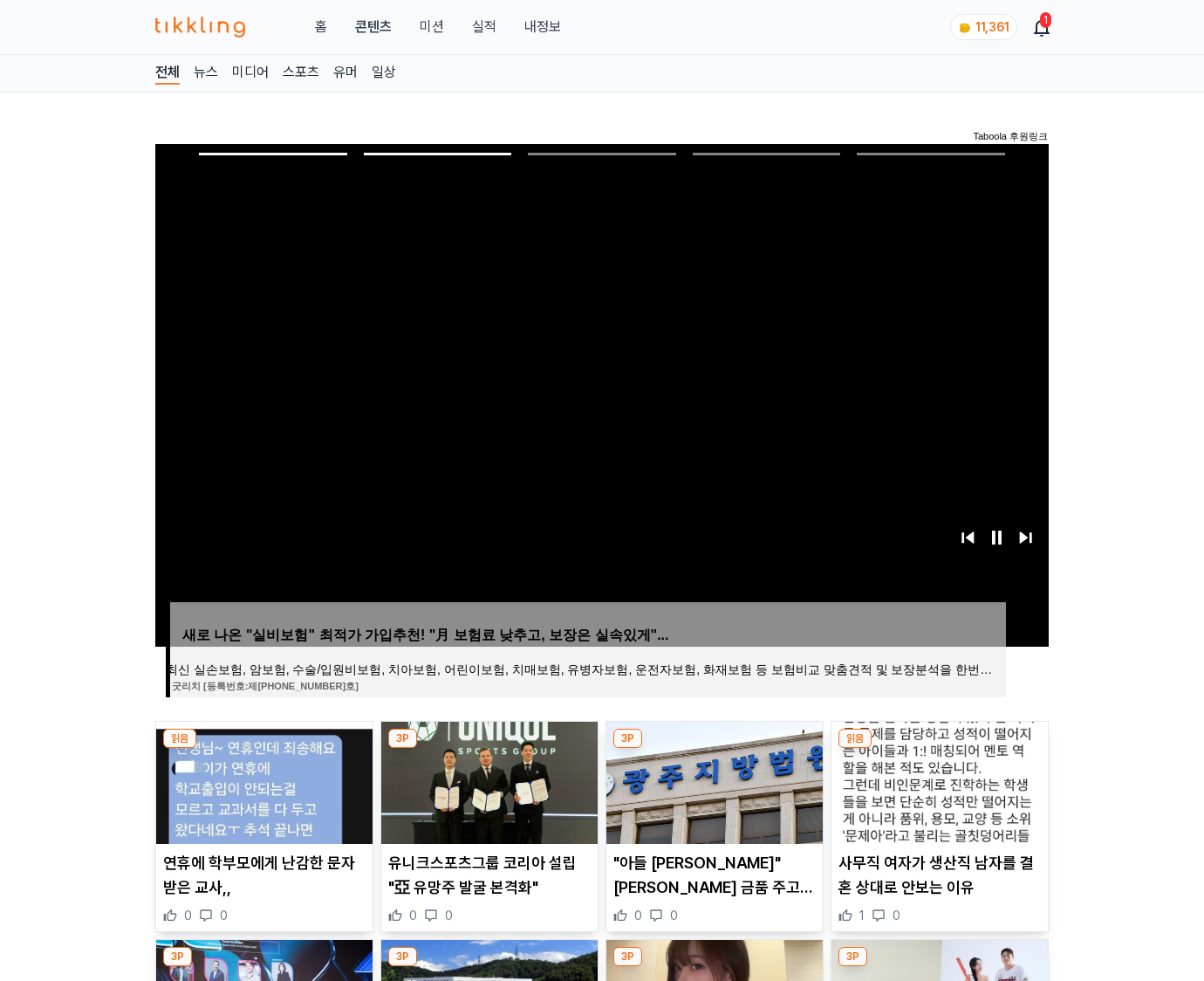
click at [937, 780] on img at bounding box center [940, 782] width 217 height 122
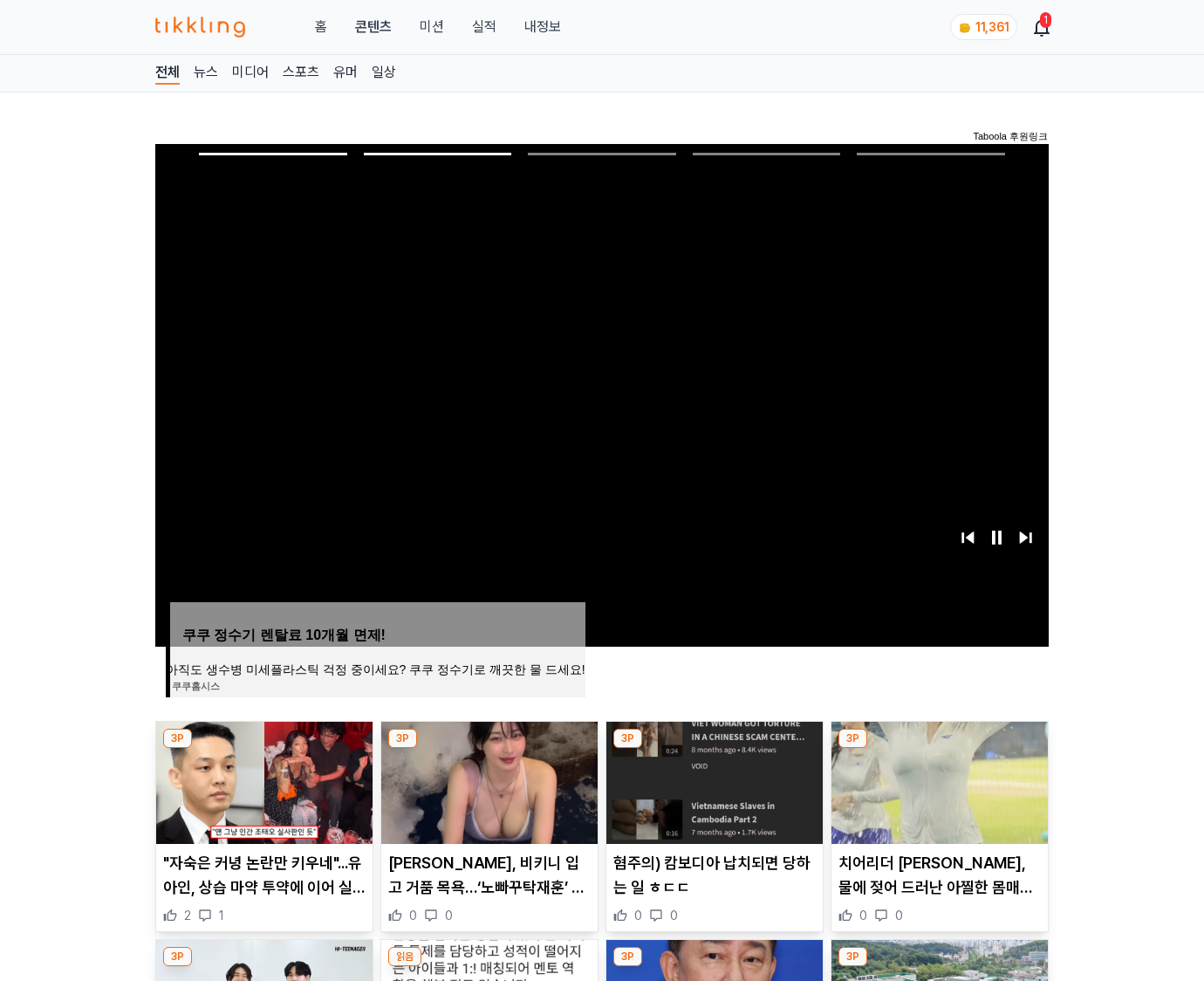
click at [937, 780] on img at bounding box center [940, 782] width 217 height 122
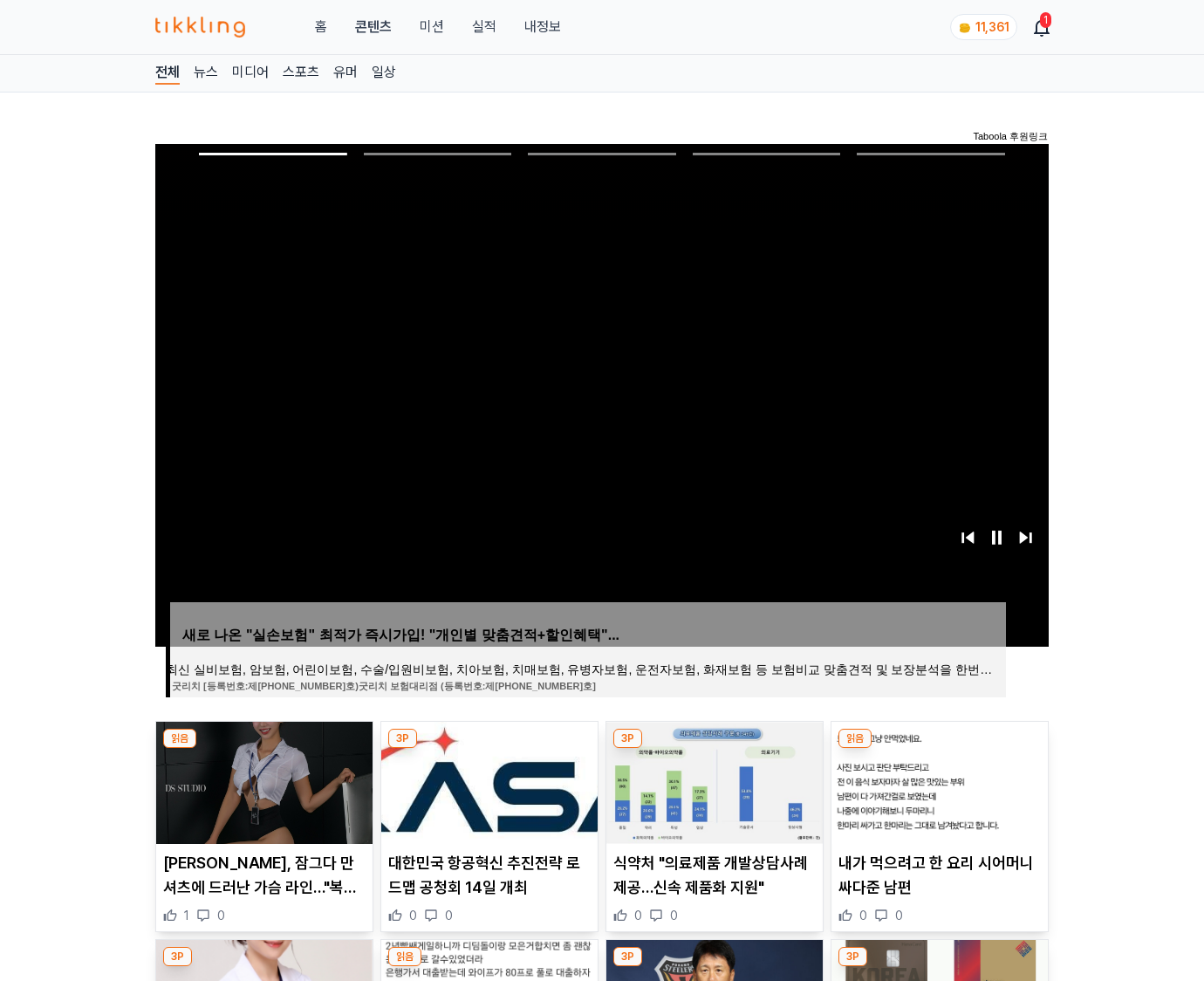
click at [937, 780] on img at bounding box center [940, 782] width 217 height 122
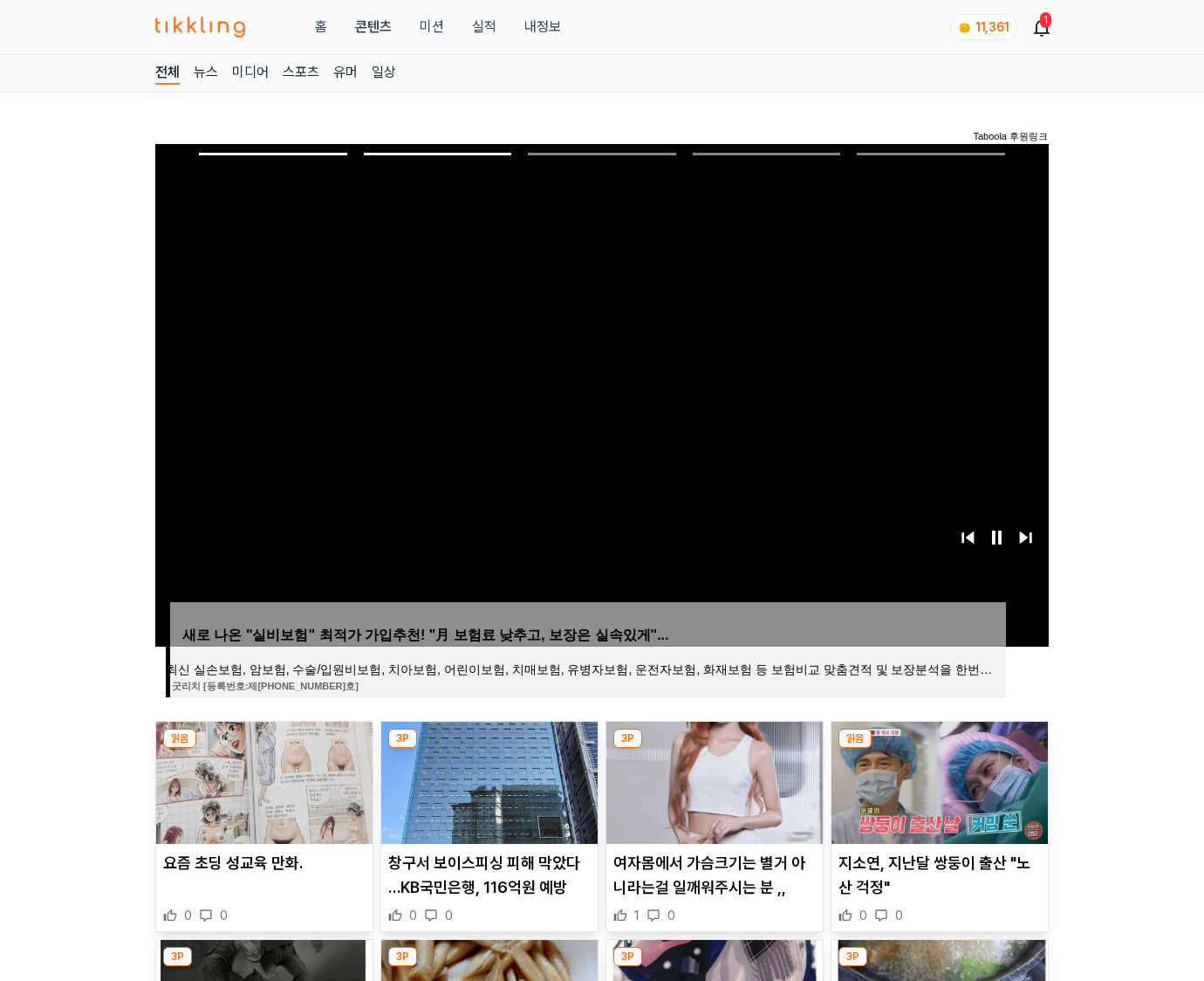
click at [937, 780] on img at bounding box center [940, 782] width 217 height 122
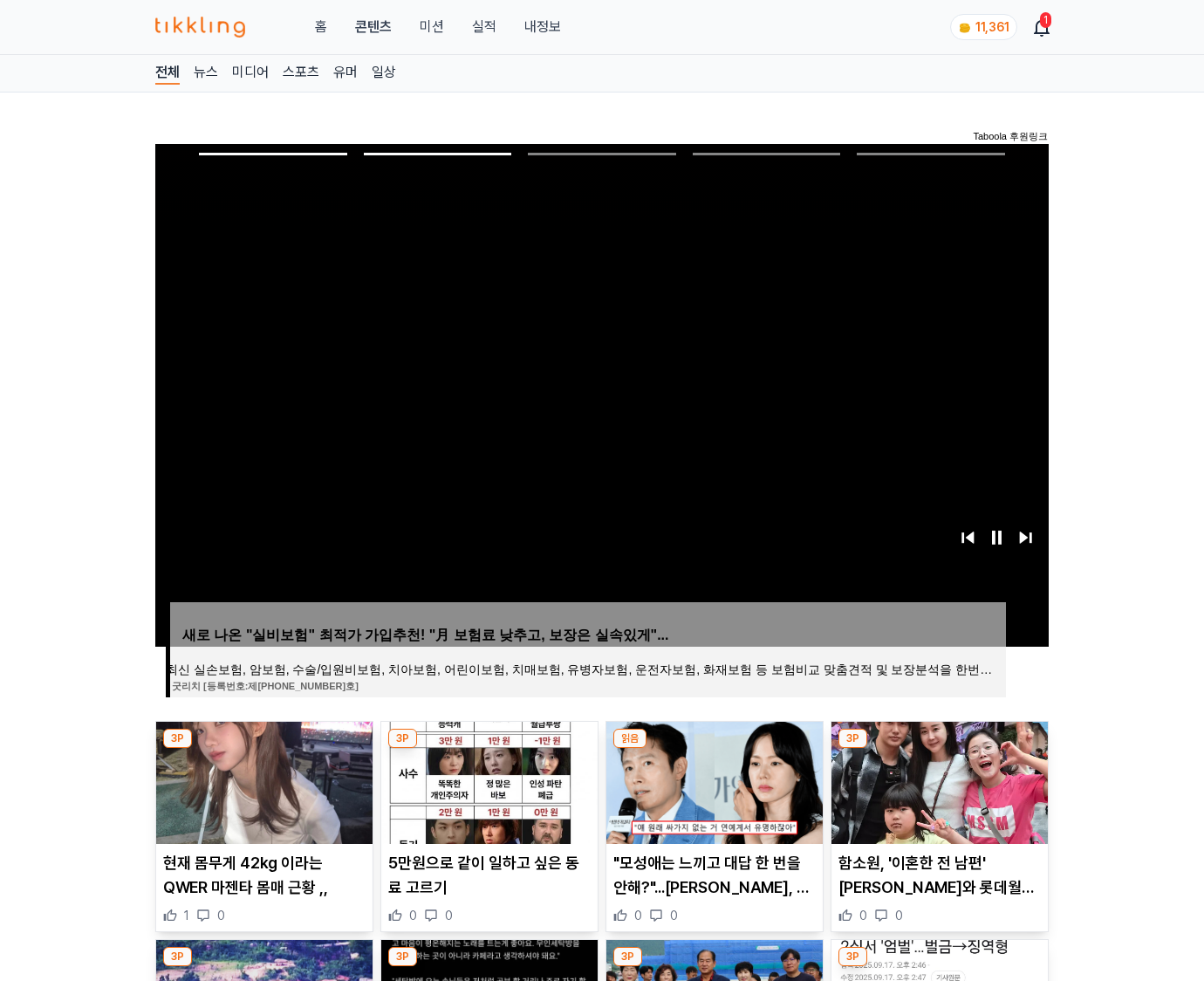
click at [937, 780] on img at bounding box center [940, 782] width 217 height 122
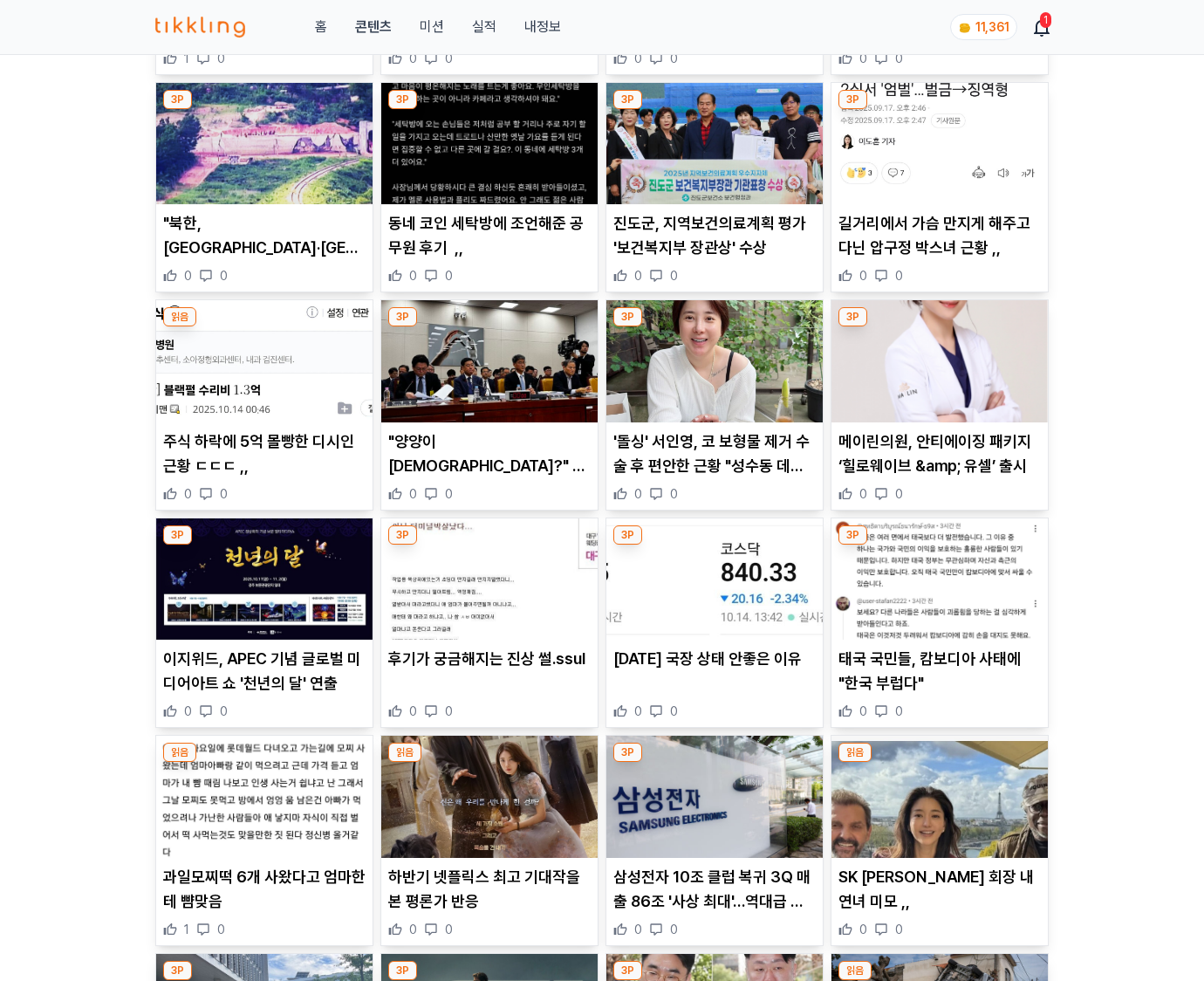
scroll to position [2573, 0]
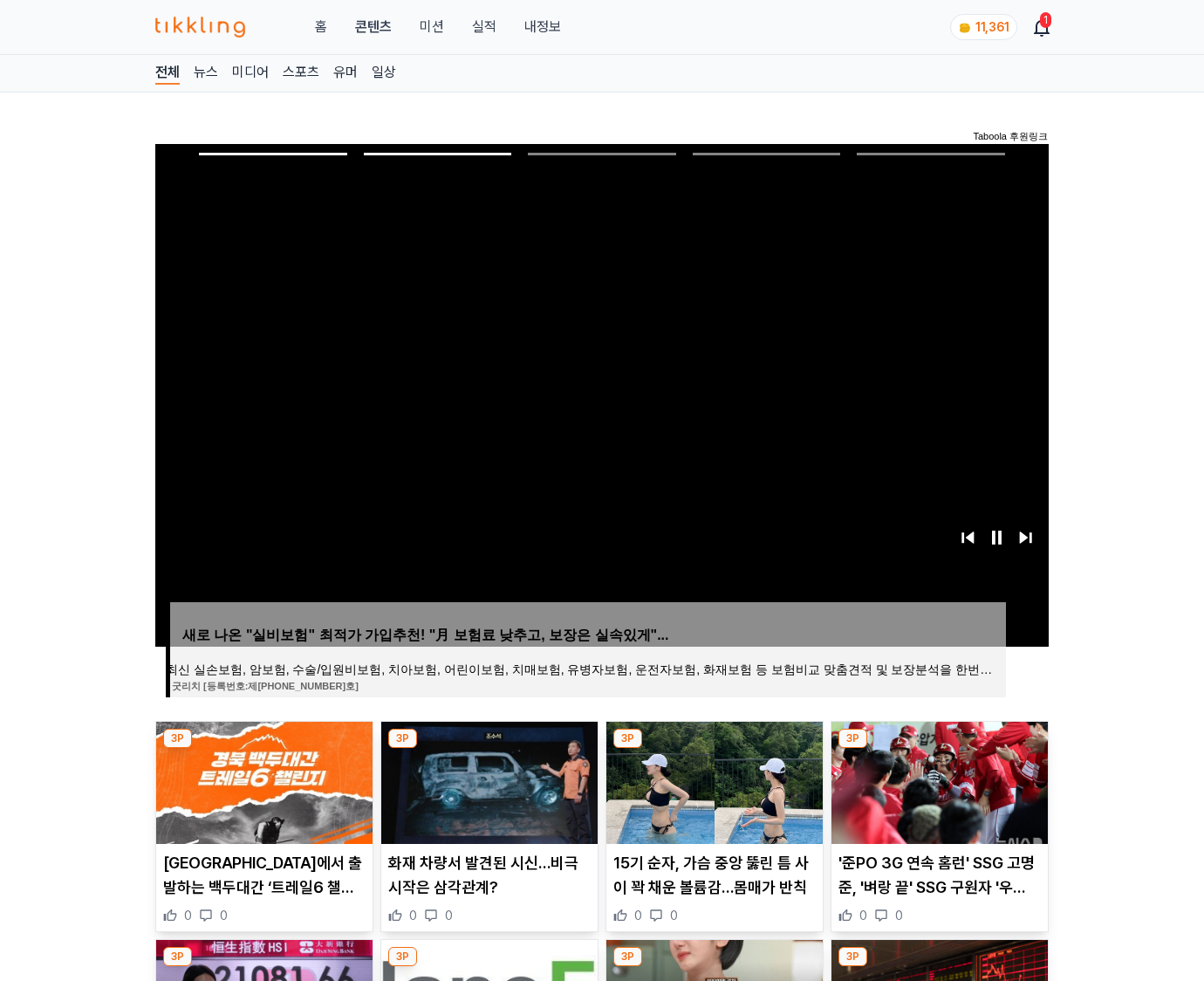
click at [937, 780] on img at bounding box center [940, 782] width 217 height 122
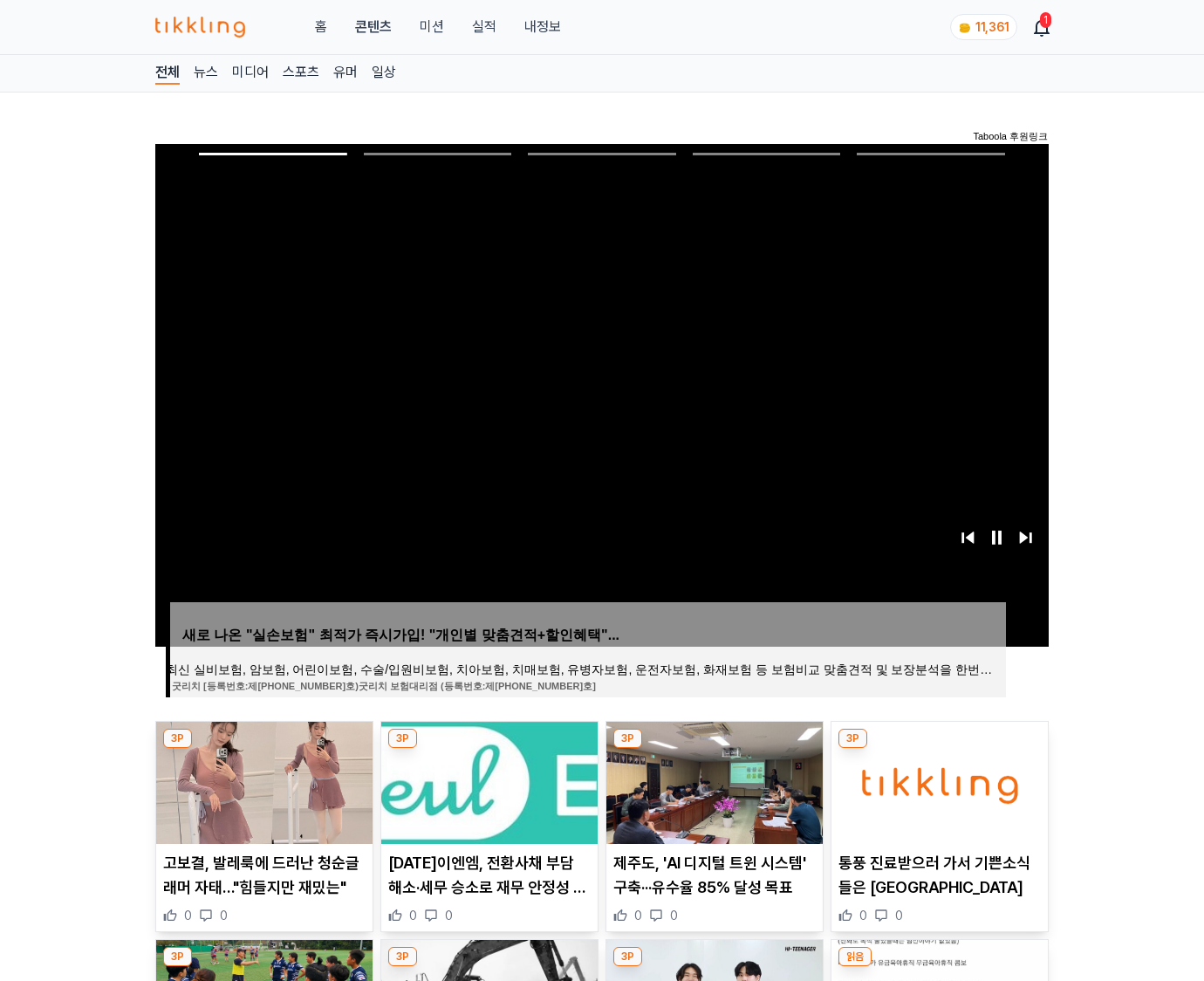
click at [935, 805] on img at bounding box center [940, 782] width 217 height 122
